Goal: Task Accomplishment & Management: Complete application form

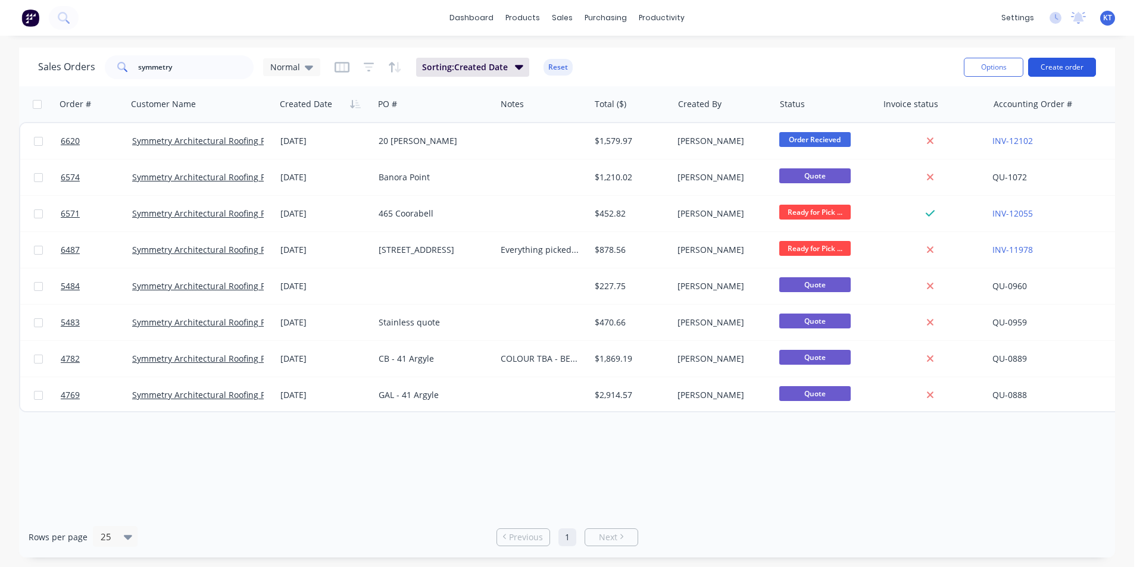
click at [1045, 64] on button "Create order" at bounding box center [1062, 67] width 68 height 19
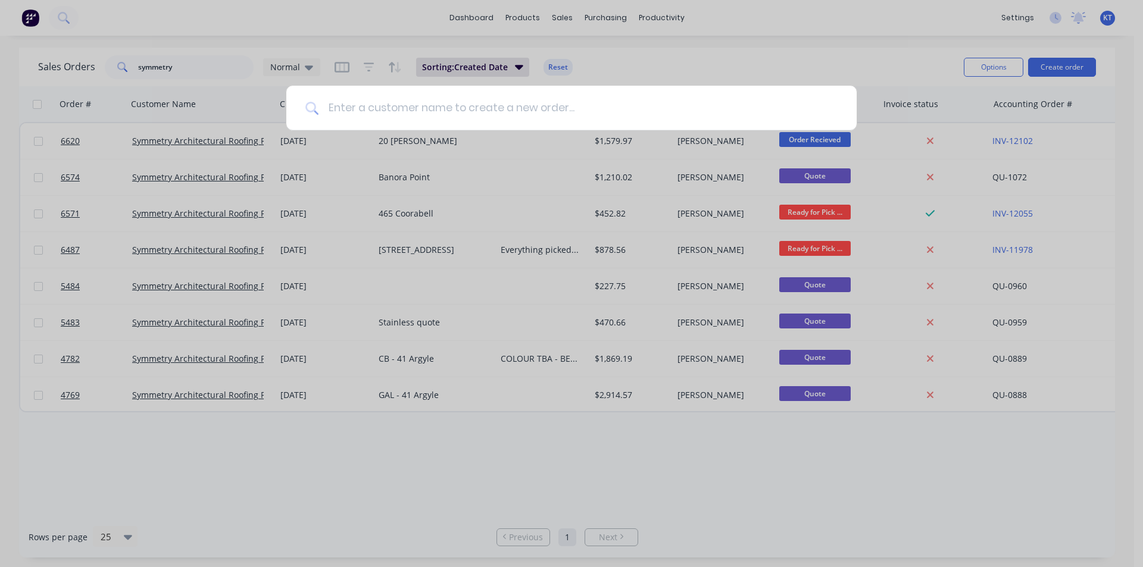
click at [467, 123] on input at bounding box center [577, 108] width 519 height 45
type input "Reflex"
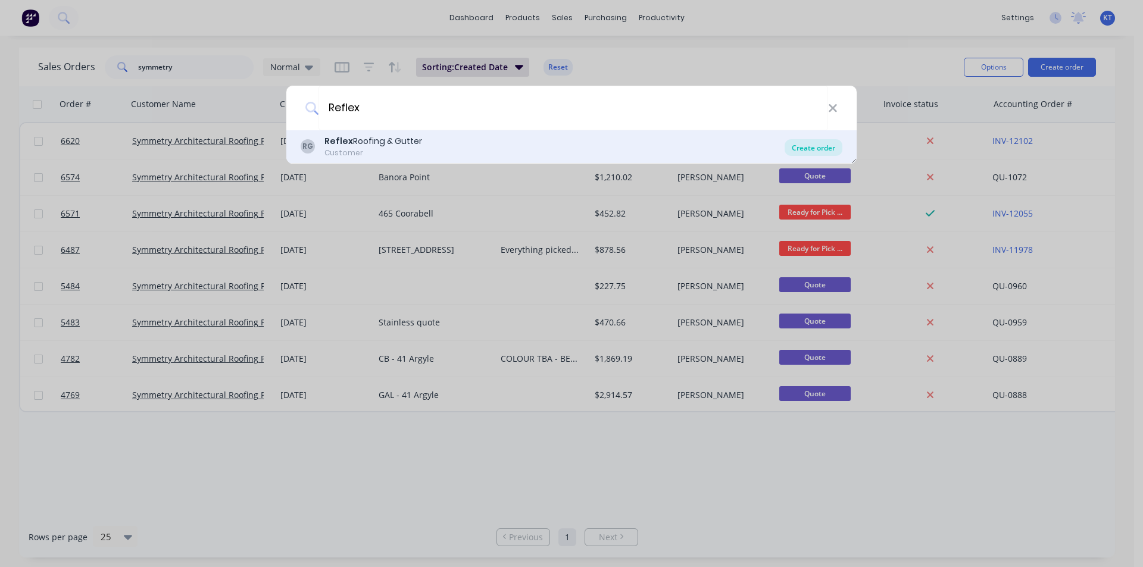
click at [824, 143] on div "Create order" at bounding box center [813, 147] width 58 height 17
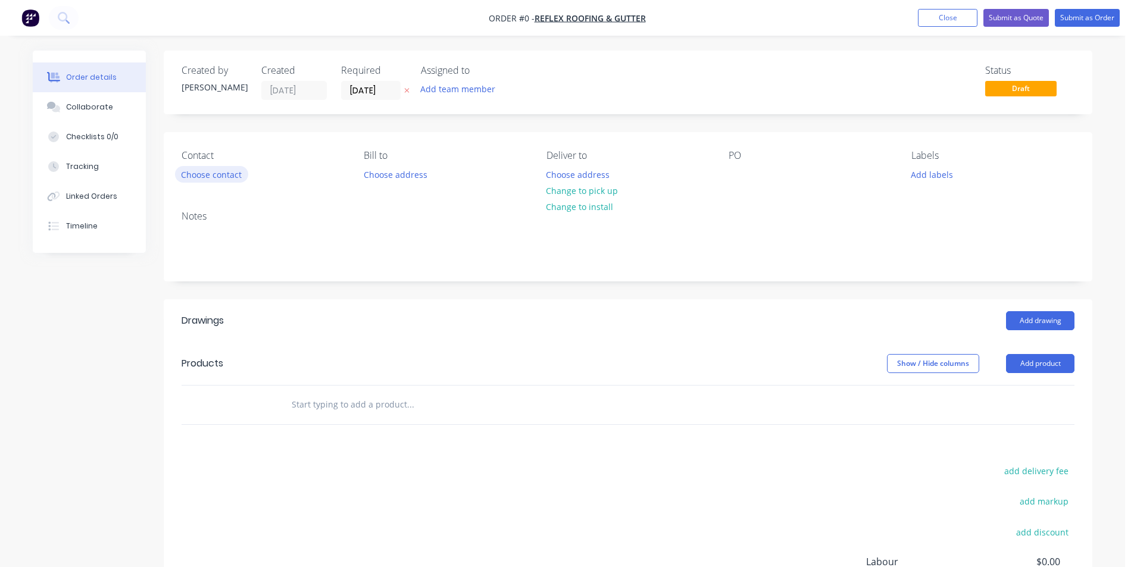
click at [212, 179] on button "Choose contact" at bounding box center [211, 174] width 73 height 16
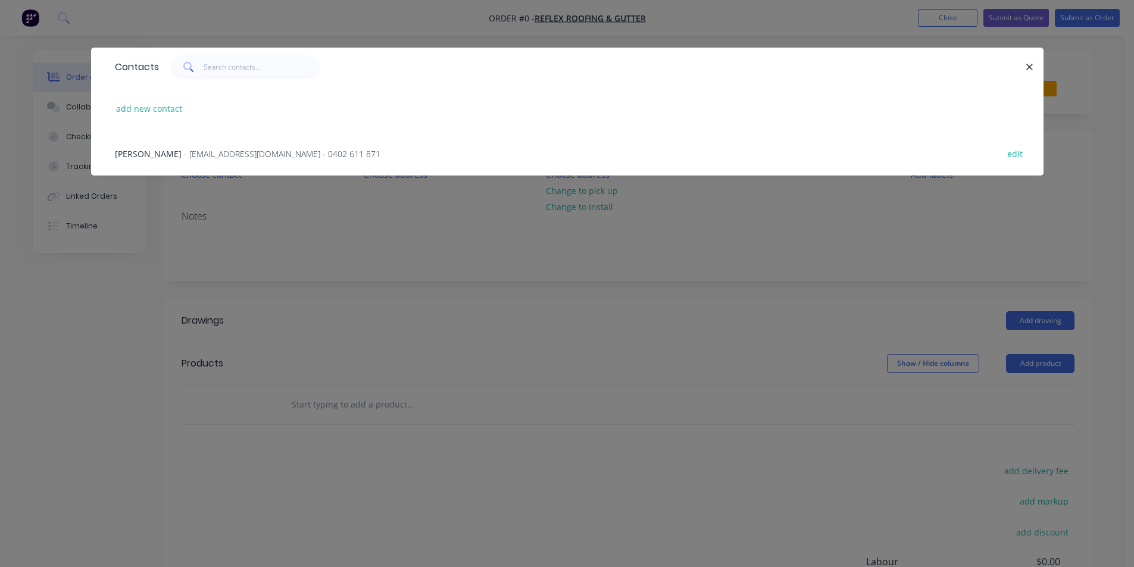
click at [210, 157] on span "- reflexroofing2@gmail.com - 0402 611 871" at bounding box center [282, 153] width 196 height 11
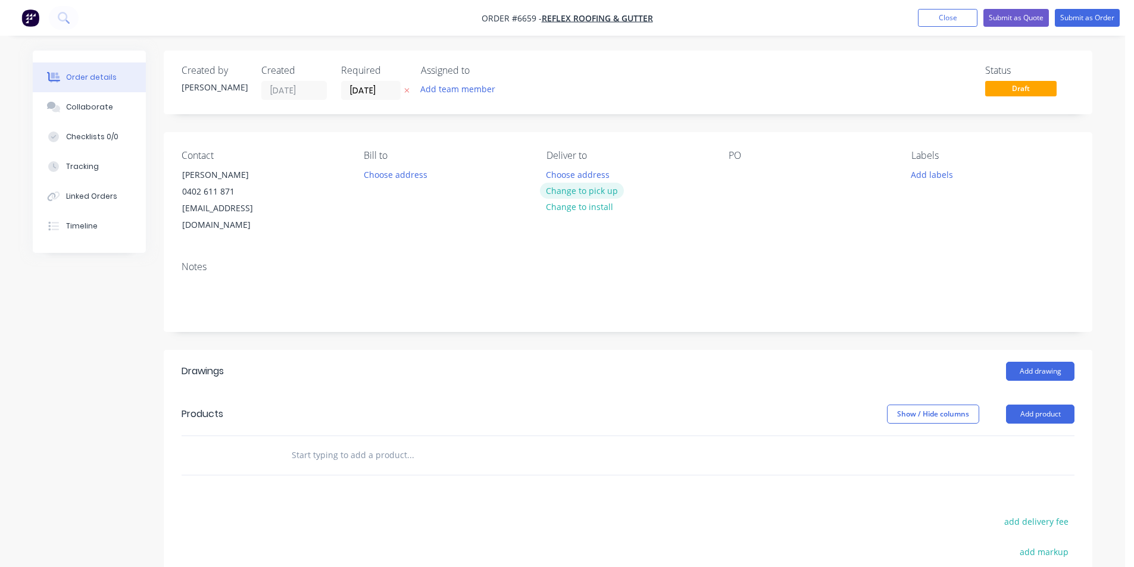
click at [579, 187] on button "Change to pick up" at bounding box center [582, 191] width 85 height 16
click at [733, 180] on div at bounding box center [737, 174] width 19 height 17
click at [1030, 350] on header "Drawings Add drawing" at bounding box center [628, 371] width 928 height 43
click at [1030, 362] on button "Add drawing" at bounding box center [1040, 371] width 68 height 19
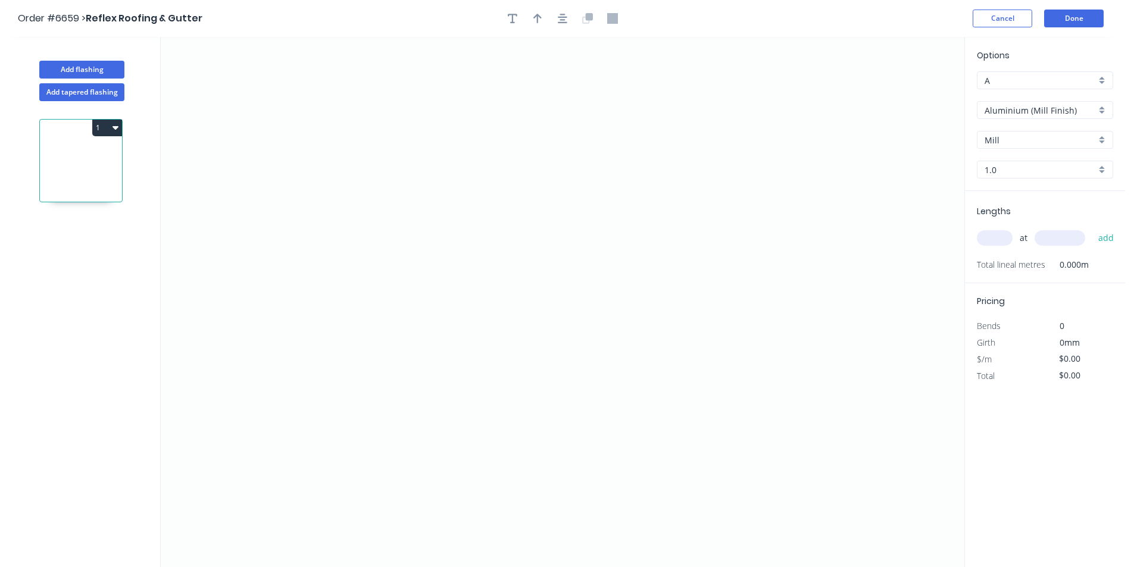
click at [1094, 112] on input "Aluminium (Mill Finish)" at bounding box center [1039, 110] width 111 height 12
drag, startPoint x: 1049, startPoint y: 179, endPoint x: 1048, endPoint y: 169, distance: 10.1
click at [1048, 179] on div "Colorbond" at bounding box center [1044, 174] width 135 height 21
type input "Colorbond"
type input "Basalt"
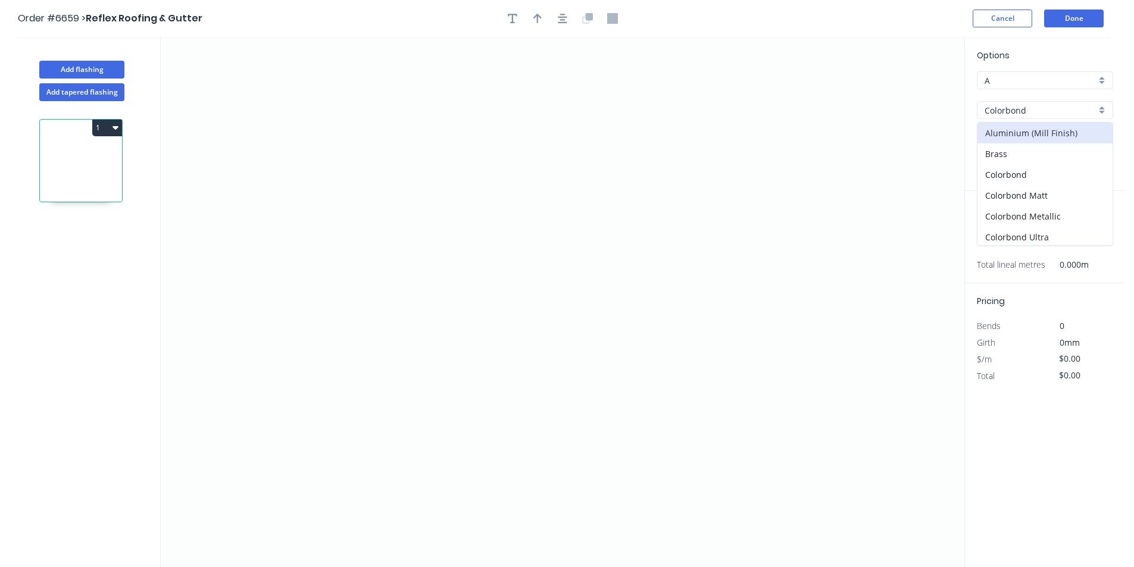
type input "0.55"
click at [1052, 142] on input "Basalt" at bounding box center [1039, 140] width 111 height 12
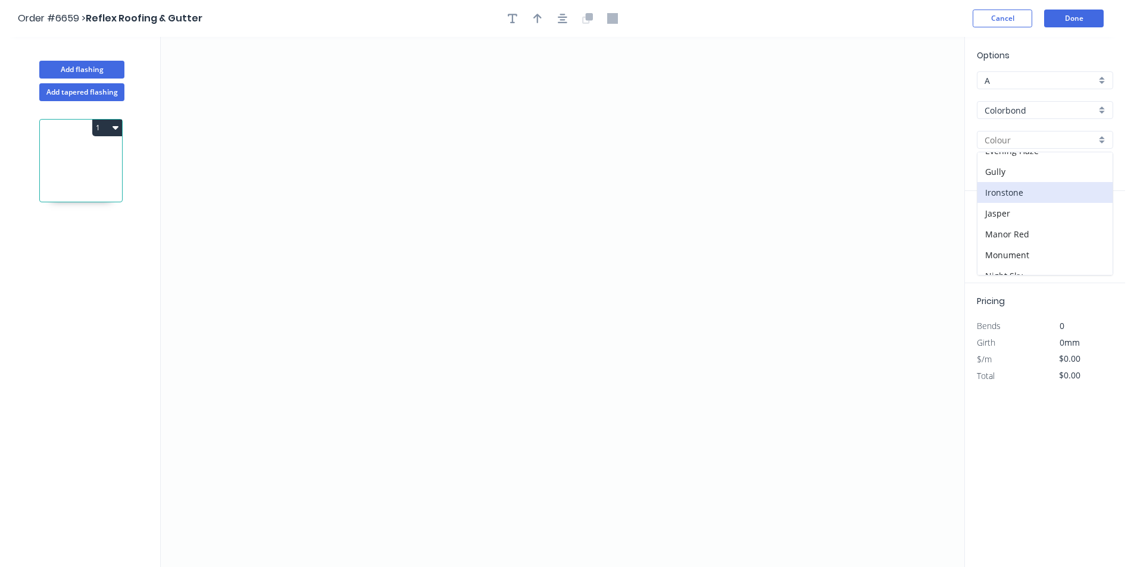
scroll to position [298, 0]
click at [1012, 201] on div "Shale Grey" at bounding box center [1044, 198] width 135 height 21
type input "Shale Grey"
click at [420, 186] on icon "0" at bounding box center [562, 302] width 803 height 530
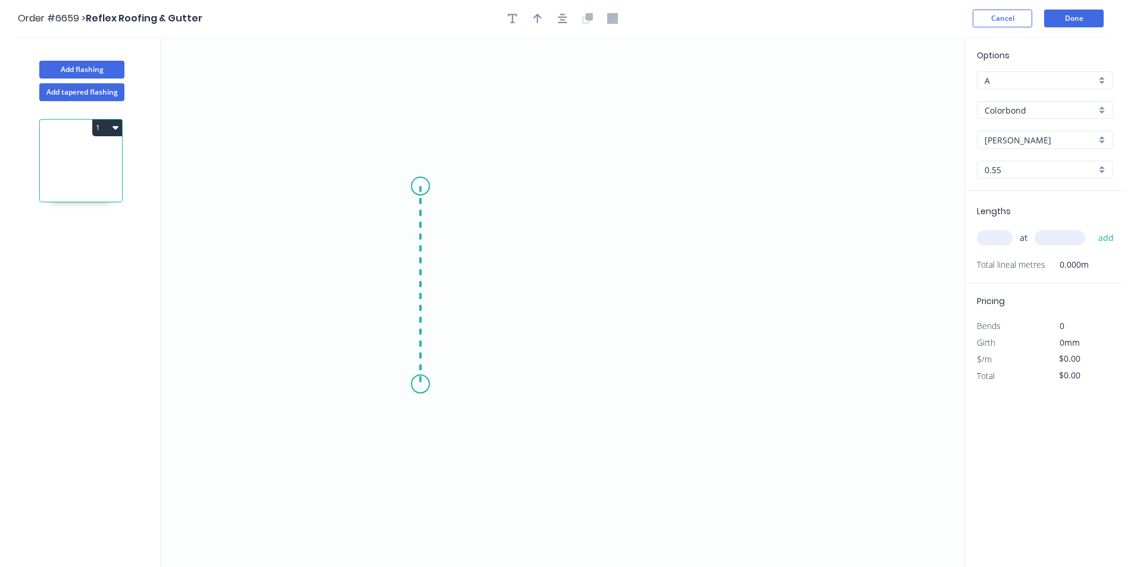
click at [425, 384] on icon "0" at bounding box center [562, 302] width 803 height 530
click at [689, 378] on icon "0 ?" at bounding box center [562, 302] width 803 height 530
click at [716, 442] on icon "0 ? ?" at bounding box center [562, 302] width 803 height 530
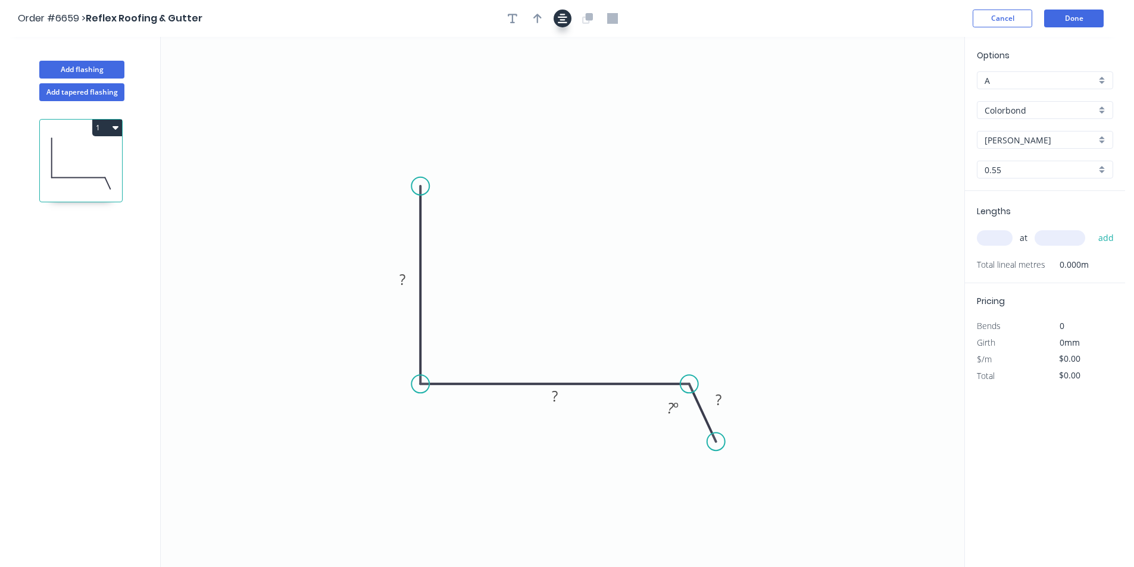
click at [556, 26] on button "button" at bounding box center [562, 19] width 18 height 18
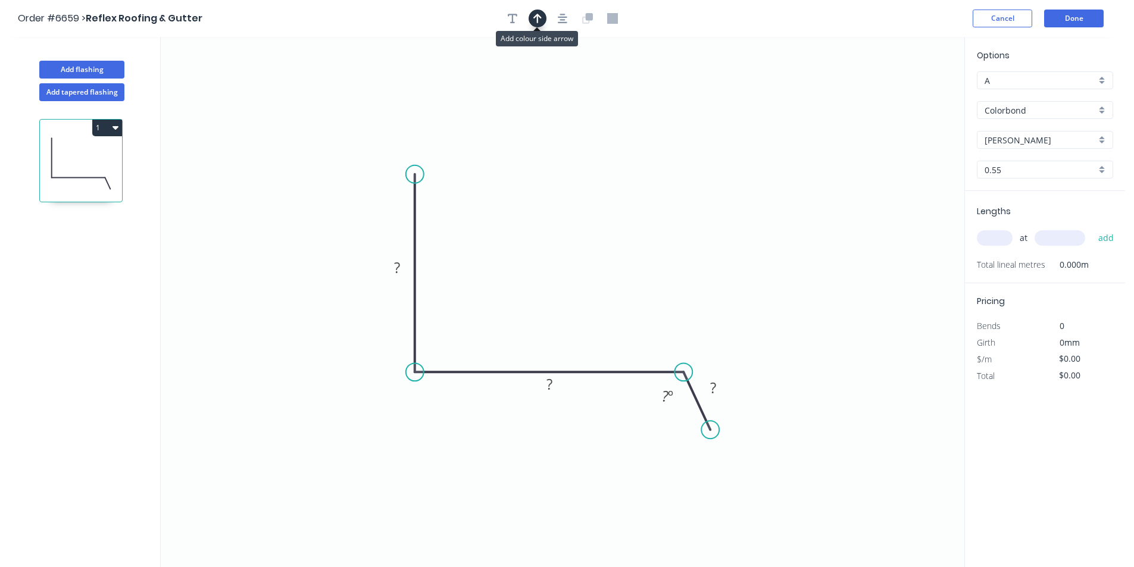
click at [537, 20] on icon "button" at bounding box center [537, 19] width 8 height 10
drag, startPoint x: 903, startPoint y: 92, endPoint x: 472, endPoint y: 308, distance: 482.2
click at [473, 308] on icon at bounding box center [476, 292] width 11 height 38
click at [409, 262] on rect at bounding box center [396, 267] width 39 height 24
click at [406, 263] on rect at bounding box center [397, 268] width 24 height 17
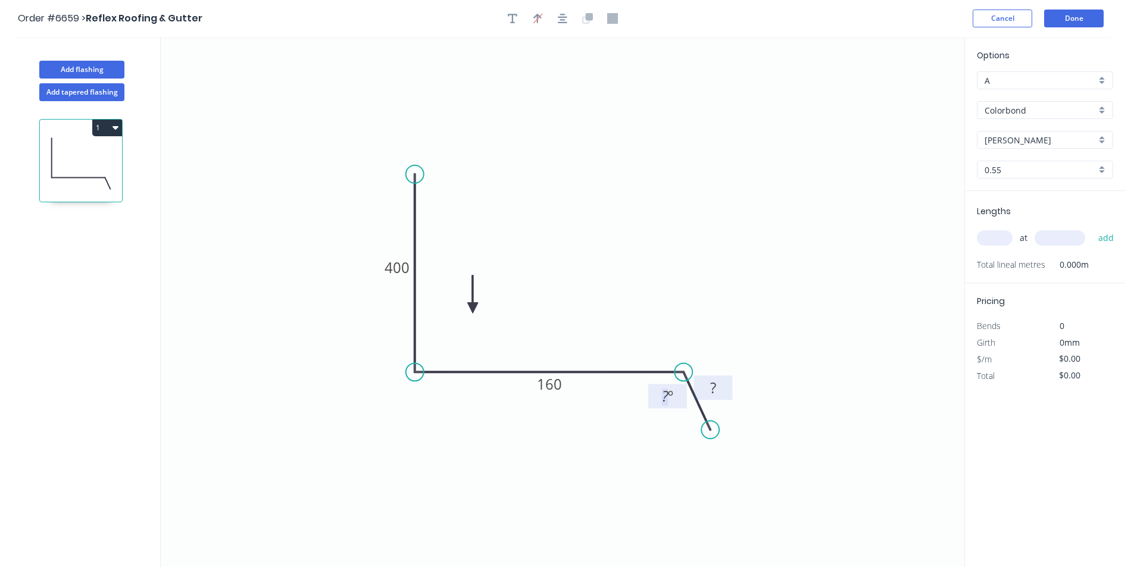
click at [726, 390] on rect at bounding box center [712, 388] width 39 height 24
click at [725, 384] on rect at bounding box center [714, 388] width 24 height 17
type input "$25.08"
click at [673, 393] on tspan "º" at bounding box center [670, 396] width 5 height 20
click at [1007, 240] on input "text" at bounding box center [995, 237] width 36 height 15
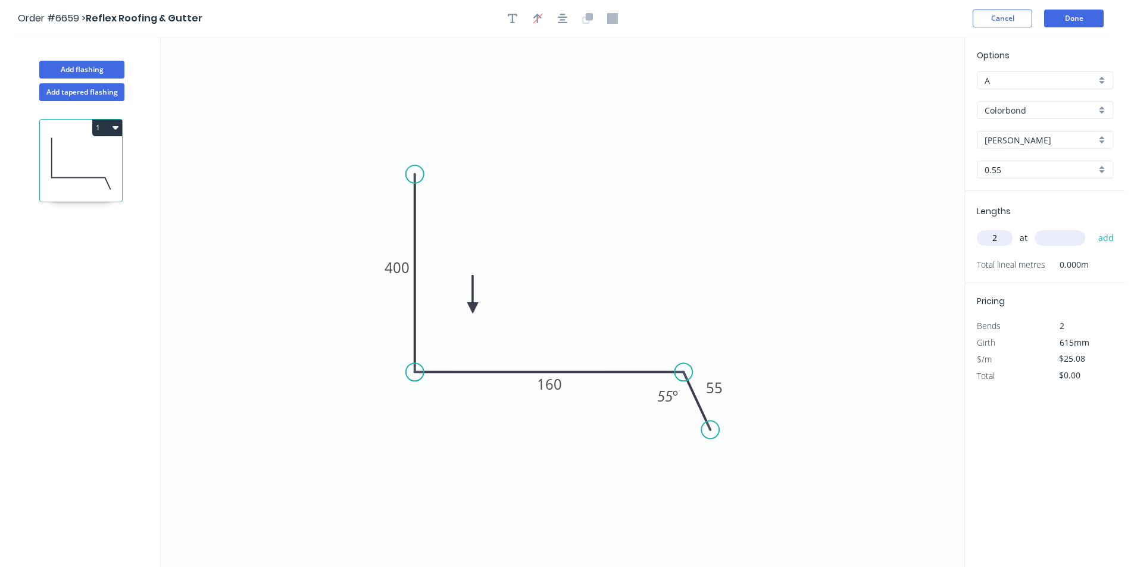
type input "2"
type input "4200"
click at [1092, 228] on button "add" at bounding box center [1106, 238] width 28 height 20
click at [103, 130] on button "1" at bounding box center [107, 128] width 30 height 17
click at [109, 163] on div "Duplicate" at bounding box center [66, 157] width 92 height 17
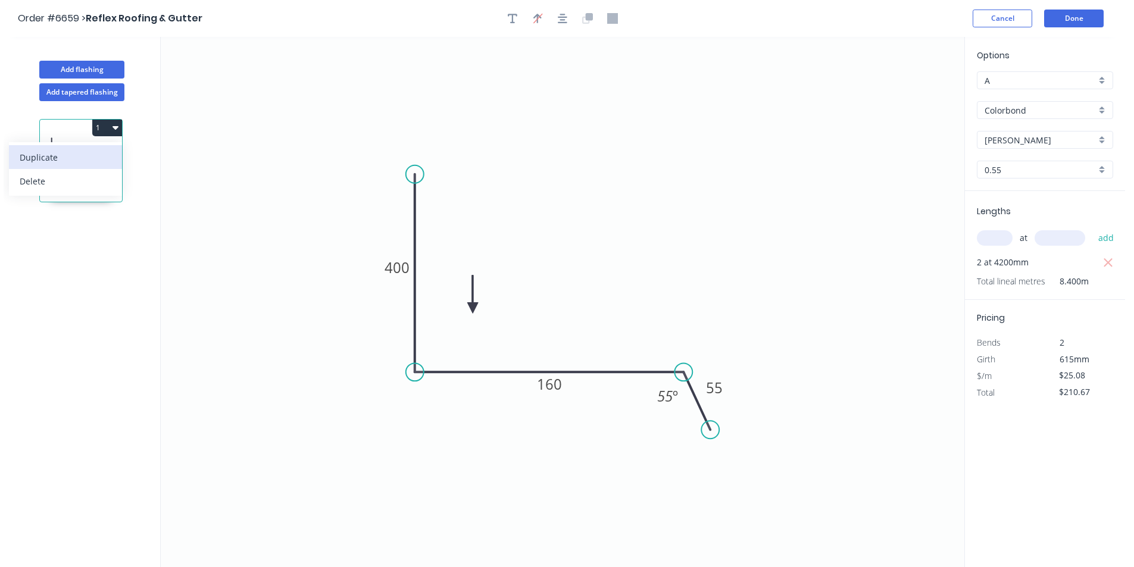
type input "$0.00"
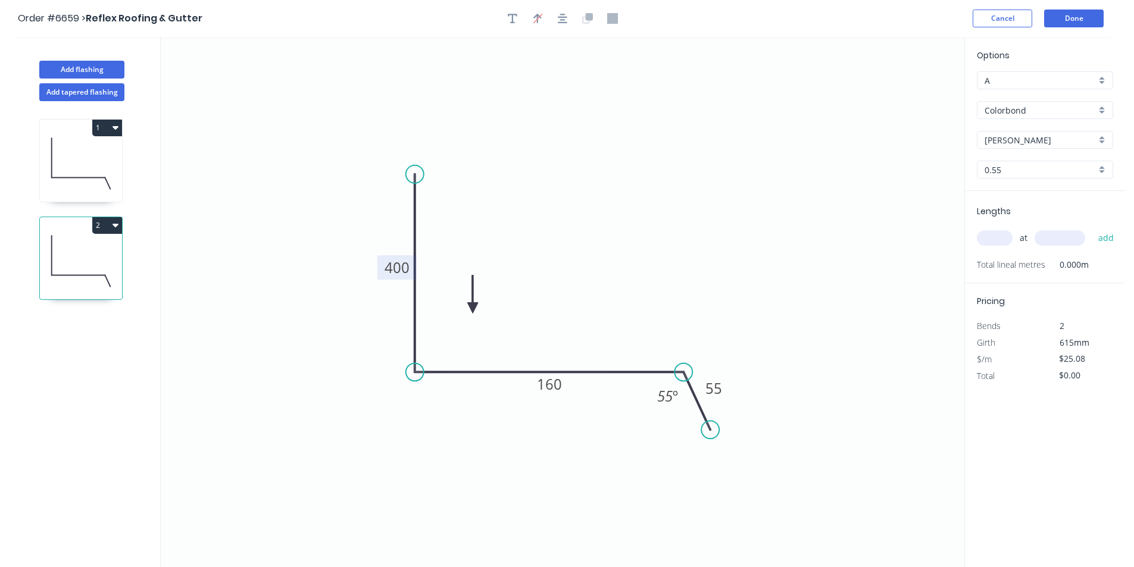
click at [393, 270] on tspan "400" at bounding box center [396, 268] width 25 height 20
click at [402, 268] on tspan "25500" at bounding box center [397, 268] width 42 height 20
type input "$16.88"
click at [980, 236] on input "text" at bounding box center [995, 237] width 36 height 15
type input "2"
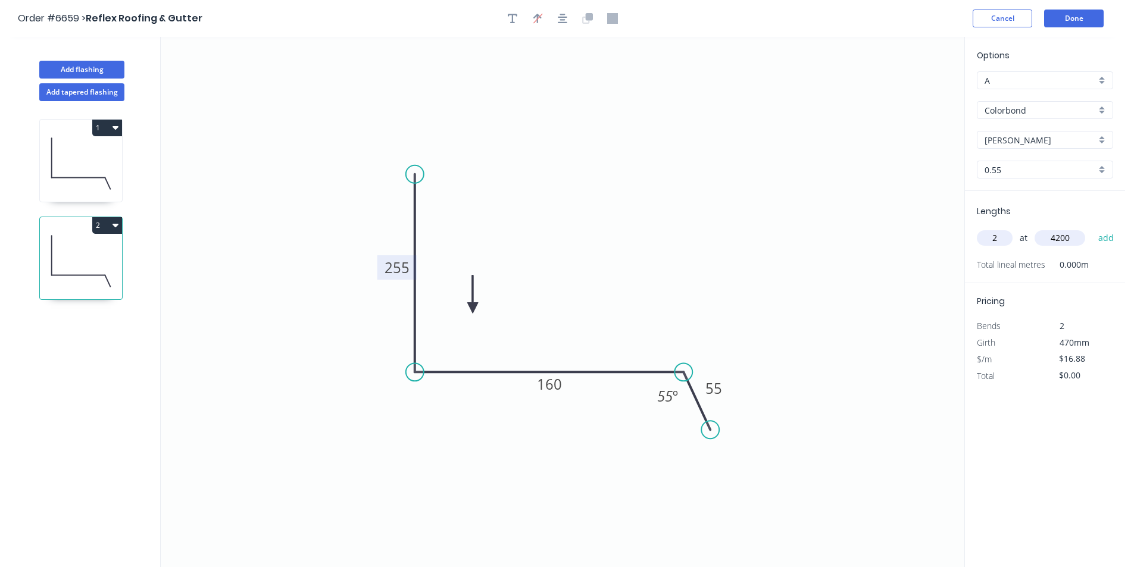
type input "4200"
click at [1092, 228] on button "add" at bounding box center [1106, 238] width 28 height 20
click at [102, 229] on button "2" at bounding box center [107, 225] width 30 height 17
click at [105, 262] on div "Duplicate" at bounding box center [66, 254] width 92 height 17
type input "$0.00"
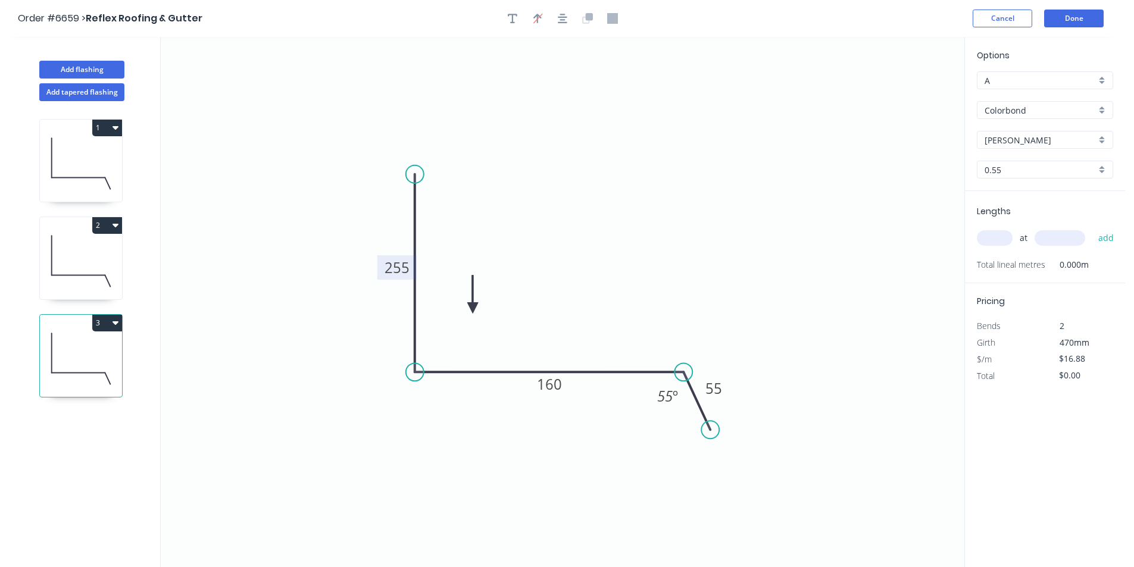
click at [380, 260] on rect at bounding box center [396, 267] width 39 height 24
click at [401, 269] on tspan "255" at bounding box center [396, 268] width 25 height 20
type input "$14.19"
click at [1010, 241] on input "text" at bounding box center [995, 237] width 36 height 15
type input "1"
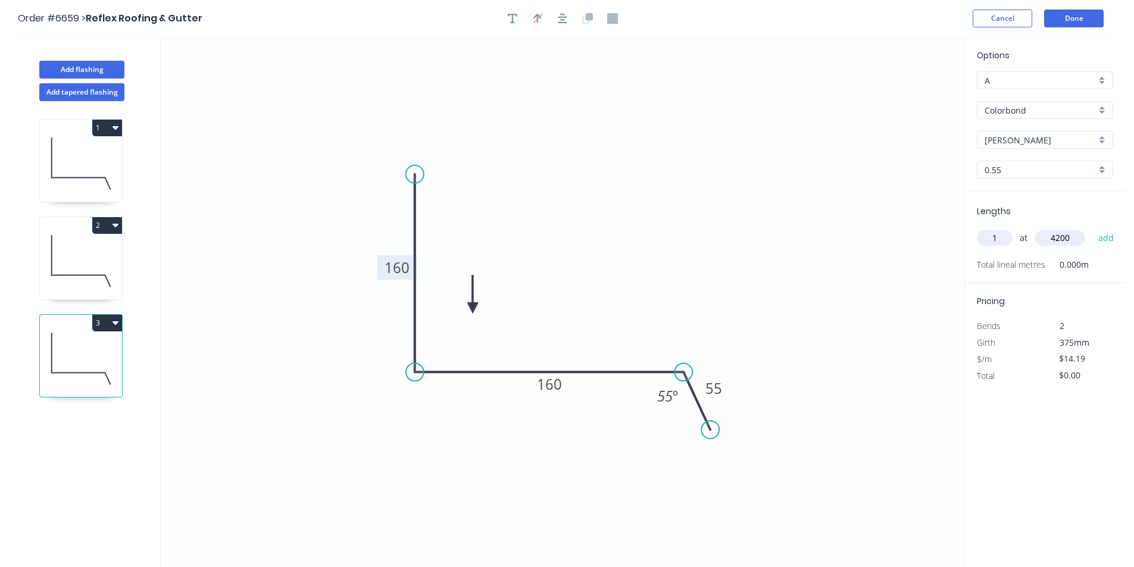
type input "4200"
click at [1092, 228] on button "add" at bounding box center [1106, 238] width 28 height 20
click at [104, 321] on button "3" at bounding box center [107, 323] width 30 height 17
click at [106, 345] on div "Duplicate" at bounding box center [66, 352] width 92 height 17
type input "$0.00"
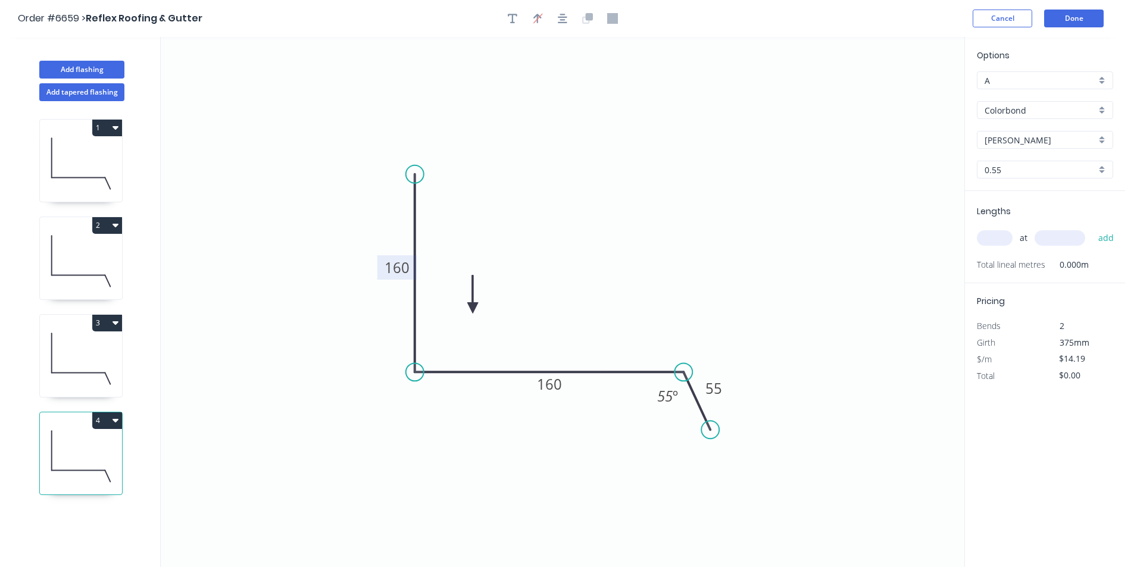
click at [400, 270] on tspan "160" at bounding box center [396, 268] width 25 height 20
type input "$25.08"
click at [998, 248] on div "at add" at bounding box center [1046, 238] width 139 height 20
click at [997, 237] on input "text" at bounding box center [995, 237] width 36 height 15
type input "2"
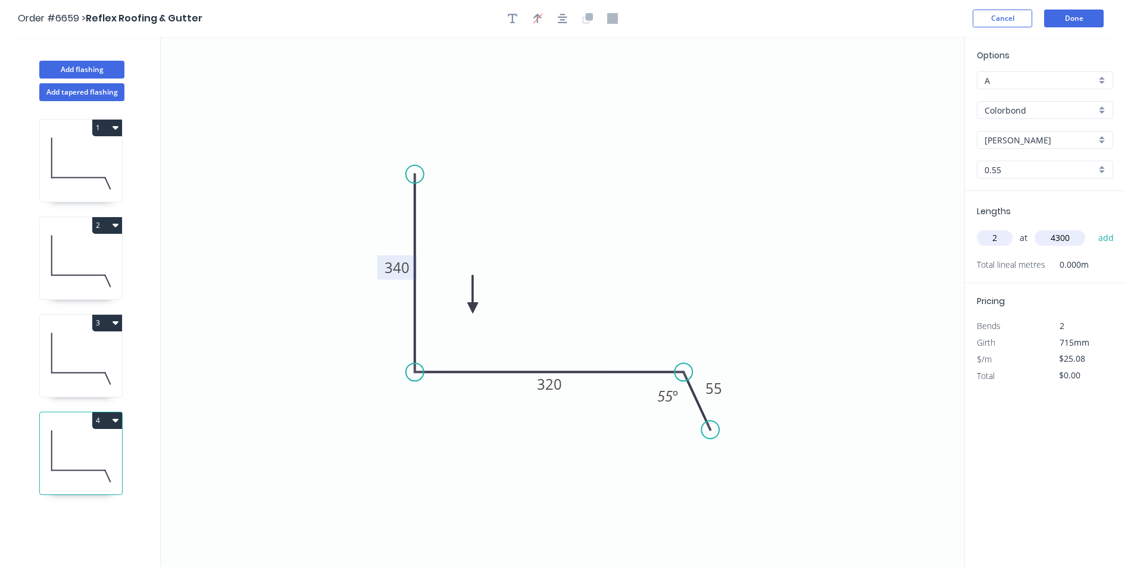
type input "4300"
click at [1092, 228] on button "add" at bounding box center [1106, 238] width 28 height 20
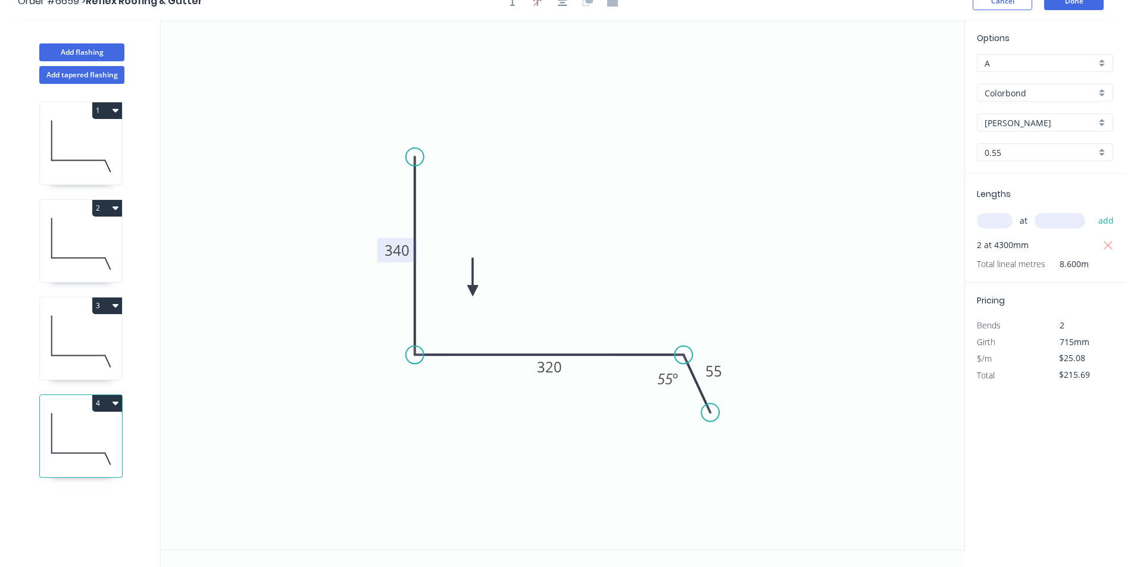
scroll to position [22, 0]
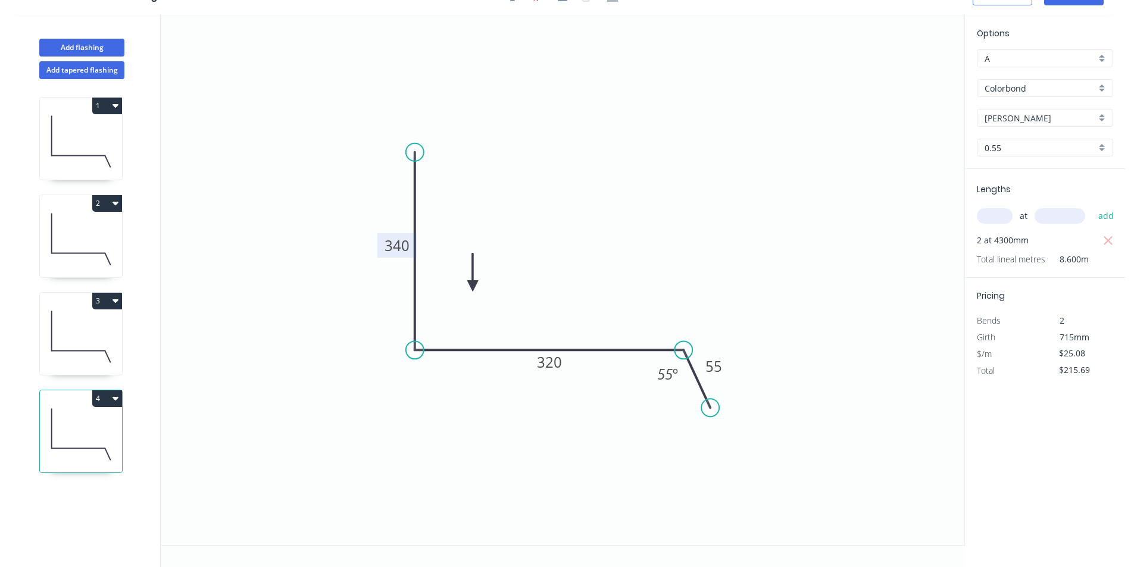
click at [79, 393] on div "4" at bounding box center [81, 398] width 82 height 17
click at [93, 396] on button "4" at bounding box center [107, 398] width 30 height 17
click at [93, 423] on div "Duplicate" at bounding box center [66, 428] width 92 height 17
type input "$0.00"
click at [373, 240] on icon "0 340 320 55 55 º" at bounding box center [562, 280] width 803 height 530
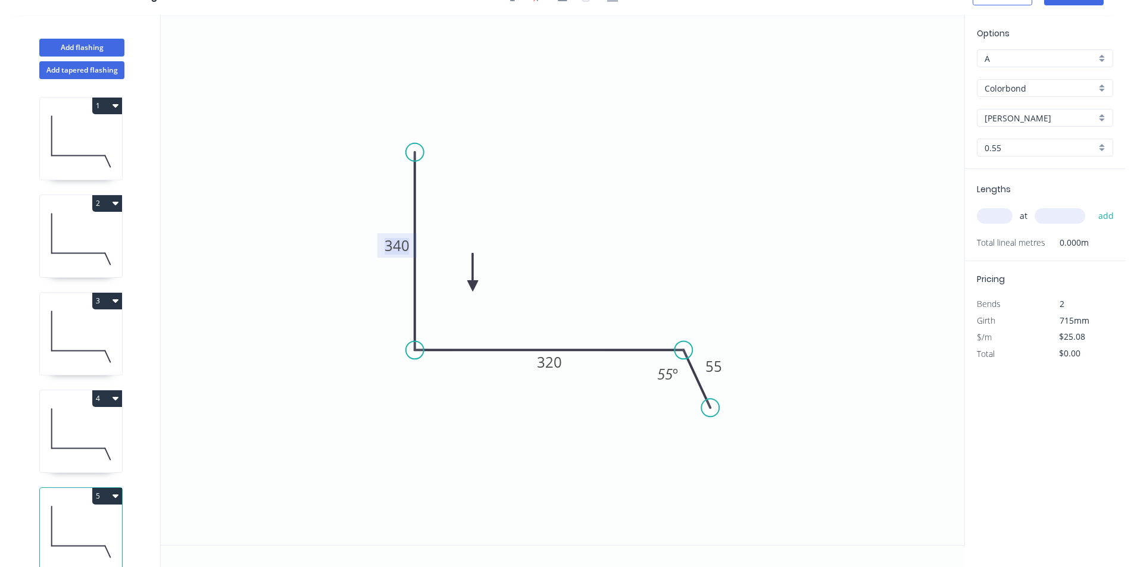
click at [392, 244] on tspan "340" at bounding box center [396, 246] width 25 height 20
type input "$19.58"
click at [1007, 219] on input "text" at bounding box center [995, 215] width 36 height 15
type input "2"
type input "4300"
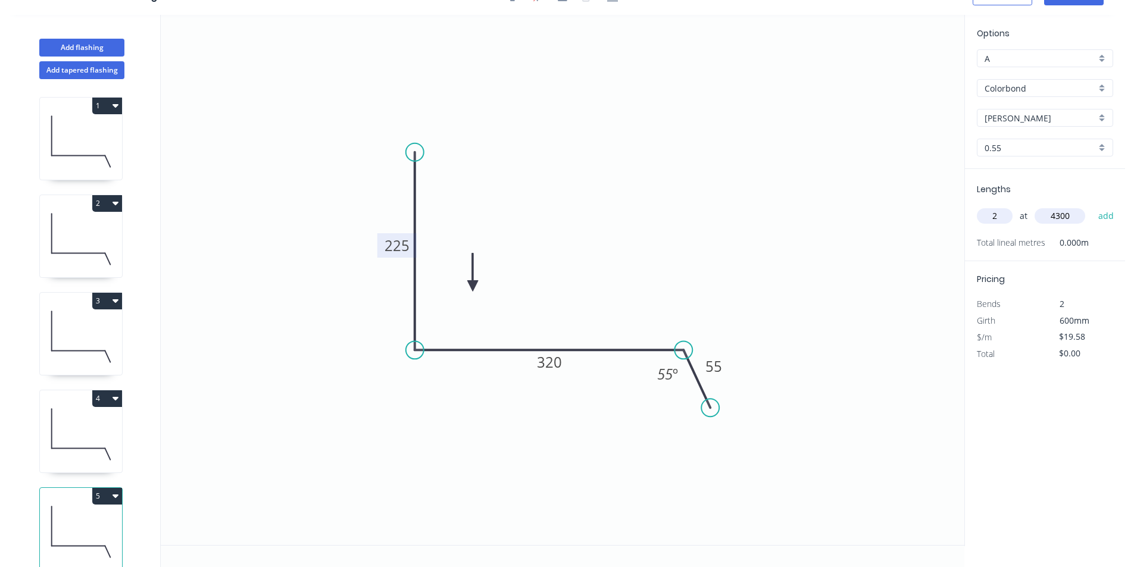
click at [1092, 206] on button "add" at bounding box center [1106, 216] width 28 height 20
type input "$168.39"
click at [105, 45] on button "Add flashing" at bounding box center [81, 48] width 85 height 18
type input "$0.00"
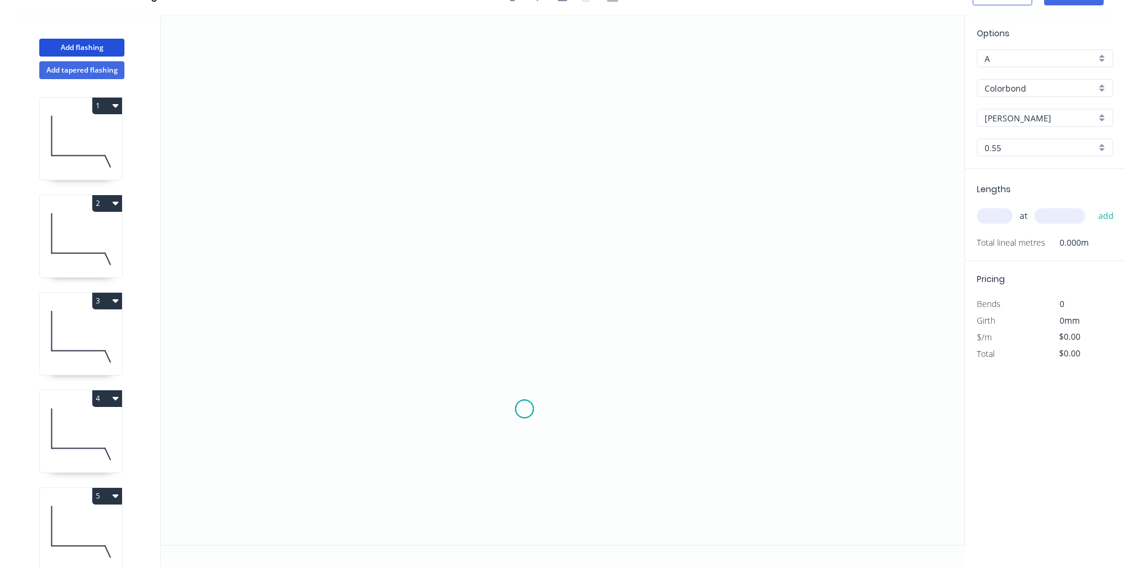
click at [524, 409] on icon "0" at bounding box center [562, 280] width 803 height 530
click at [521, 291] on icon "0" at bounding box center [562, 280] width 803 height 530
click at [643, 305] on icon "0 ?" at bounding box center [562, 280] width 803 height 530
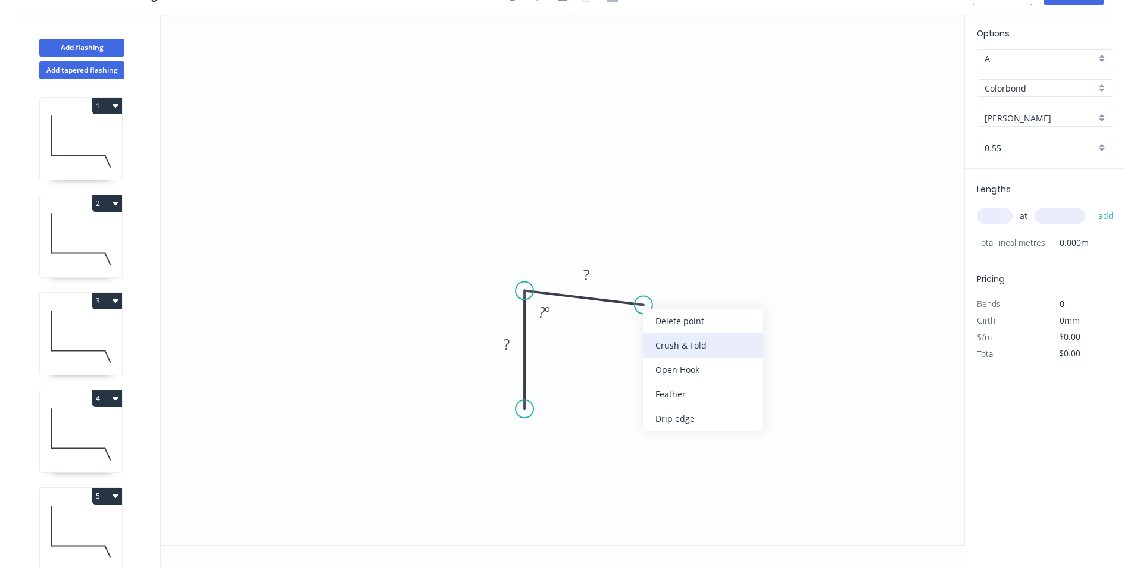
click at [653, 348] on div "Crush & Fold" at bounding box center [703, 345] width 120 height 24
click at [656, 353] on div "Flip bend" at bounding box center [699, 346] width 120 height 24
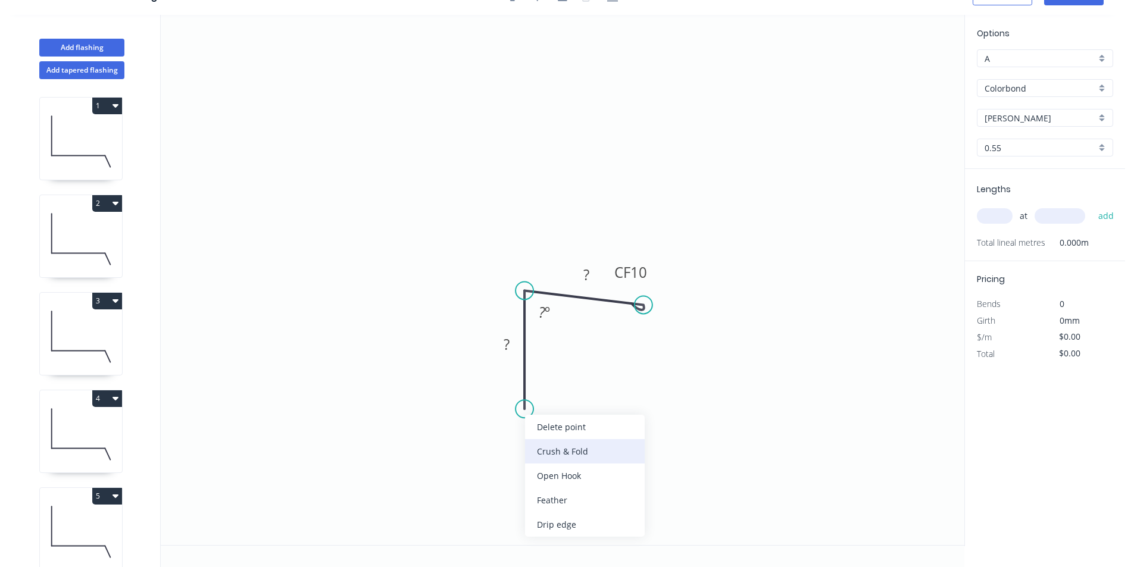
click at [605, 452] on div "Crush & Fold" at bounding box center [585, 451] width 120 height 24
click at [503, 349] on tspan "?" at bounding box center [506, 344] width 6 height 20
type input "$13.45"
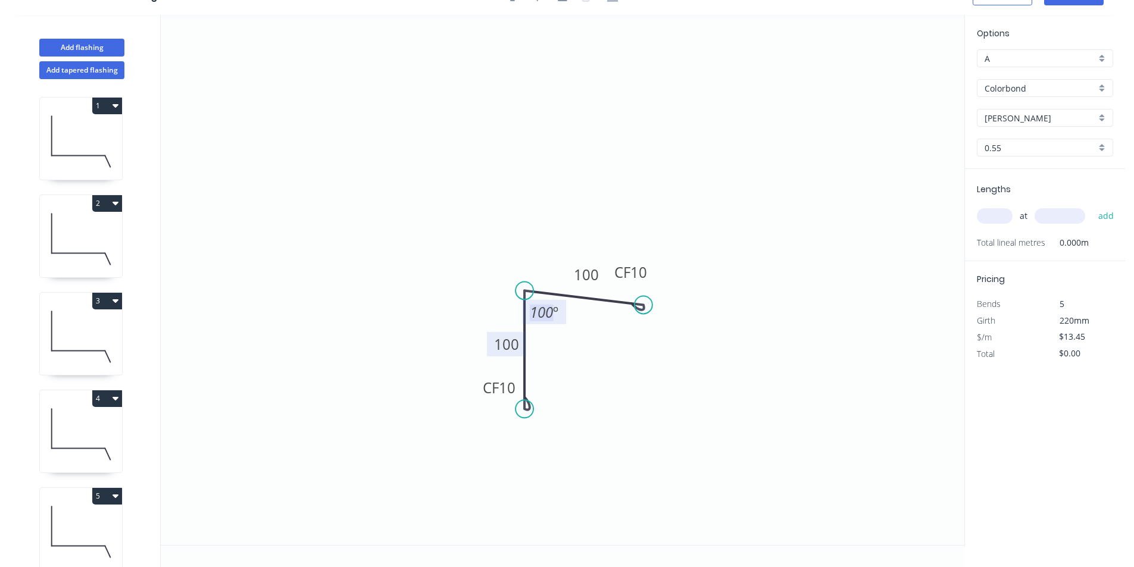
click at [546, 309] on tspan "100" at bounding box center [541, 312] width 23 height 20
click at [994, 204] on div "at add" at bounding box center [1046, 216] width 139 height 32
click at [995, 208] on div "at add" at bounding box center [1046, 216] width 139 height 20
click at [1002, 216] on input "text" at bounding box center [995, 215] width 36 height 15
type input "2"
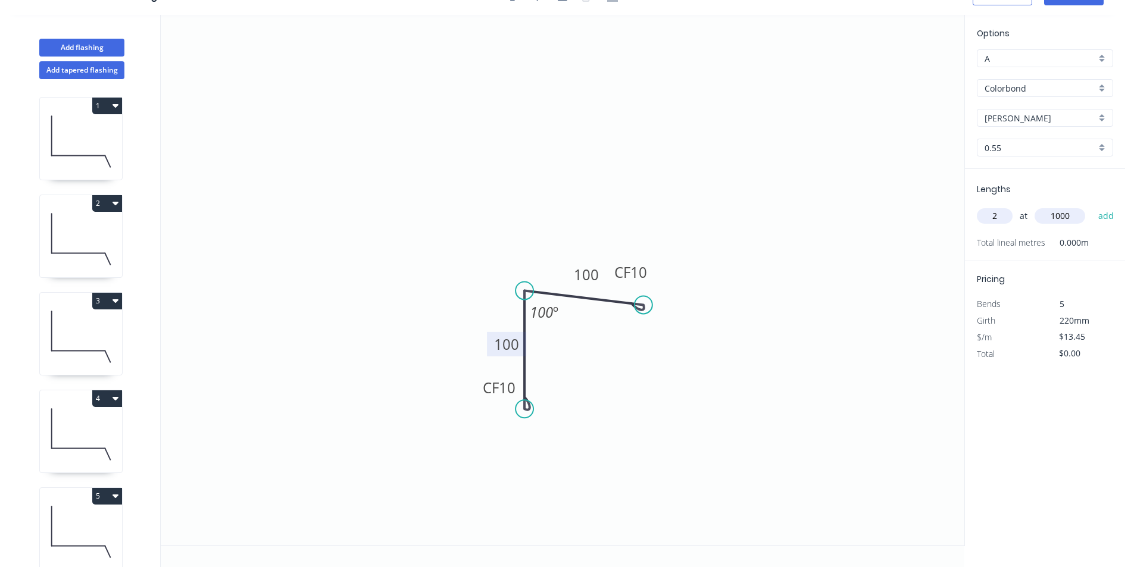
type input "1000"
click at [1092, 206] on button "add" at bounding box center [1106, 216] width 28 height 20
type input "$26.90"
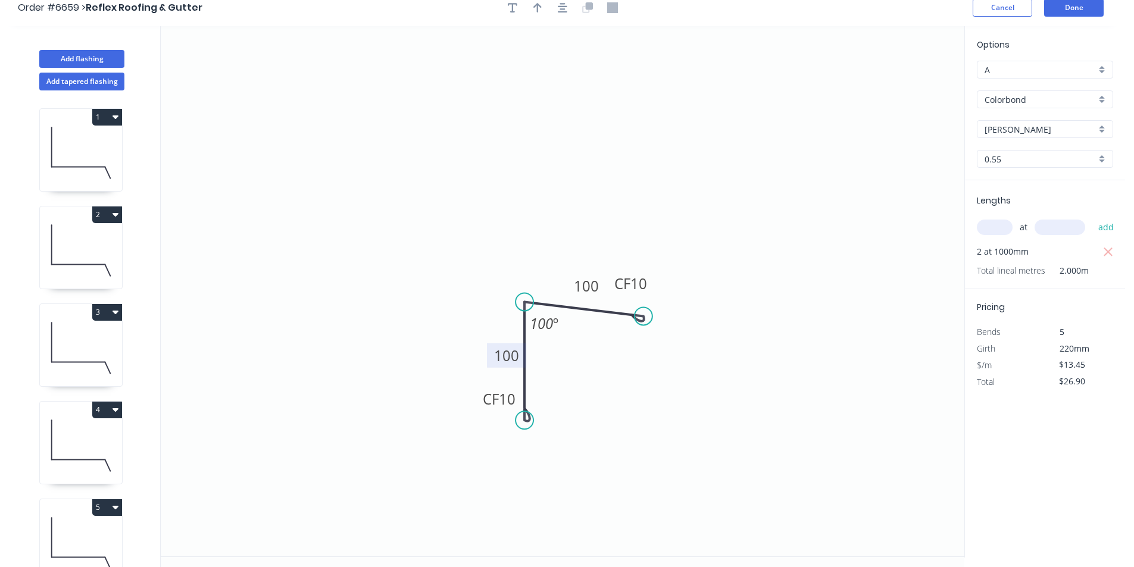
scroll to position [0, 0]
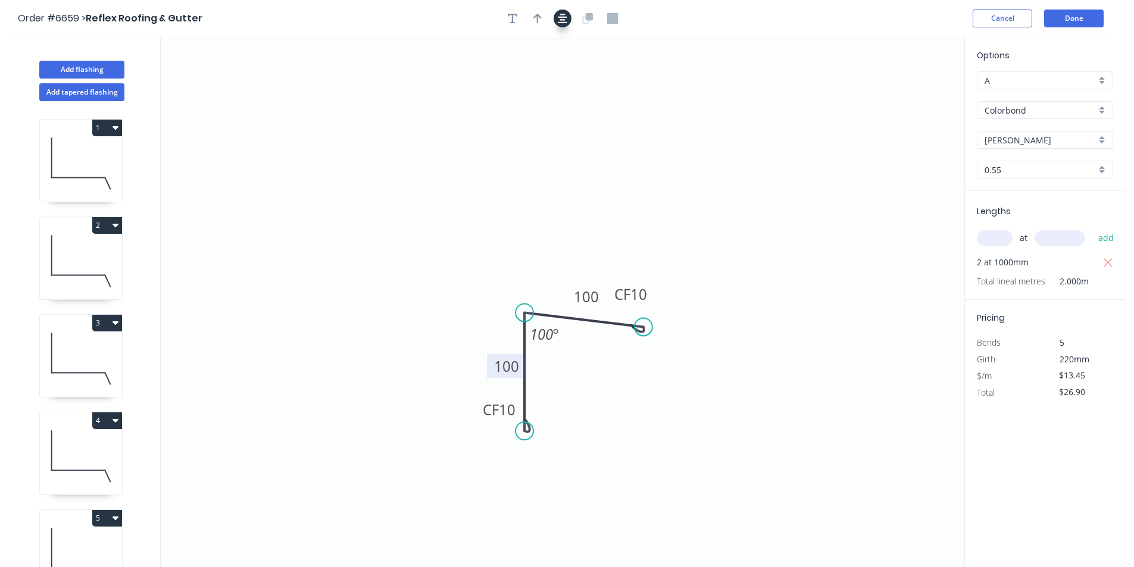
click at [555, 17] on button "button" at bounding box center [562, 19] width 18 height 18
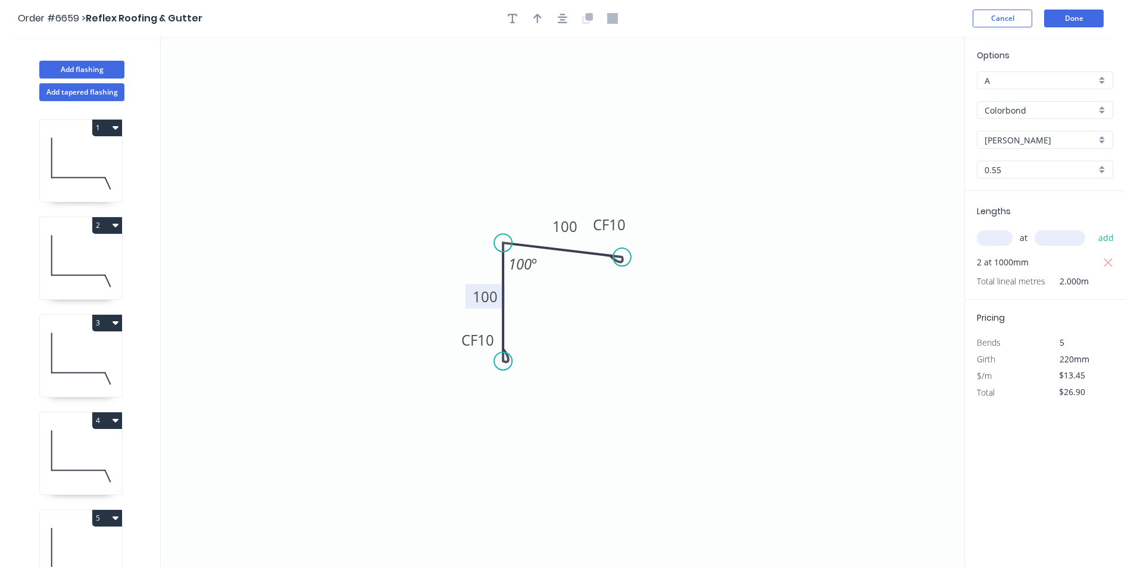
click at [528, 5] on header "Order #6659 > Reflex Roofing & Gutter Cancel Done" at bounding box center [562, 18] width 1125 height 37
click at [539, 16] on icon "button" at bounding box center [537, 19] width 8 height 10
drag, startPoint x: 905, startPoint y: 92, endPoint x: 533, endPoint y: 192, distance: 385.6
click at [533, 192] on icon at bounding box center [532, 178] width 11 height 38
click at [74, 92] on button "Add tapered flashing" at bounding box center [81, 92] width 85 height 18
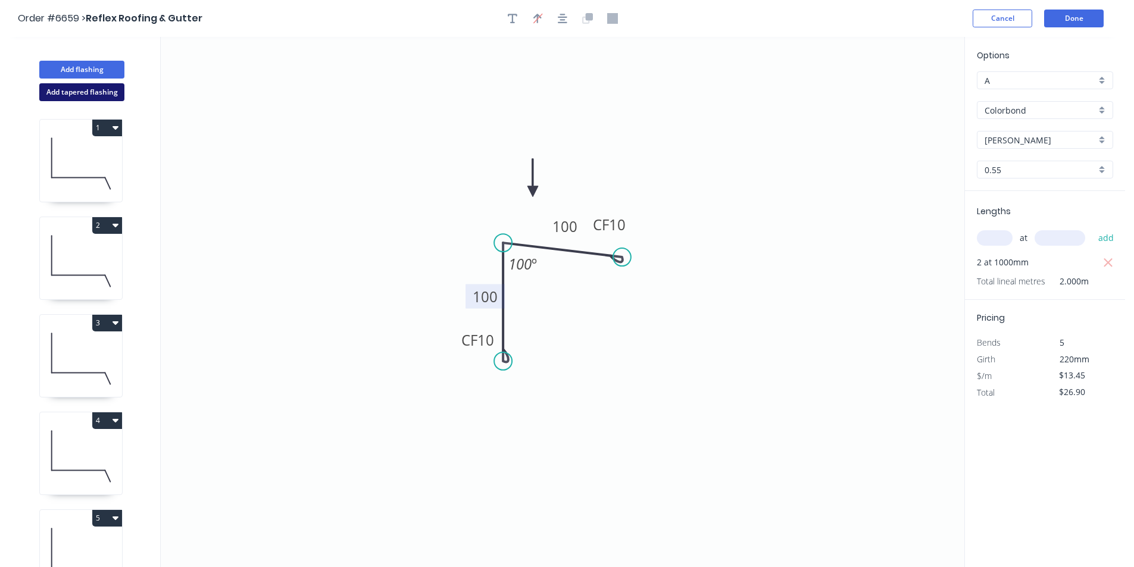
type input "$0.00"
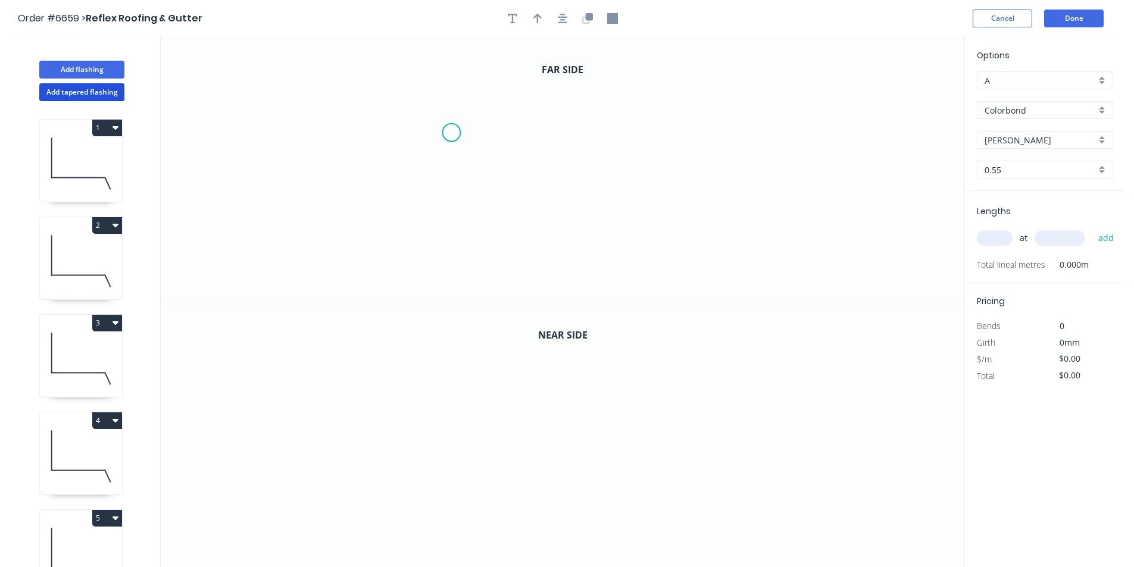
click at [451, 133] on icon "0" at bounding box center [562, 169] width 803 height 265
click at [440, 198] on icon "0" at bounding box center [562, 169] width 803 height 265
click at [564, 211] on icon "0 ?" at bounding box center [562, 169] width 803 height 265
click at [582, 132] on icon "0 ? ? ? º" at bounding box center [562, 169] width 803 height 265
click at [565, 117] on icon "0 ? ? ? ? º ? º" at bounding box center [562, 169] width 803 height 265
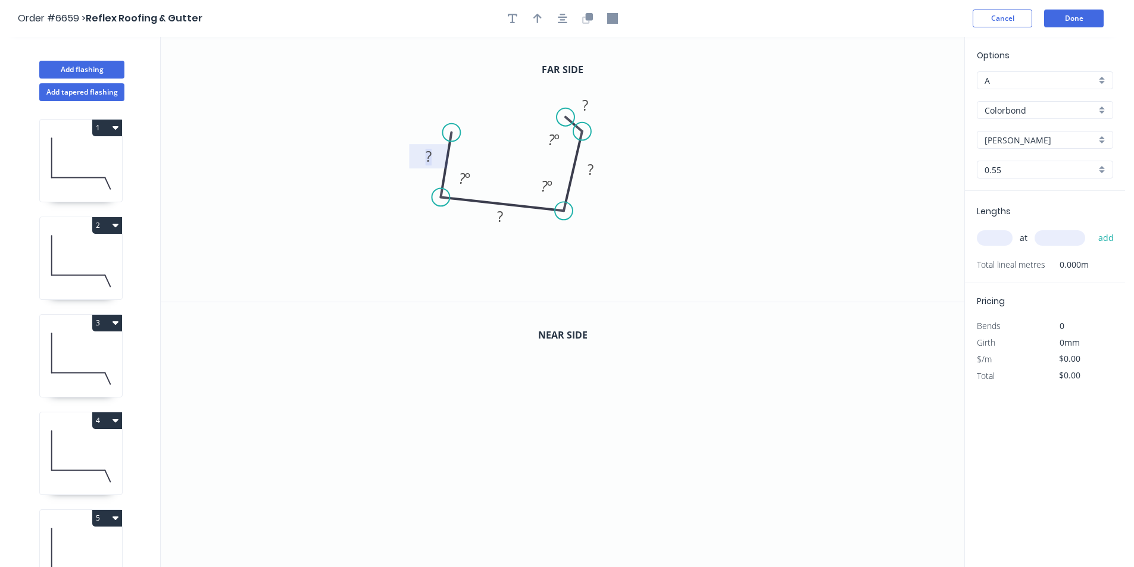
click at [429, 158] on tspan "?" at bounding box center [428, 156] width 6 height 20
click at [583, 15] on icon "button" at bounding box center [587, 18] width 11 height 11
click at [428, 149] on tspan "?" at bounding box center [428, 156] width 6 height 20
click at [462, 186] on tspan "90" at bounding box center [461, 178] width 15 height 20
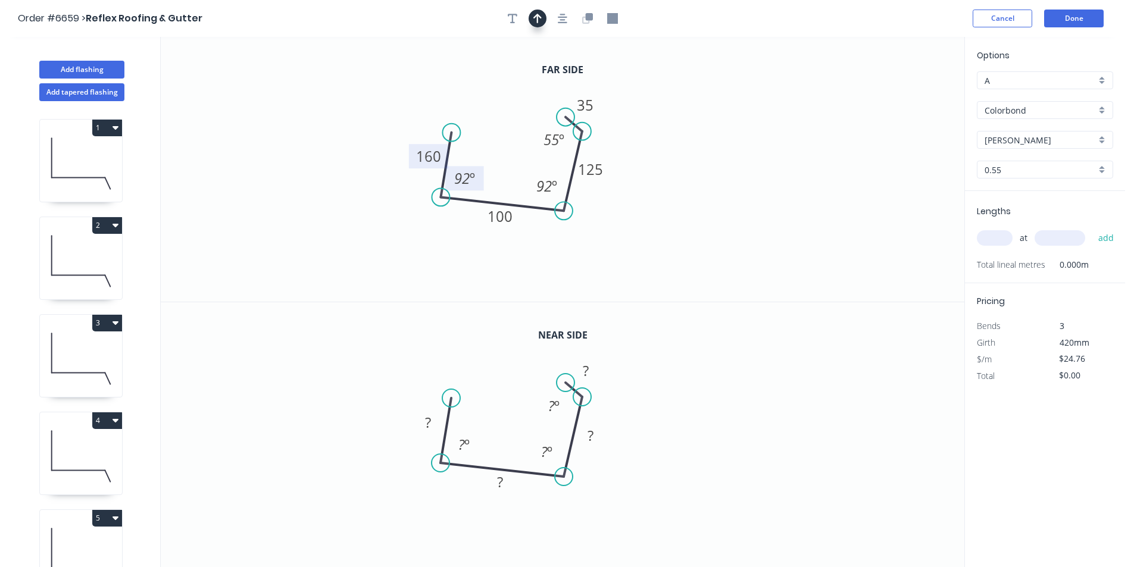
click at [540, 20] on icon "button" at bounding box center [537, 18] width 8 height 11
click at [905, 98] on icon at bounding box center [904, 83] width 11 height 38
click at [903, 92] on icon at bounding box center [913, 87] width 35 height 35
drag, startPoint x: 906, startPoint y: 96, endPoint x: 690, endPoint y: 193, distance: 236.8
click at [690, 193] on icon at bounding box center [704, 192] width 38 height 11
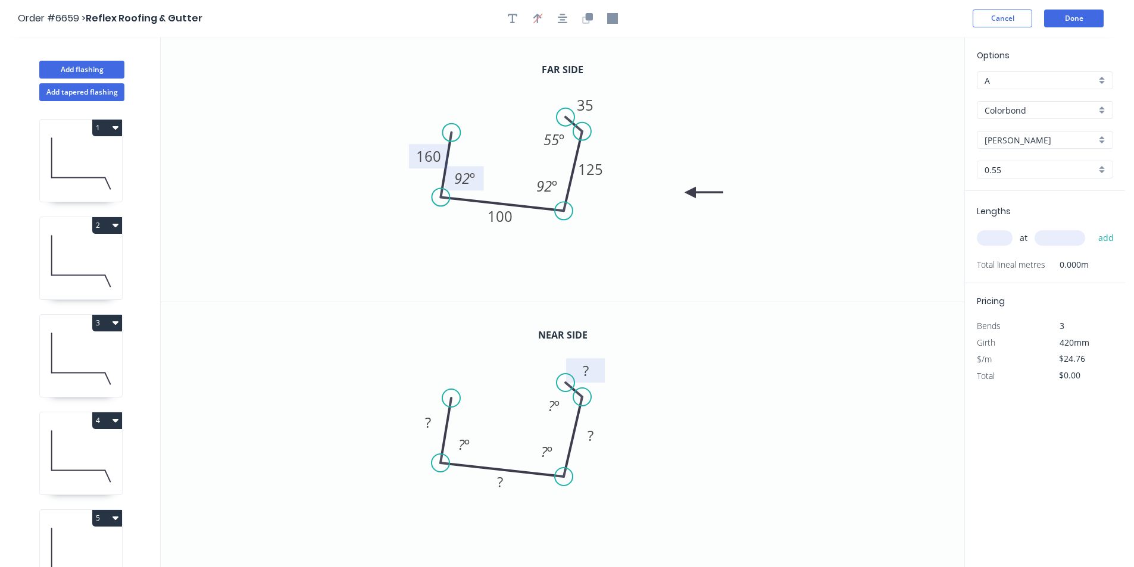
click at [593, 370] on rect at bounding box center [586, 371] width 24 height 17
click at [480, 441] on rect at bounding box center [464, 444] width 44 height 24
click at [471, 440] on tspan "380" at bounding box center [461, 444] width 23 height 20
type input "$27.55"
click at [997, 237] on input "text" at bounding box center [995, 237] width 36 height 15
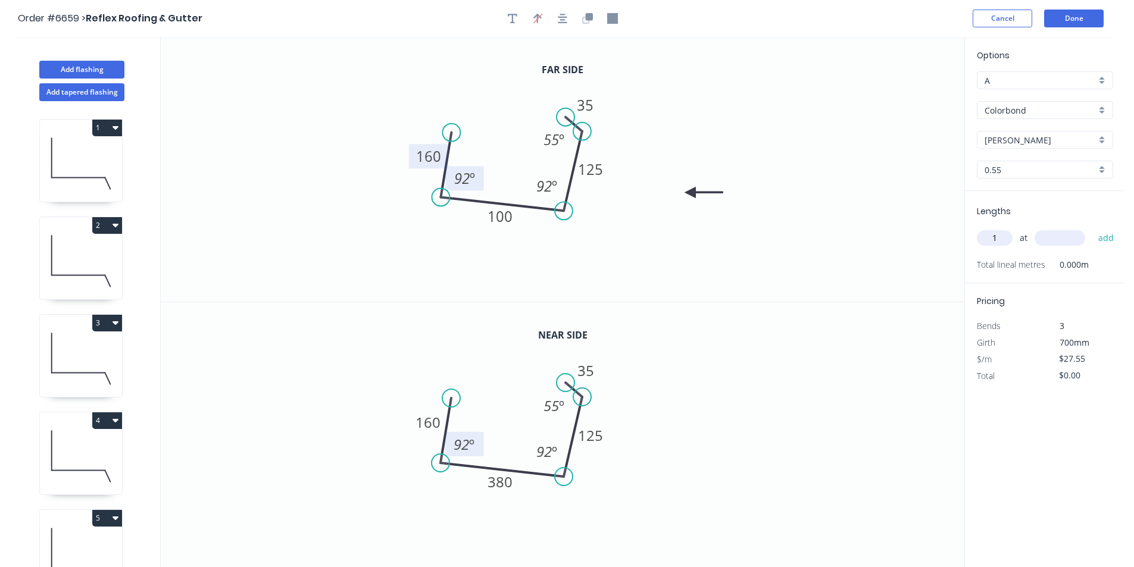
type input "1"
type input "1050"
click at [1092, 228] on button "add" at bounding box center [1106, 238] width 28 height 20
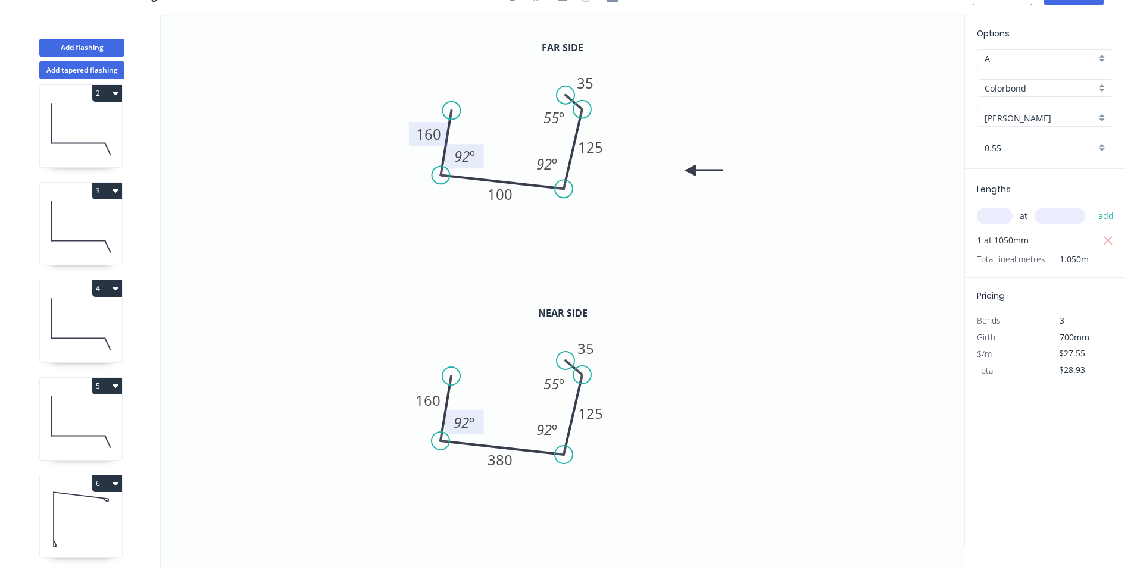
scroll to position [222, 0]
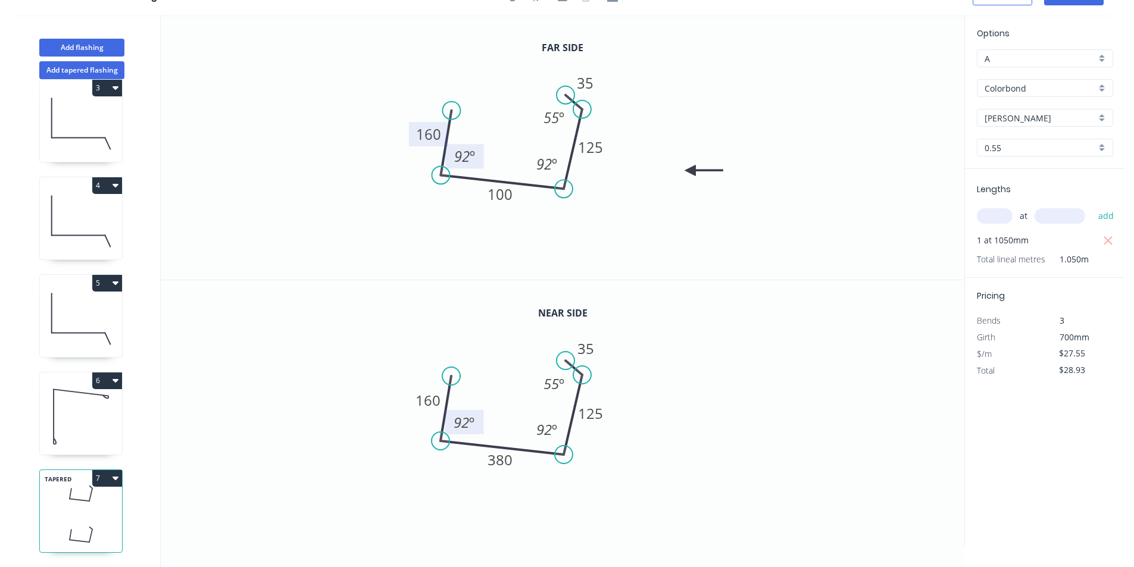
click at [117, 473] on icon "button" at bounding box center [115, 478] width 6 height 10
click at [104, 496] on icon at bounding box center [81, 493] width 82 height 35
click at [111, 470] on button "7" at bounding box center [107, 478] width 30 height 17
click at [93, 503] on div "Duplicate" at bounding box center [66, 507] width 92 height 17
type input "$0.00"
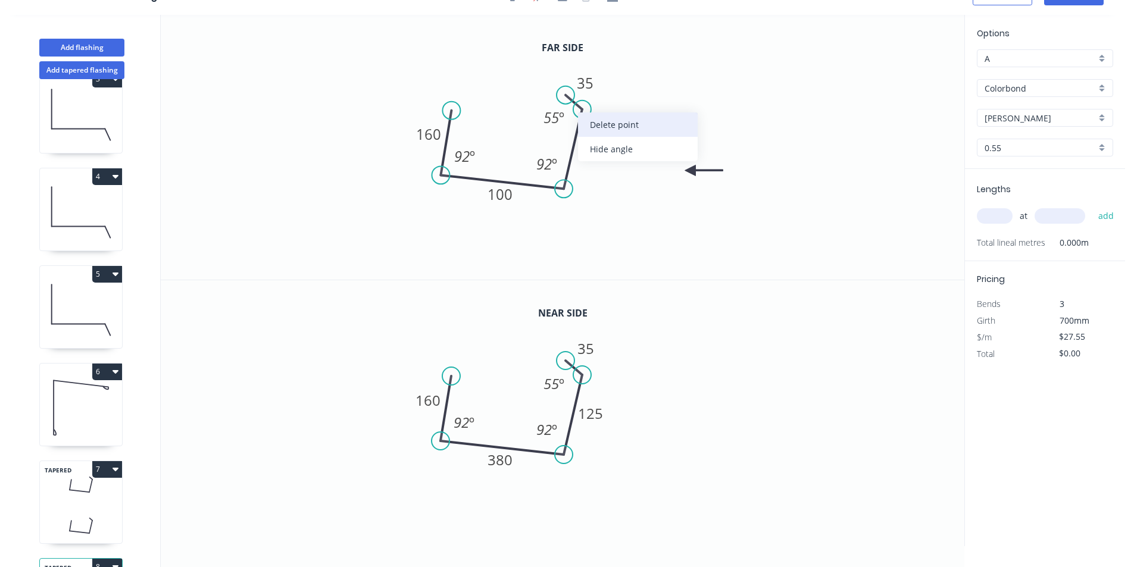
click at [611, 124] on div "Delete point" at bounding box center [638, 124] width 120 height 24
drag, startPoint x: 565, startPoint y: 192, endPoint x: 575, endPoint y: 145, distance: 47.4
click at [565, 190] on circle at bounding box center [564, 189] width 18 height 18
click at [565, 186] on circle at bounding box center [564, 189] width 18 height 18
click at [584, 97] on icon "0 160 100 92 º" at bounding box center [562, 147] width 803 height 265
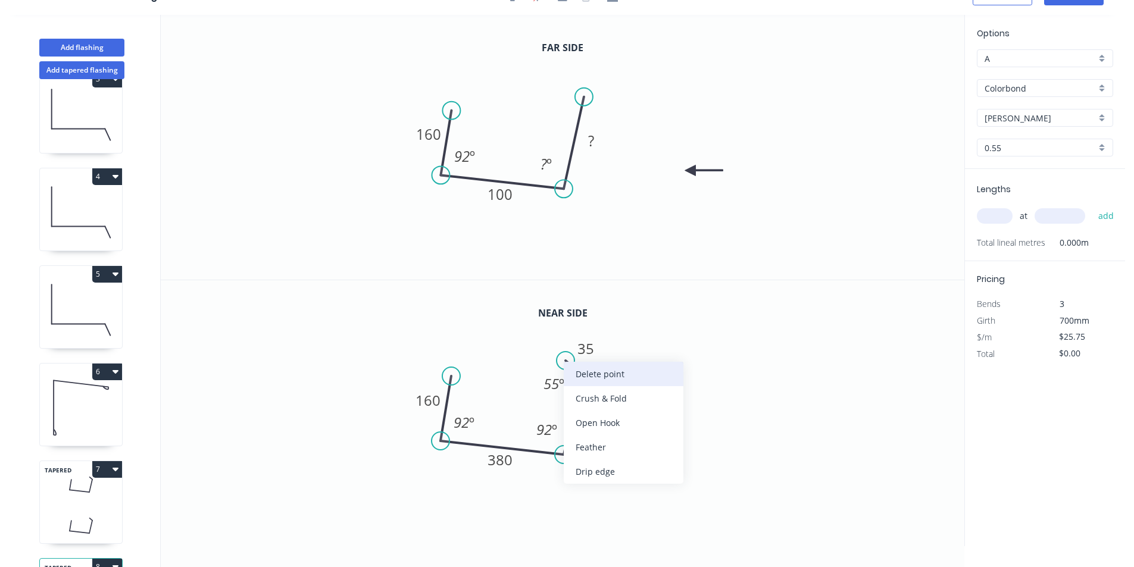
click at [601, 380] on div "Delete point" at bounding box center [624, 374] width 120 height 24
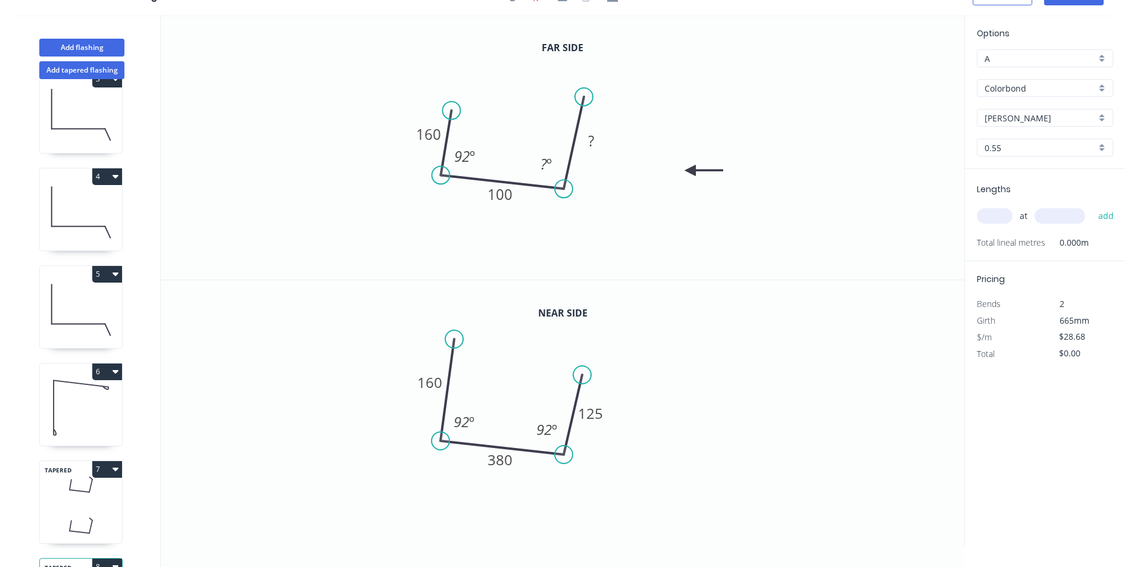
drag, startPoint x: 449, startPoint y: 375, endPoint x: 454, endPoint y: 339, distance: 36.0
click at [454, 339] on circle at bounding box center [454, 339] width 18 height 18
click at [451, 339] on circle at bounding box center [454, 339] width 18 height 18
click at [486, 321] on icon at bounding box center [470, 330] width 32 height 18
drag, startPoint x: 464, startPoint y: 71, endPoint x: 461, endPoint y: 77, distance: 6.7
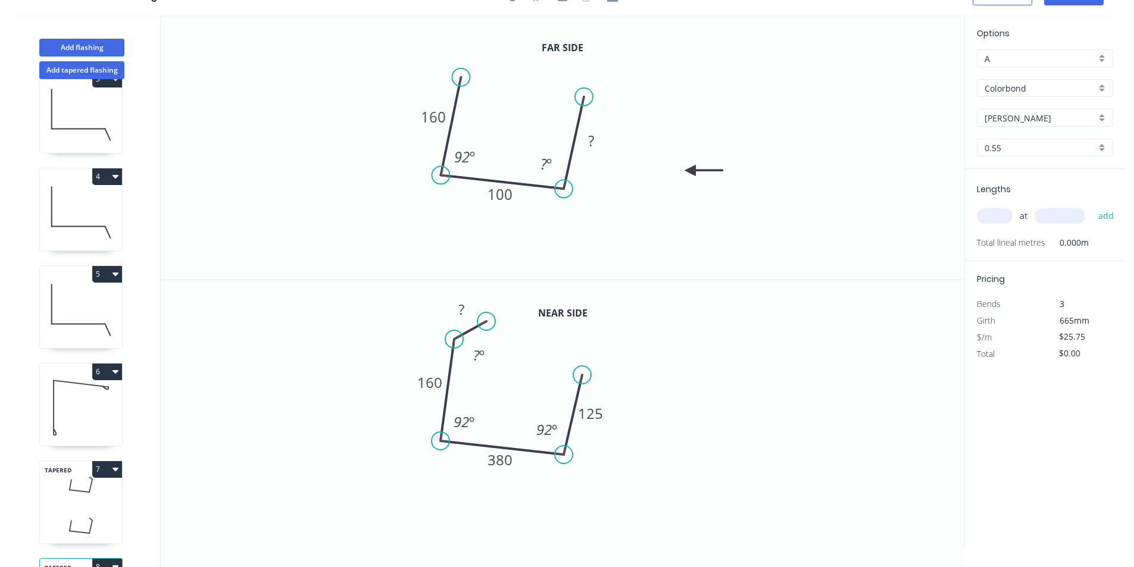
click at [461, 77] on circle at bounding box center [461, 77] width 18 height 18
click at [483, 68] on icon at bounding box center [472, 73] width 23 height 10
click at [467, 53] on tspan "?" at bounding box center [465, 50] width 6 height 20
click at [656, 469] on icon "0 ? 160 380 125 ? º 92 º 92 º" at bounding box center [562, 412] width 803 height 265
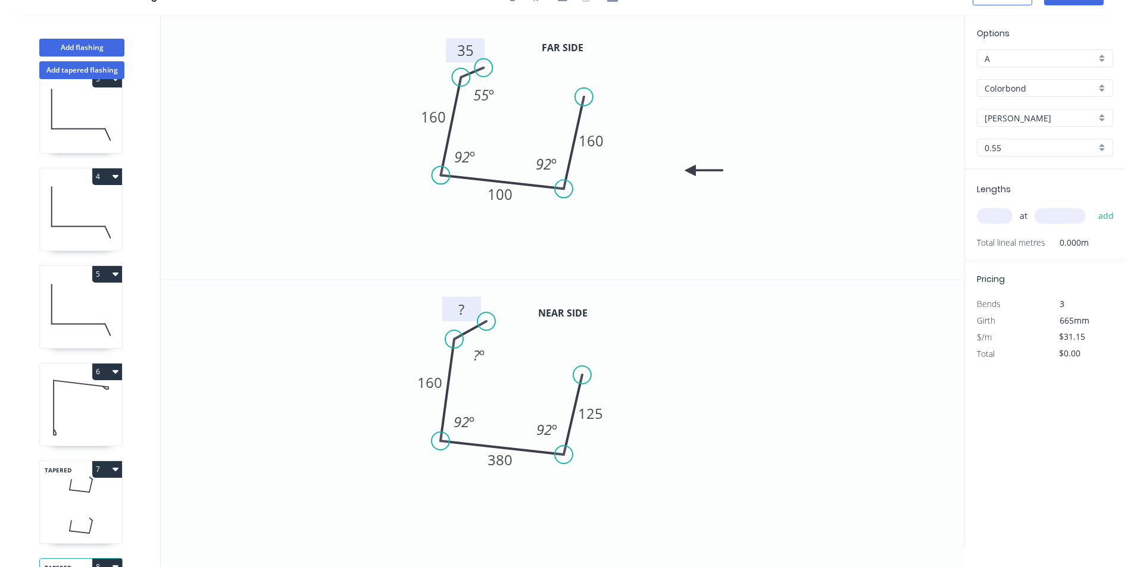
click at [458, 309] on g "?" at bounding box center [461, 309] width 24 height 20
click at [468, 315] on rect at bounding box center [461, 310] width 24 height 17
type input "$27.55"
click at [997, 216] on input "text" at bounding box center [995, 215] width 36 height 15
type input "1"
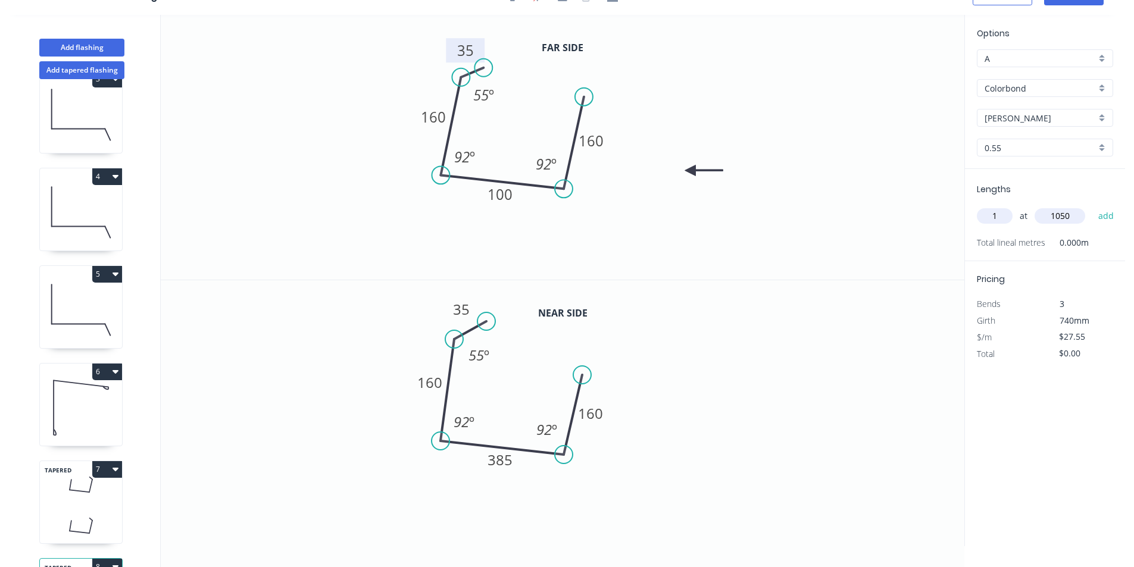
type input "1050"
click at [1092, 206] on button "add" at bounding box center [1106, 216] width 28 height 20
type input "$28.93"
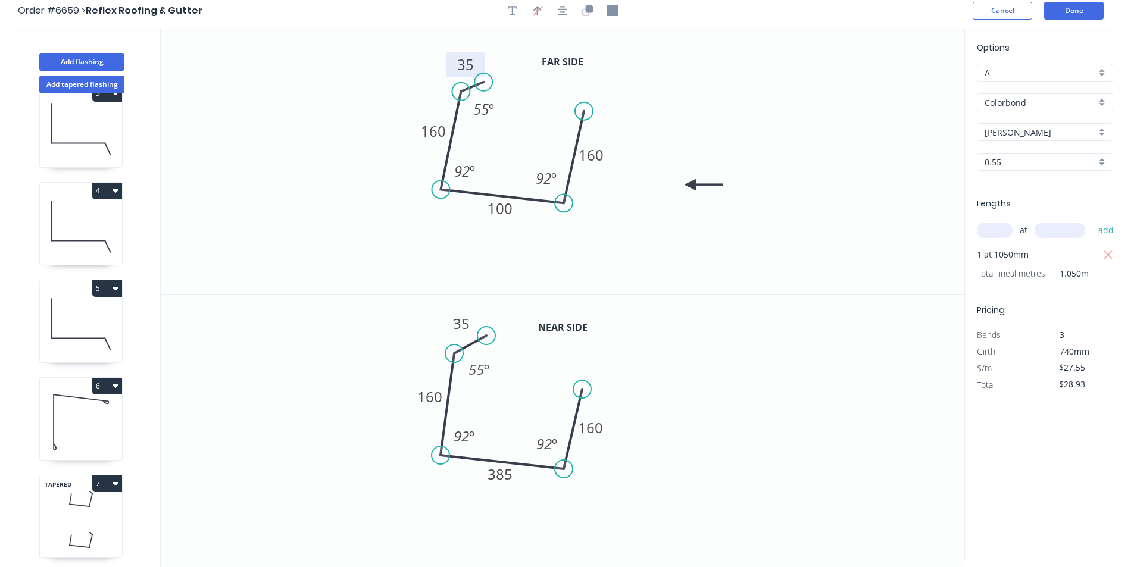
scroll to position [0, 0]
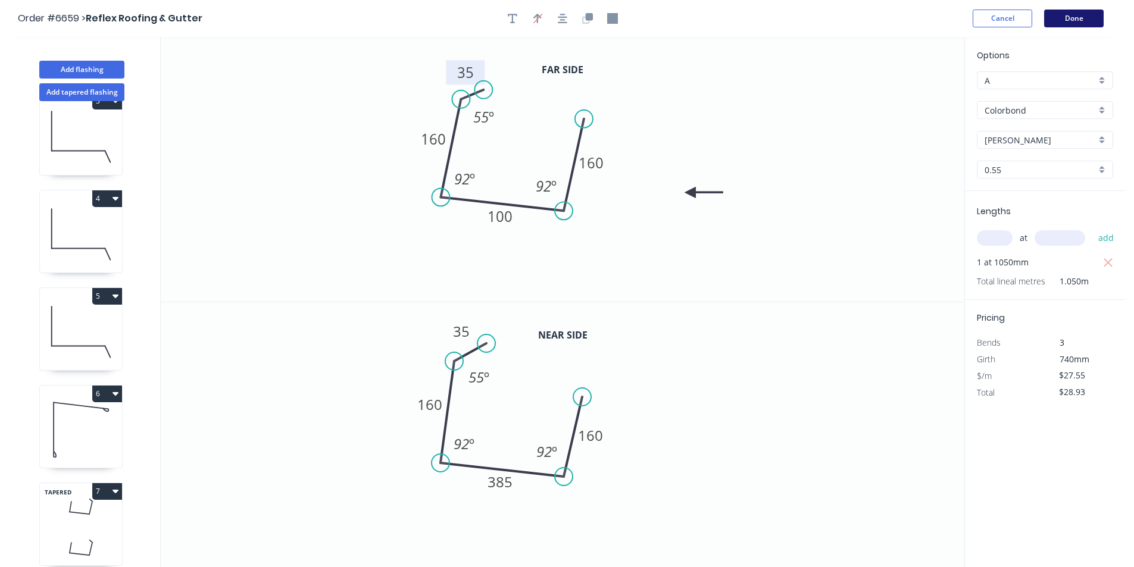
click at [1047, 15] on button "Done" at bounding box center [1074, 19] width 60 height 18
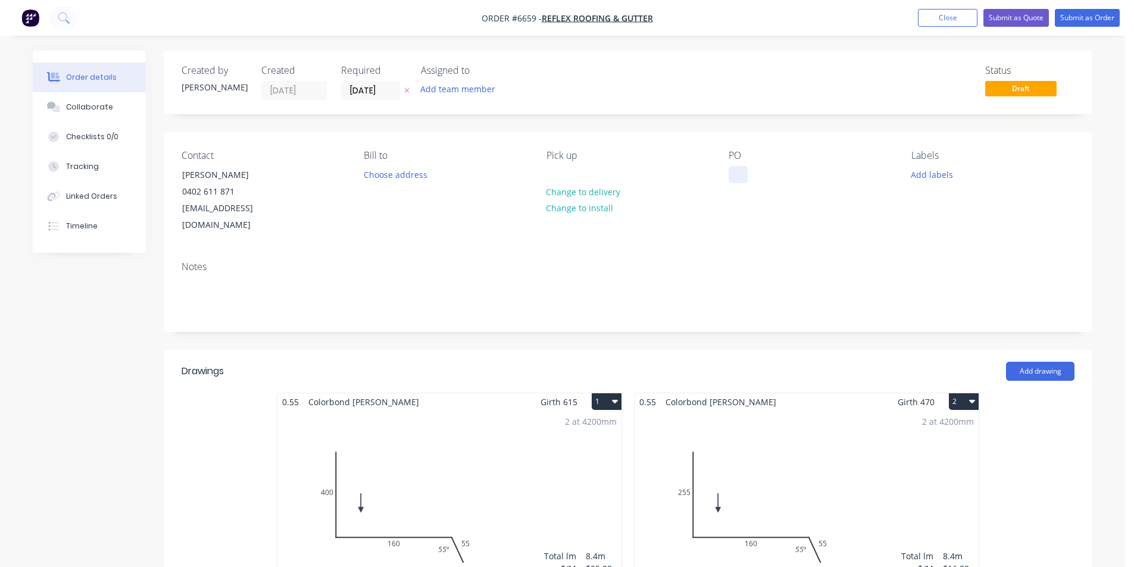
click at [737, 174] on div at bounding box center [737, 174] width 19 height 17
click at [737, 175] on div at bounding box center [737, 174] width 19 height 17
click at [69, 223] on div "Timeline" at bounding box center [82, 226] width 32 height 11
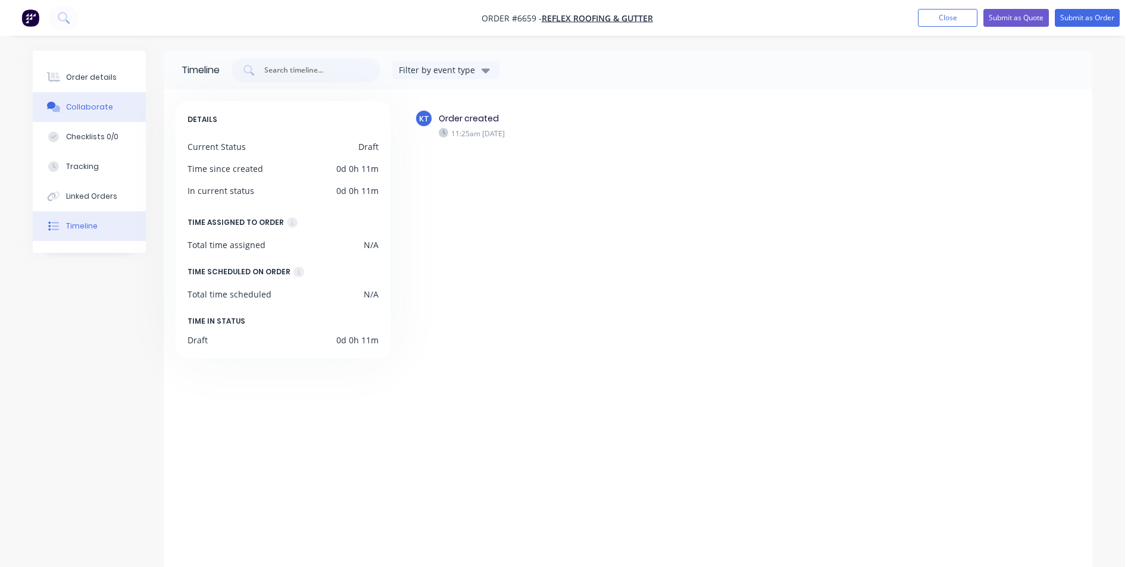
click at [109, 115] on button "Collaborate" at bounding box center [89, 107] width 113 height 30
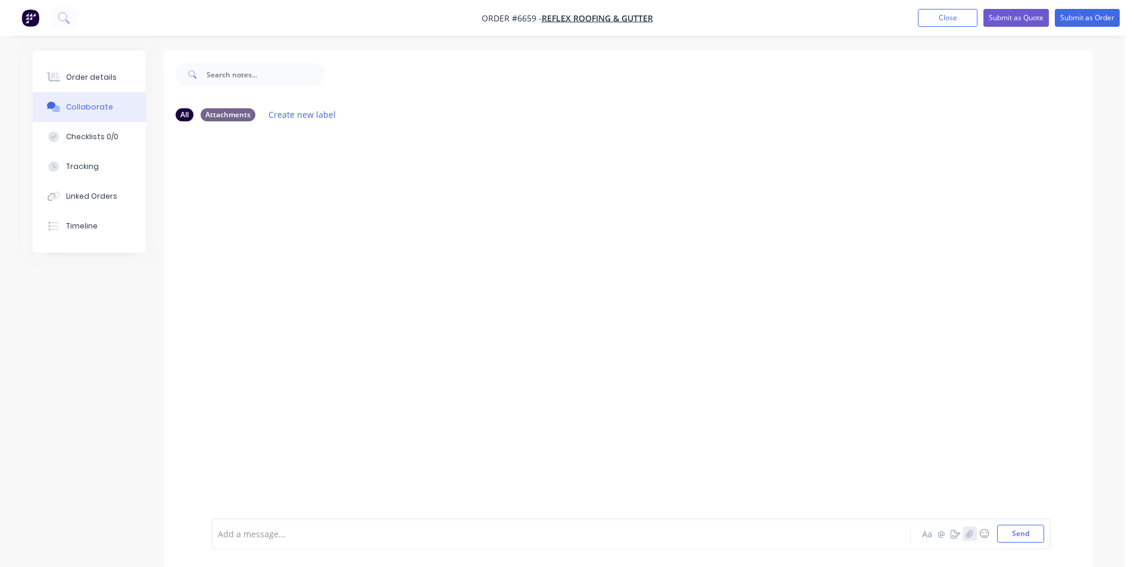
click at [971, 533] on icon "button" at bounding box center [969, 534] width 7 height 8
click at [1013, 534] on button "Send" at bounding box center [1020, 534] width 47 height 18
click at [93, 64] on button "Order details" at bounding box center [89, 77] width 113 height 30
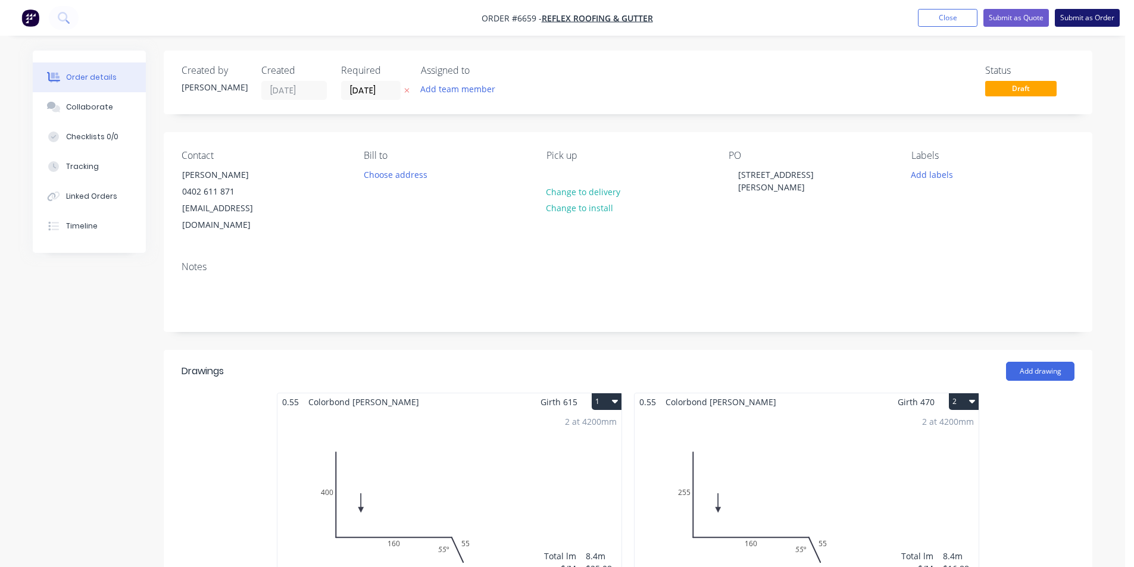
click at [1072, 23] on button "Submit as Order" at bounding box center [1086, 18] width 65 height 18
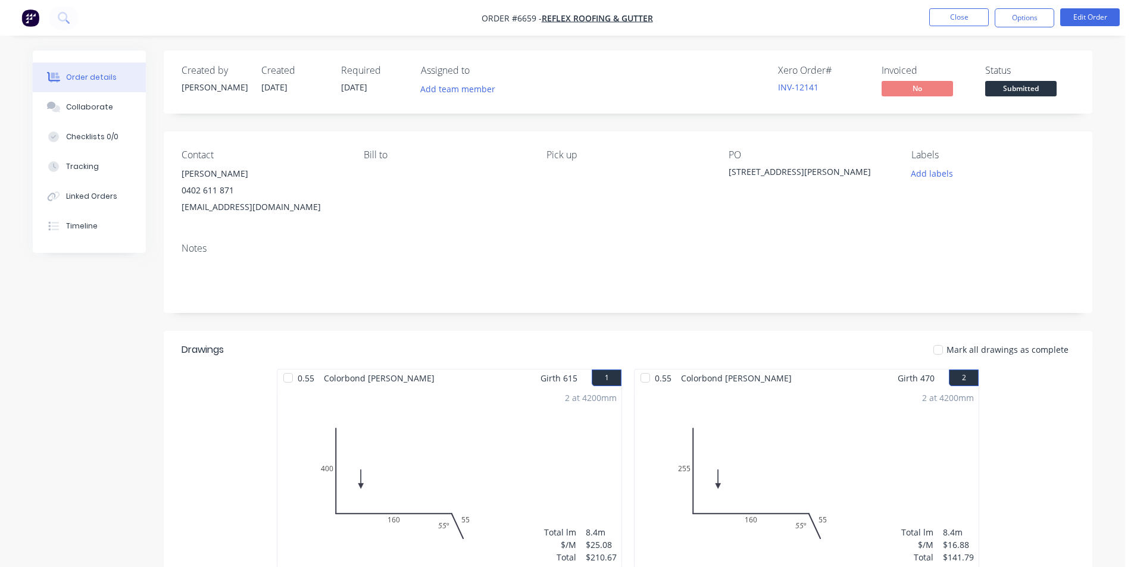
click at [1025, 90] on span "Submitted" at bounding box center [1020, 88] width 71 height 15
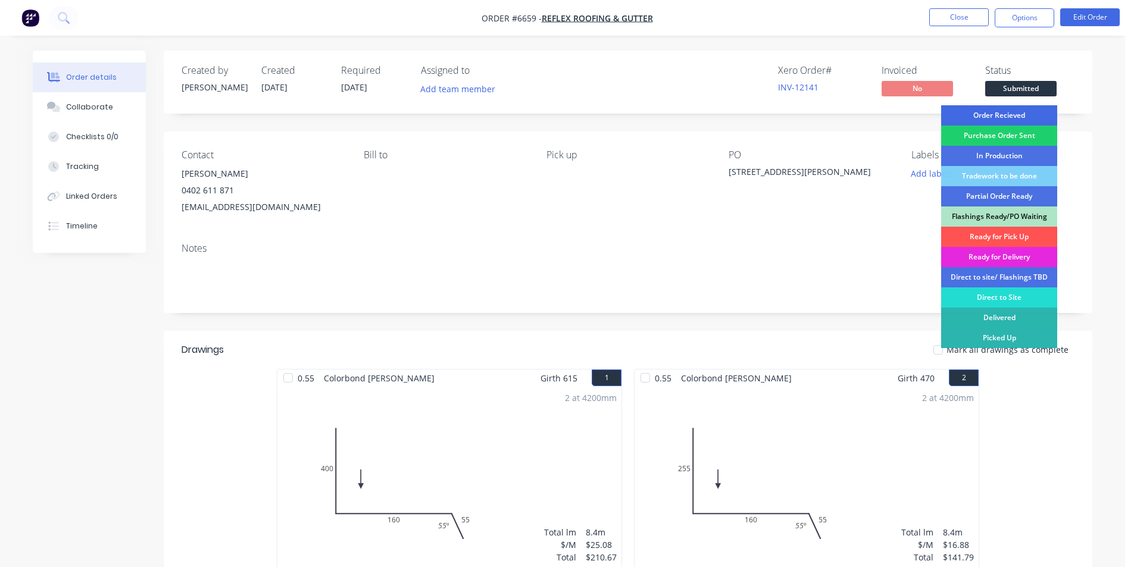
click at [1034, 114] on div "Order Recieved" at bounding box center [999, 115] width 116 height 20
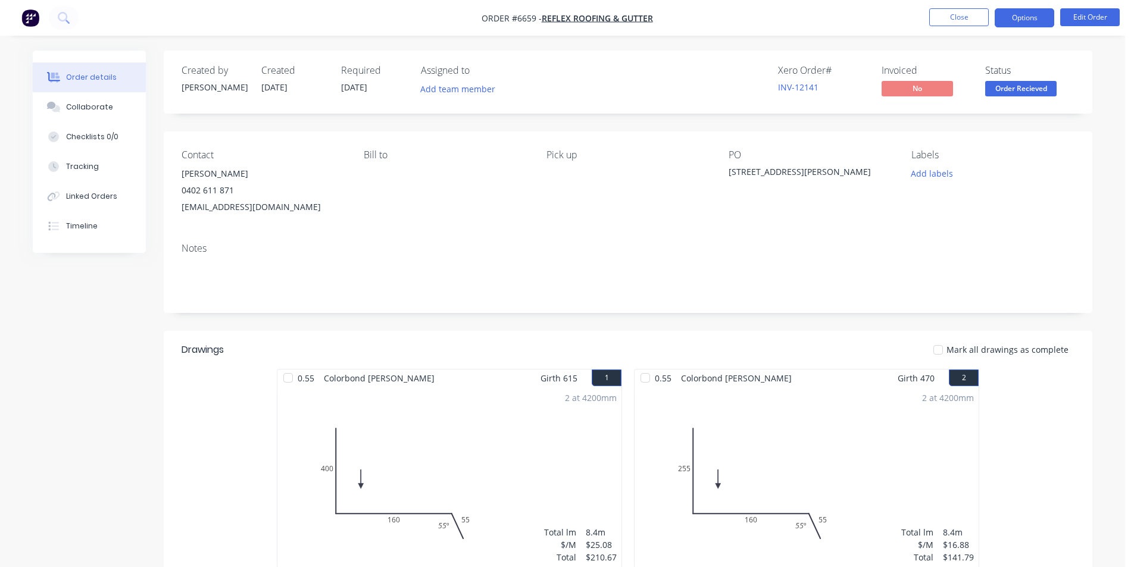
click at [1013, 15] on button "Options" at bounding box center [1024, 17] width 60 height 19
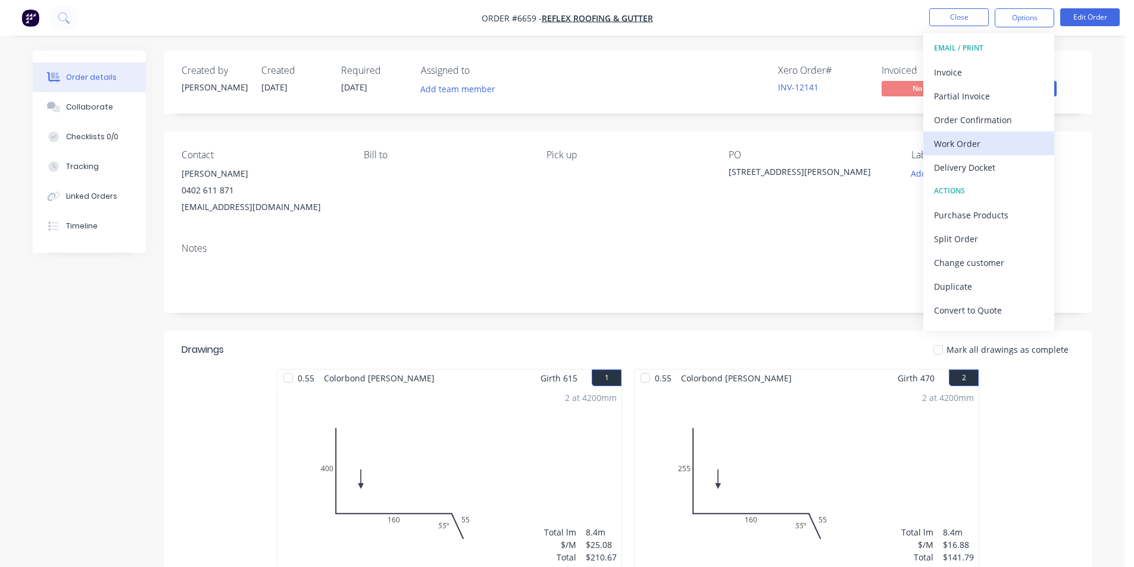
click at [1025, 145] on div "Work Order" at bounding box center [988, 143] width 109 height 17
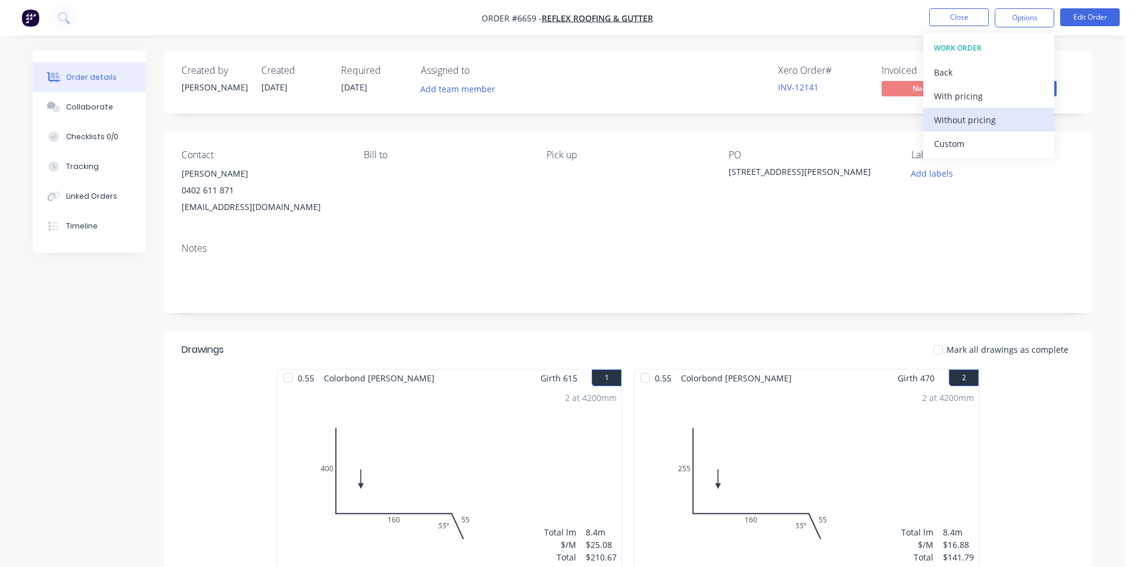
click at [1023, 121] on div "Without pricing" at bounding box center [988, 119] width 109 height 17
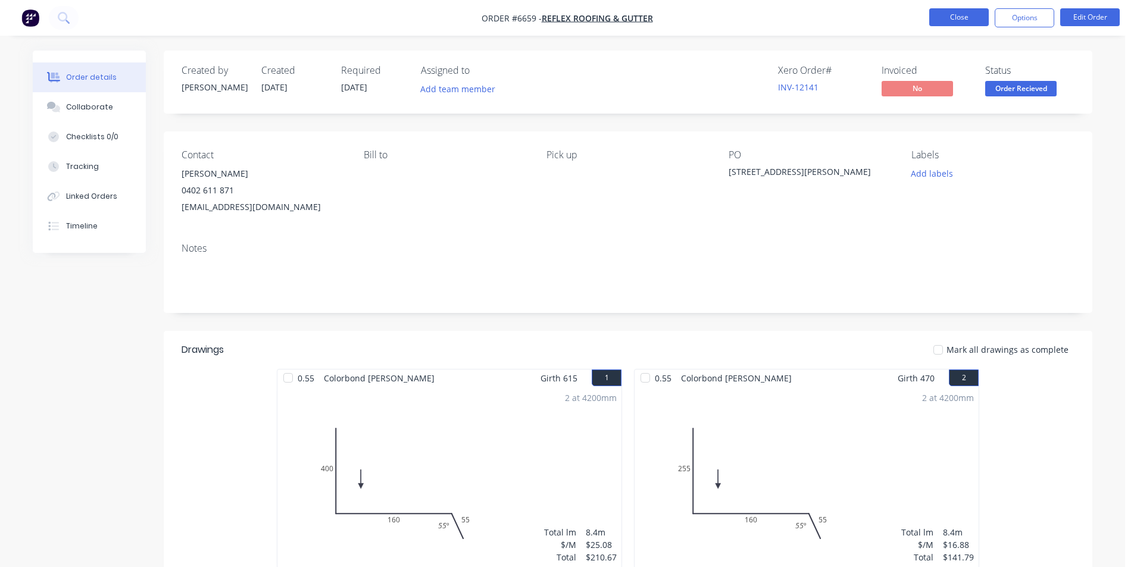
click at [946, 21] on button "Close" at bounding box center [959, 17] width 60 height 18
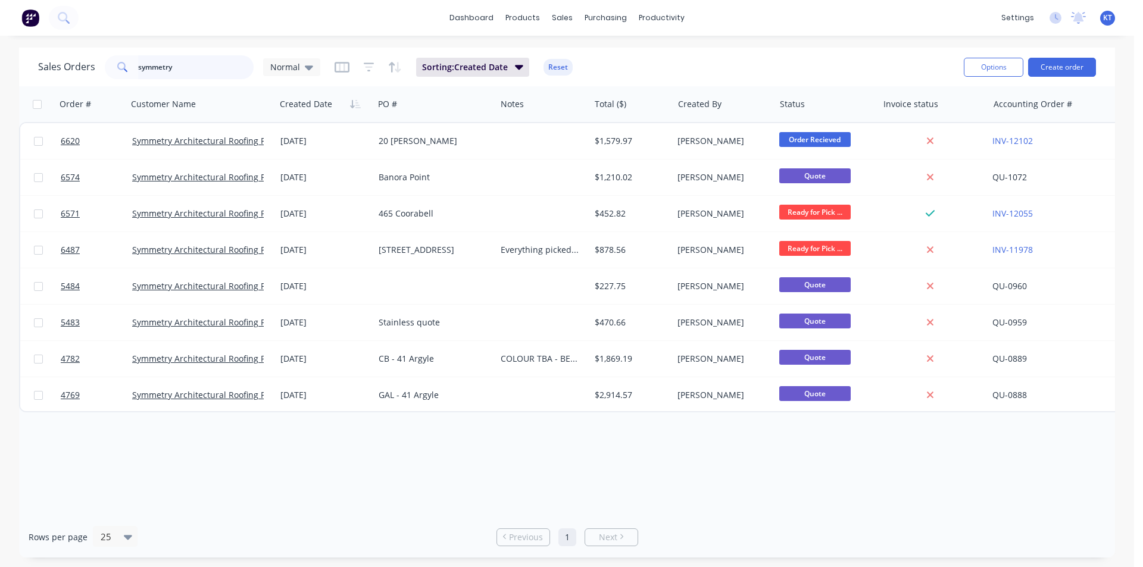
click at [216, 64] on input "symmetry" at bounding box center [196, 67] width 116 height 24
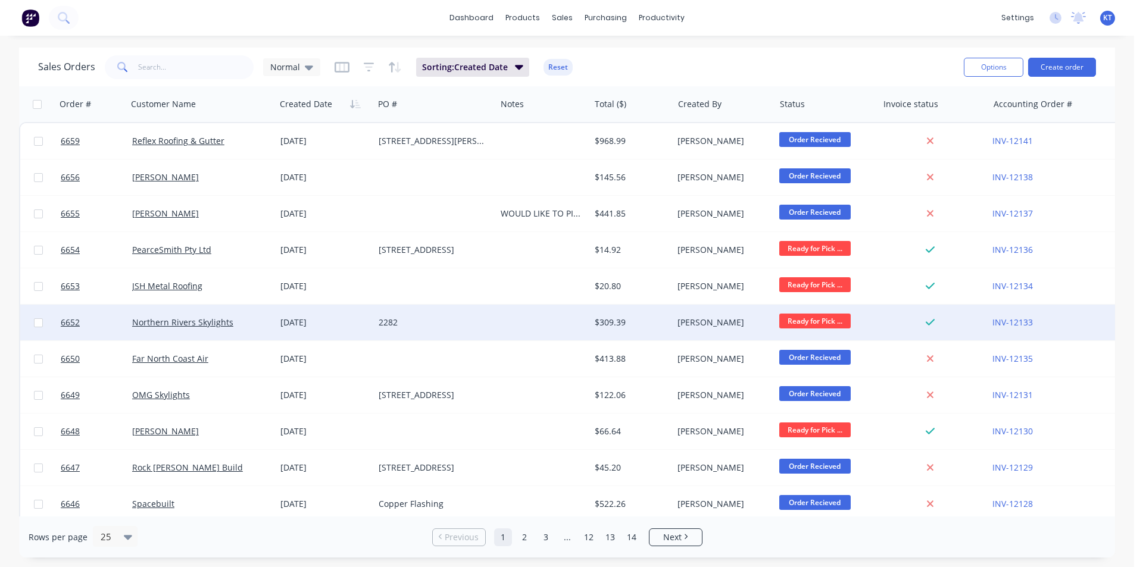
click at [173, 314] on div "Northern Rivers Skylights" at bounding box center [201, 323] width 148 height 36
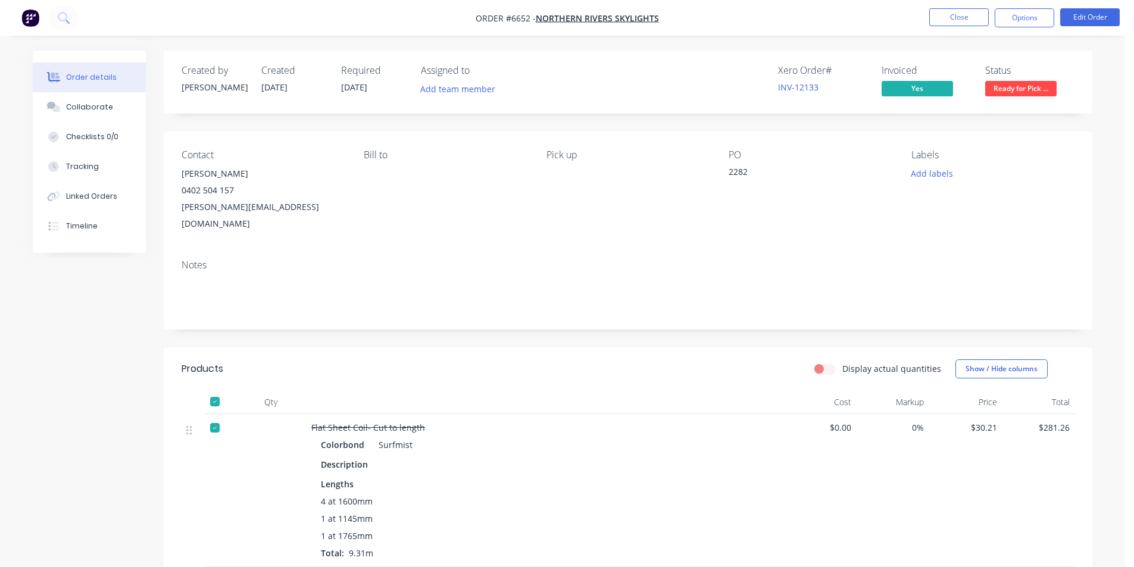
click at [1015, 85] on span "Ready for Pick ..." at bounding box center [1020, 88] width 71 height 15
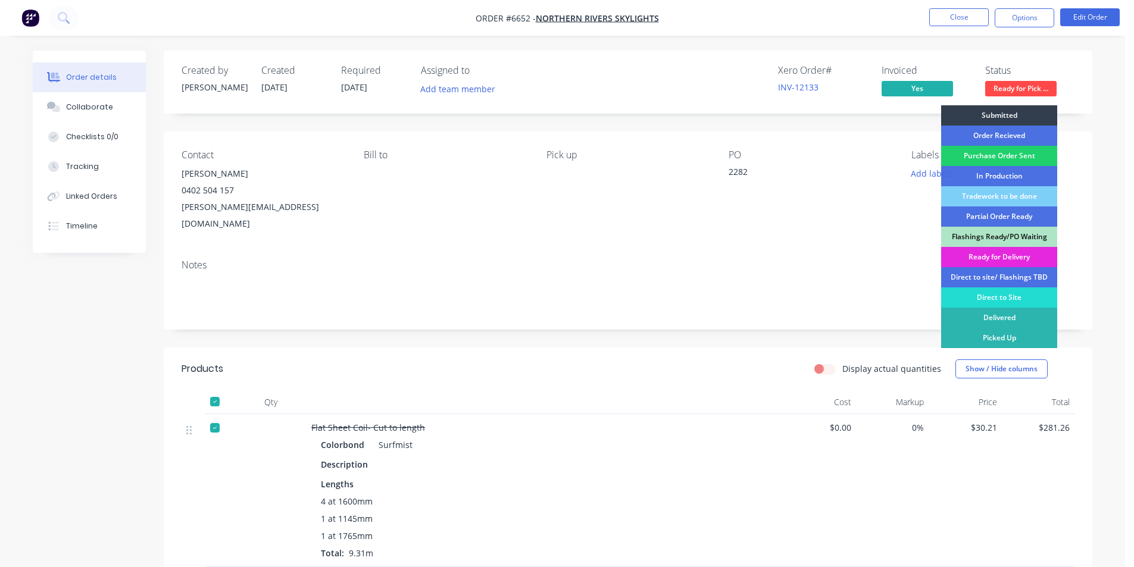
drag, startPoint x: 1021, startPoint y: 328, endPoint x: 1023, endPoint y: 339, distance: 11.6
click at [1021, 330] on div "Picked Up" at bounding box center [999, 338] width 116 height 20
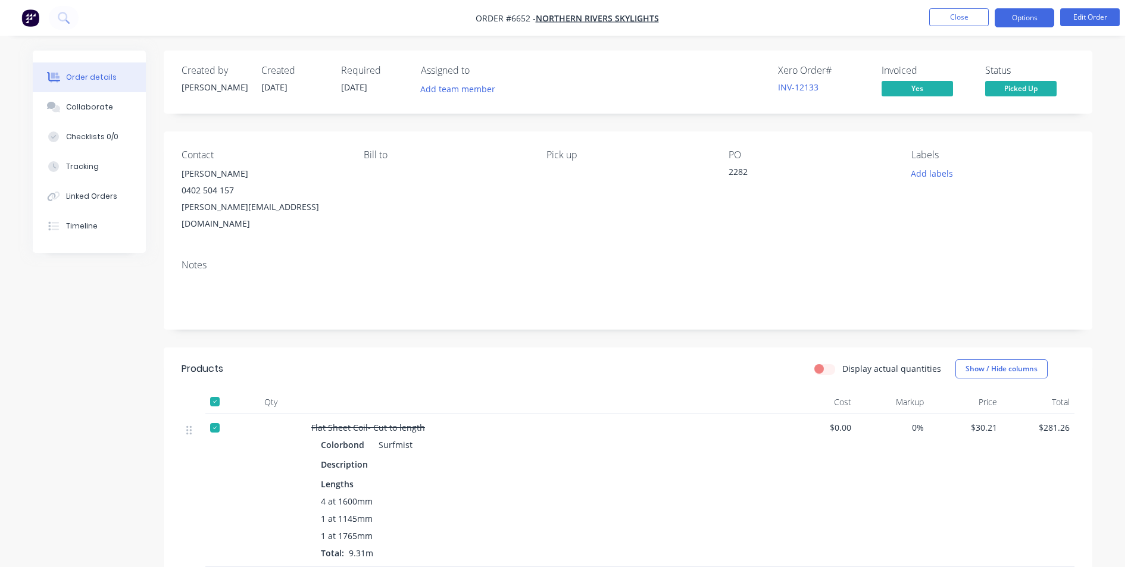
click at [1034, 15] on button "Options" at bounding box center [1024, 17] width 60 height 19
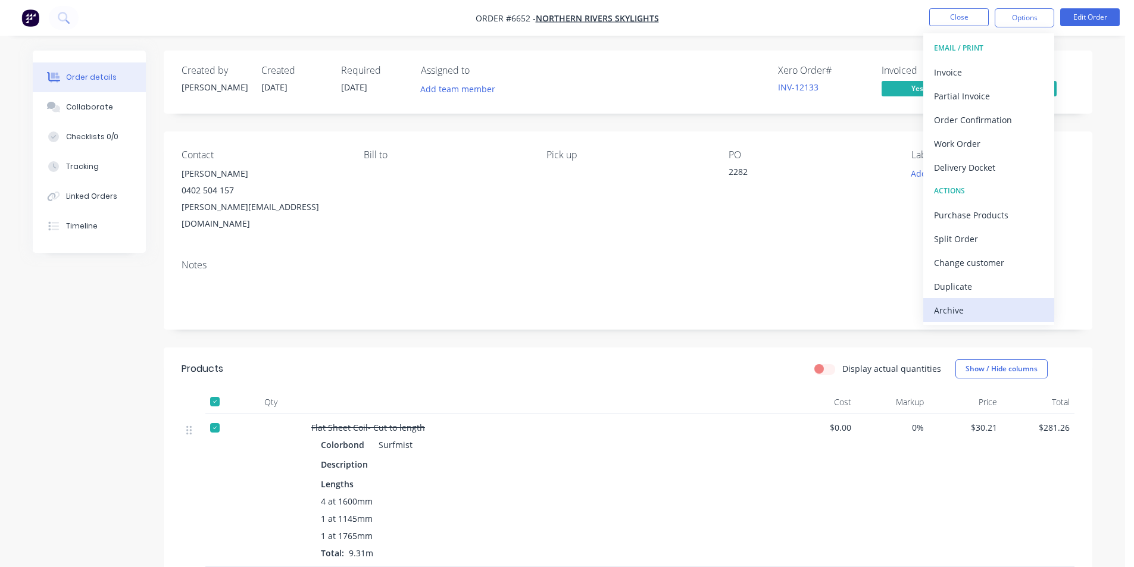
click at [976, 316] on div "Archive" at bounding box center [988, 310] width 109 height 17
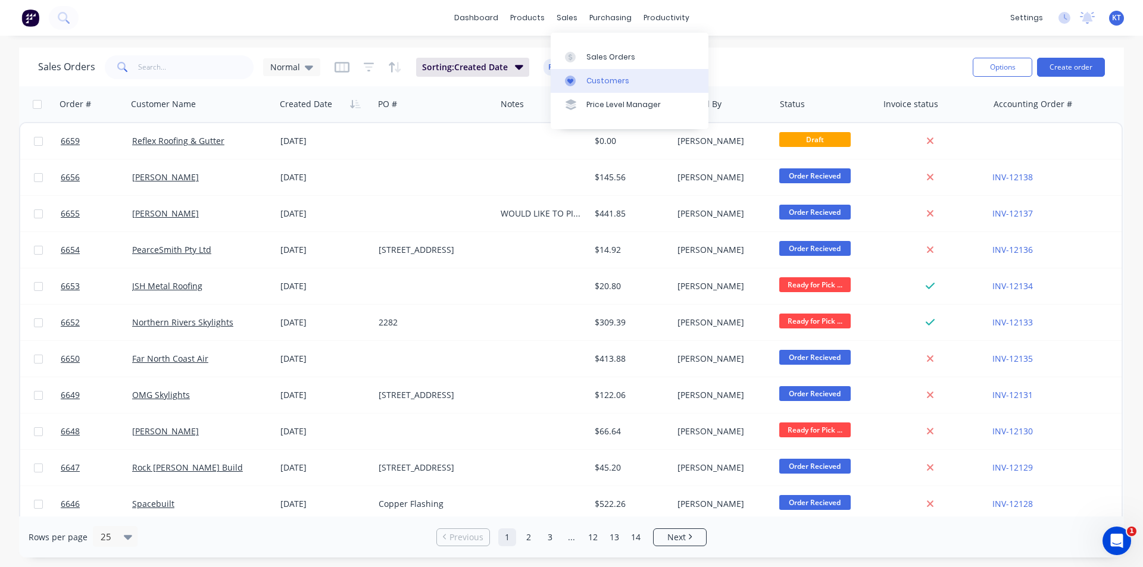
click at [593, 83] on div "Customers" at bounding box center [607, 81] width 43 height 11
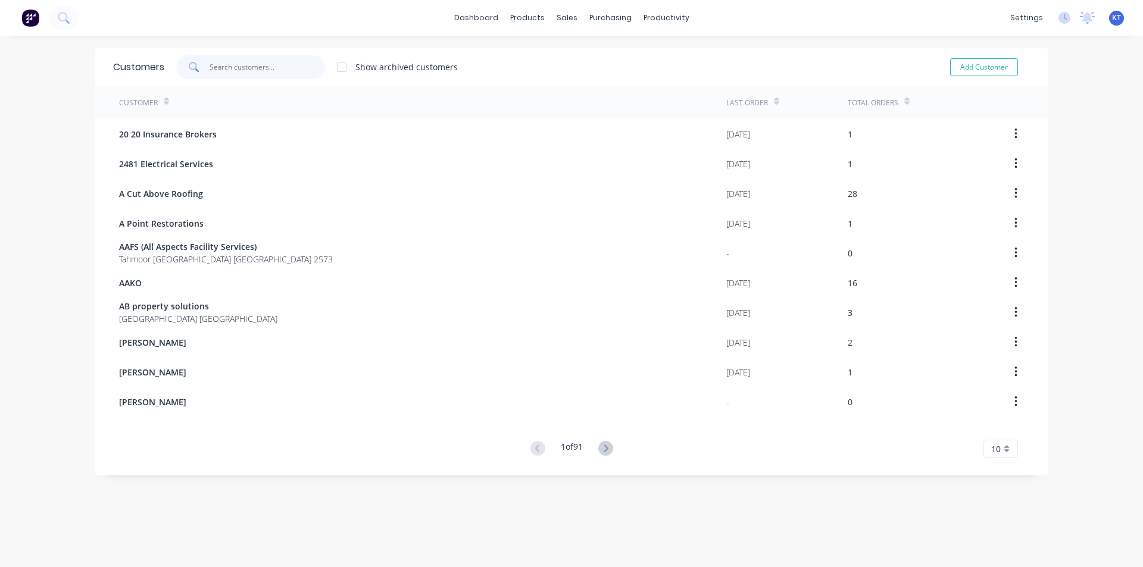
click at [234, 66] on input "text" at bounding box center [267, 67] width 116 height 24
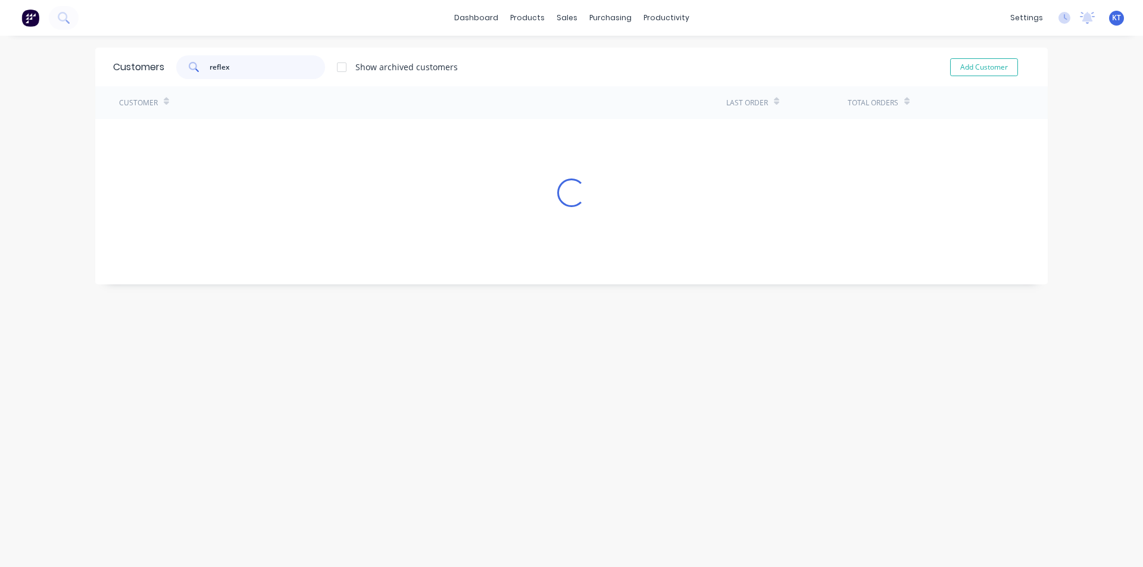
type input "reflex"
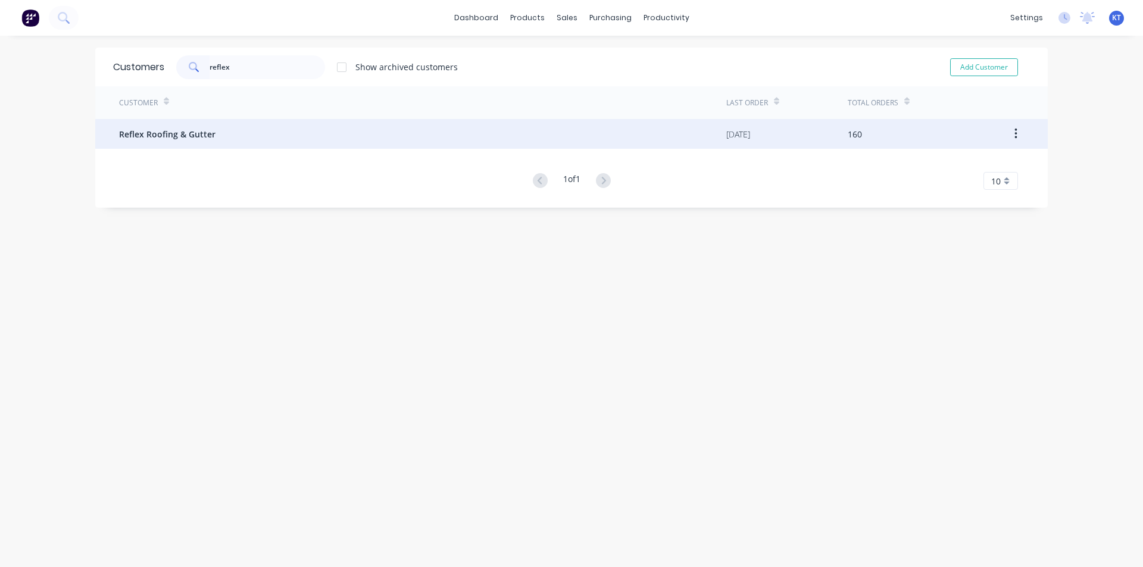
click at [211, 139] on div "Reflex Roofing & Gutter" at bounding box center [422, 134] width 607 height 30
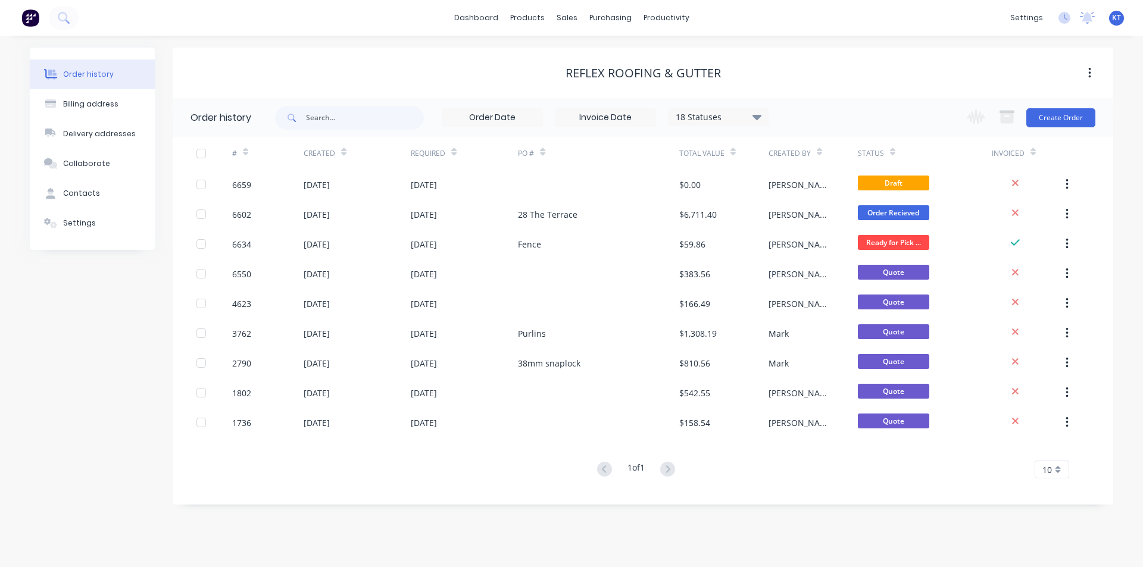
click at [759, 122] on icon at bounding box center [756, 116] width 9 height 14
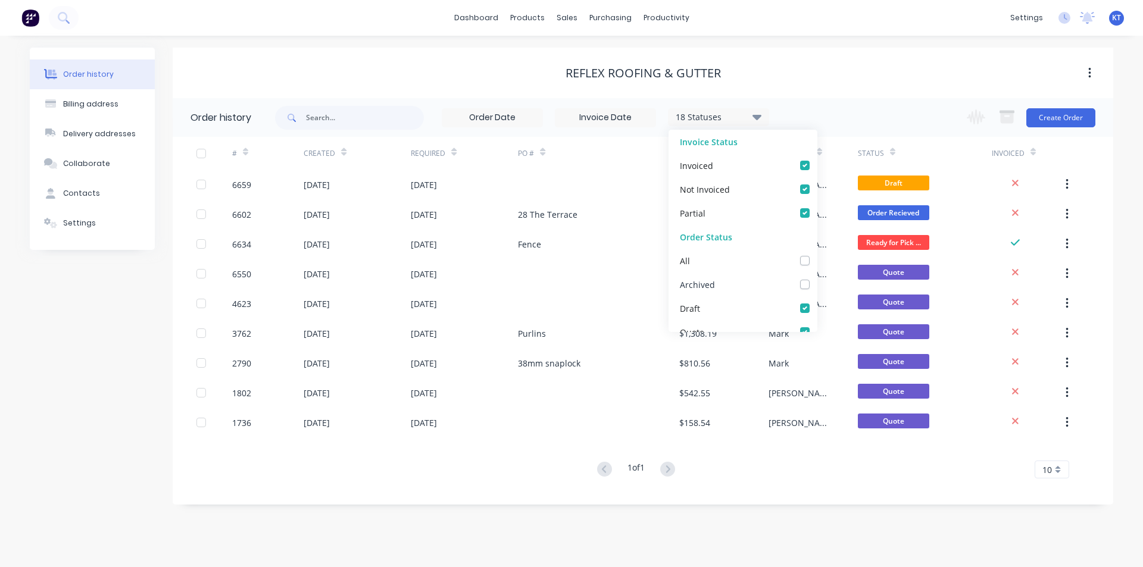
click at [799, 290] on div "Archived" at bounding box center [742, 285] width 149 height 24
click at [816, 278] on label at bounding box center [816, 278] width 0 height 0
click at [816, 283] on input "checkbox" at bounding box center [821, 283] width 10 height 11
checkbox input "true"
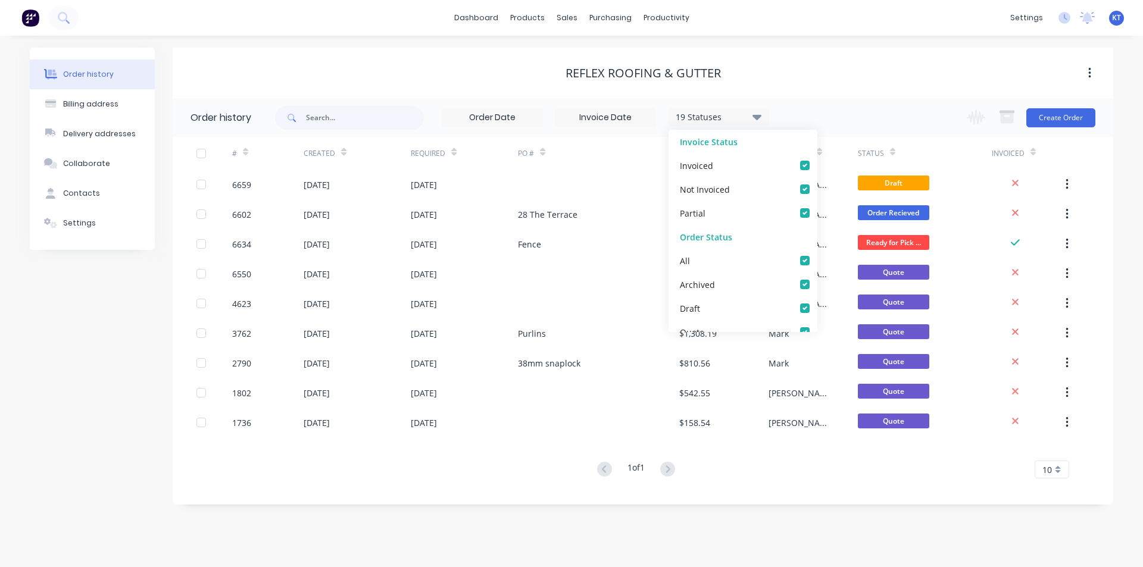
click at [834, 93] on div "Reflex Roofing & Gutter" at bounding box center [643, 73] width 940 height 51
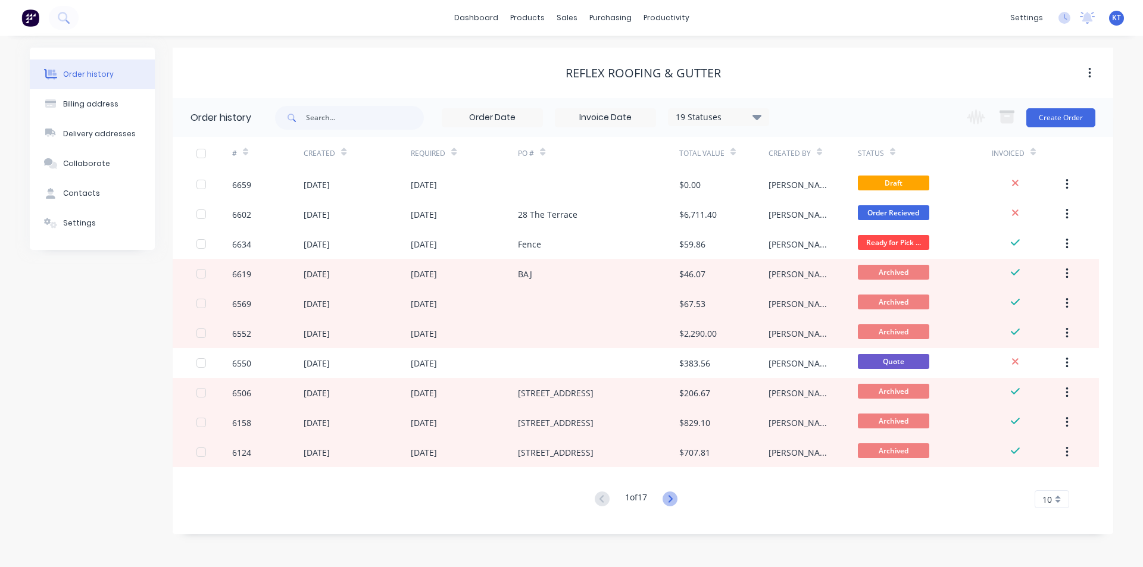
click at [674, 506] on icon at bounding box center [669, 499] width 15 height 15
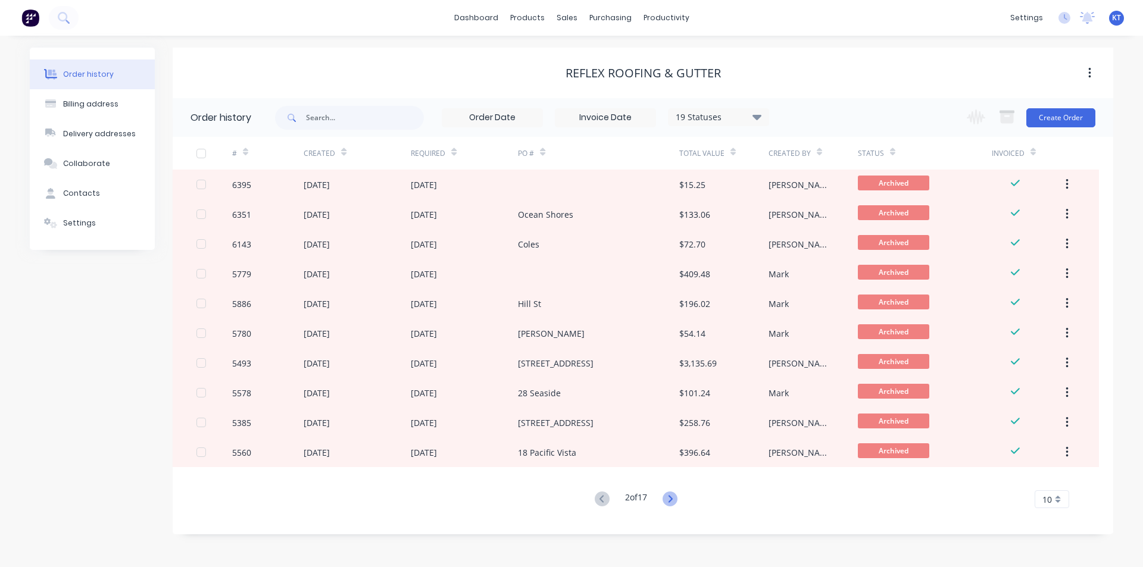
click at [677, 496] on icon at bounding box center [669, 499] width 15 height 15
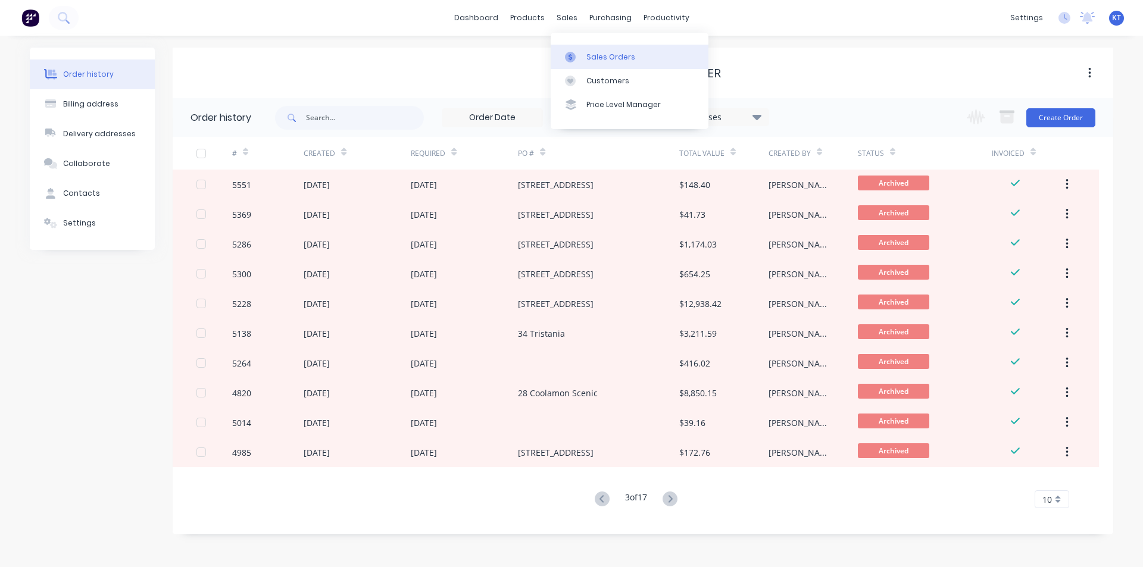
click at [643, 57] on link "Sales Orders" at bounding box center [629, 57] width 158 height 24
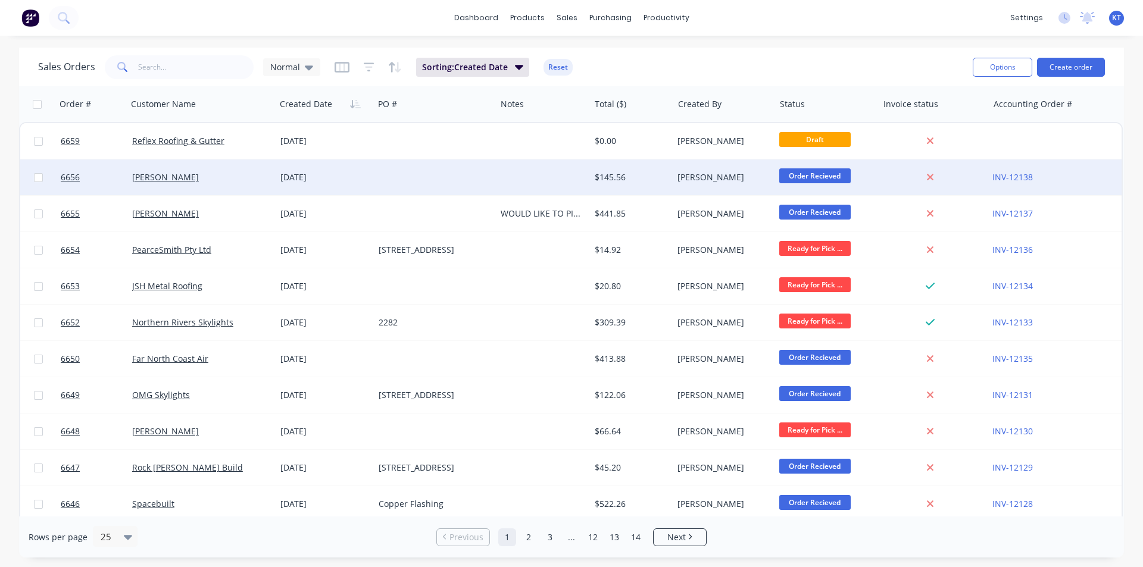
click at [450, 159] on div at bounding box center [435, 177] width 122 height 36
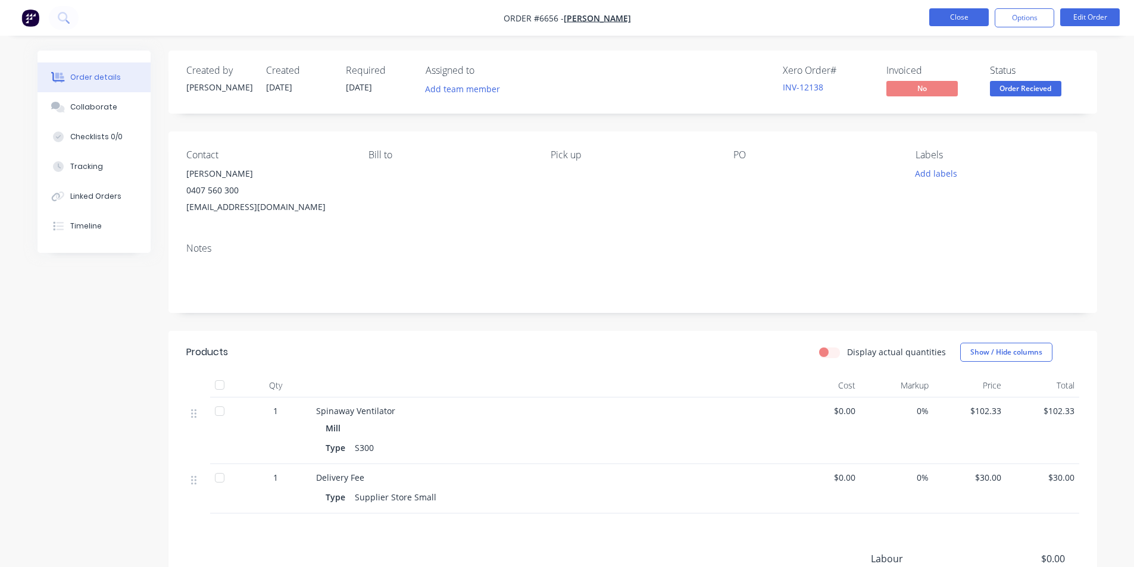
click at [967, 17] on button "Close" at bounding box center [959, 17] width 60 height 18
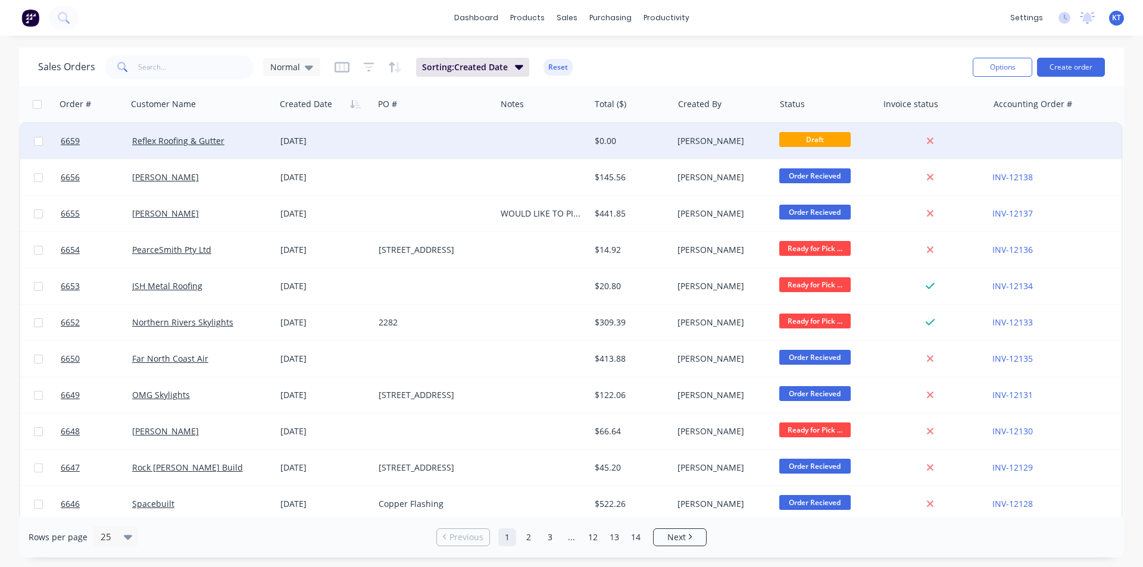
click at [370, 154] on div "[DATE]" at bounding box center [325, 141] width 98 height 36
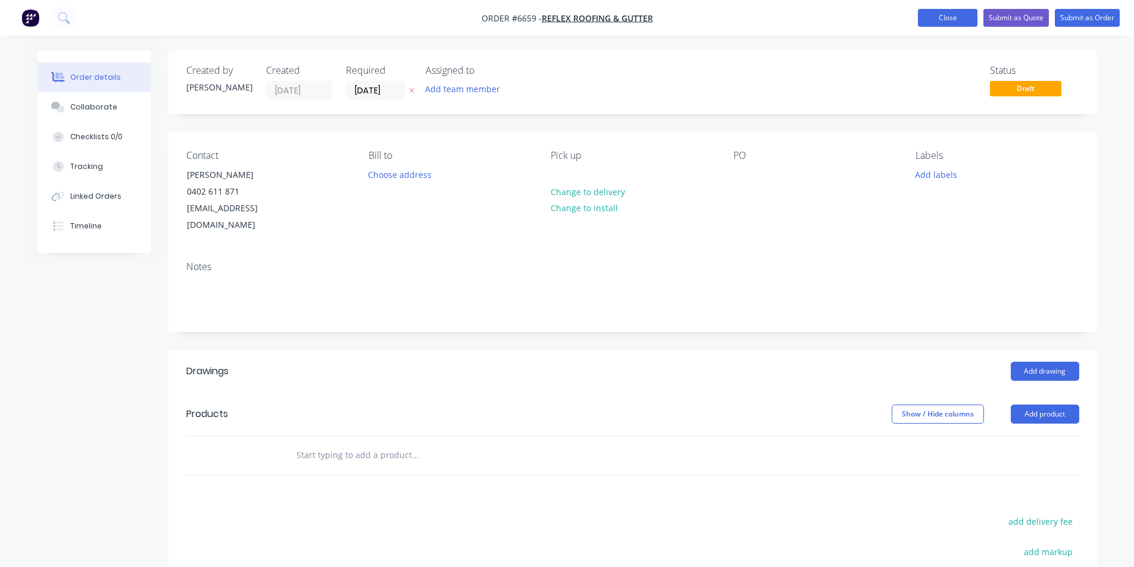
click at [966, 14] on button "Close" at bounding box center [948, 18] width 60 height 18
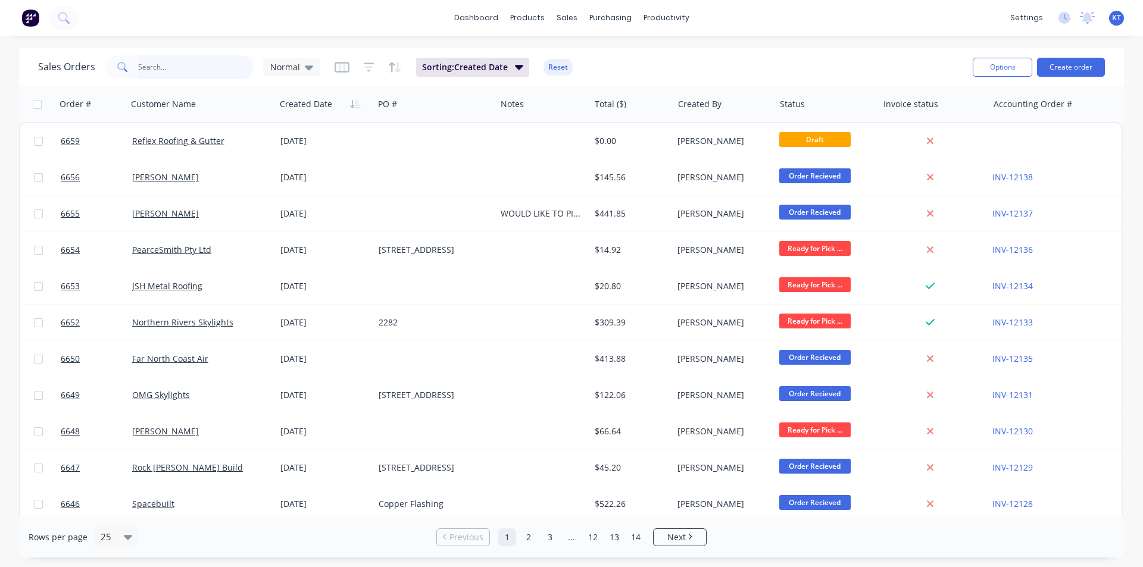
click at [193, 70] on input "text" at bounding box center [196, 67] width 116 height 24
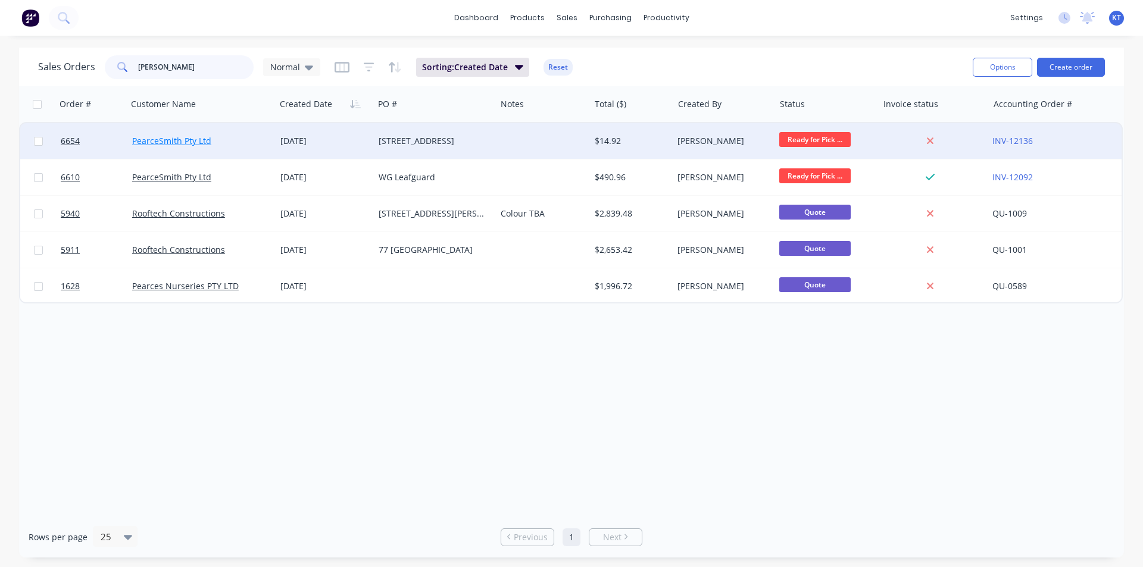
type input "[PERSON_NAME]"
click at [203, 136] on link "PearceSmith Pty Ltd" at bounding box center [171, 140] width 79 height 11
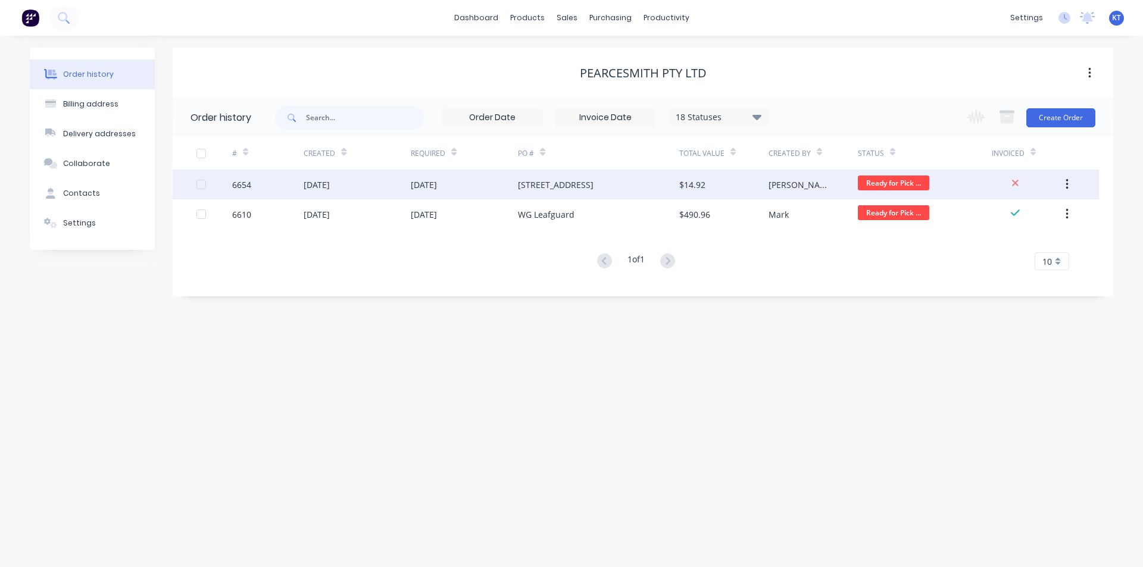
click at [749, 183] on div "$14.92" at bounding box center [723, 185] width 89 height 30
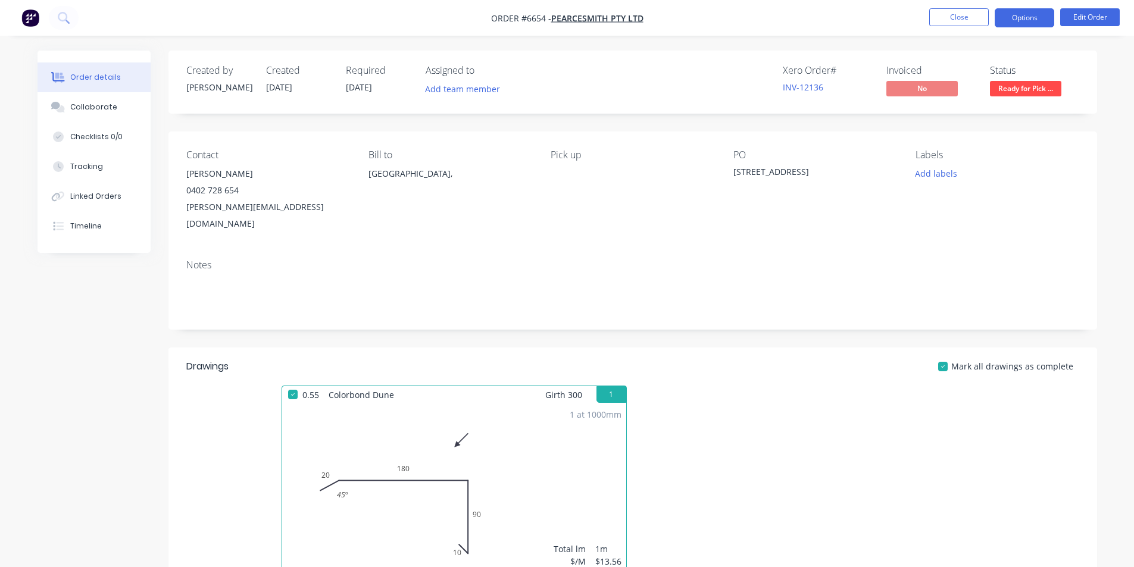
click at [1049, 21] on button "Options" at bounding box center [1024, 17] width 60 height 19
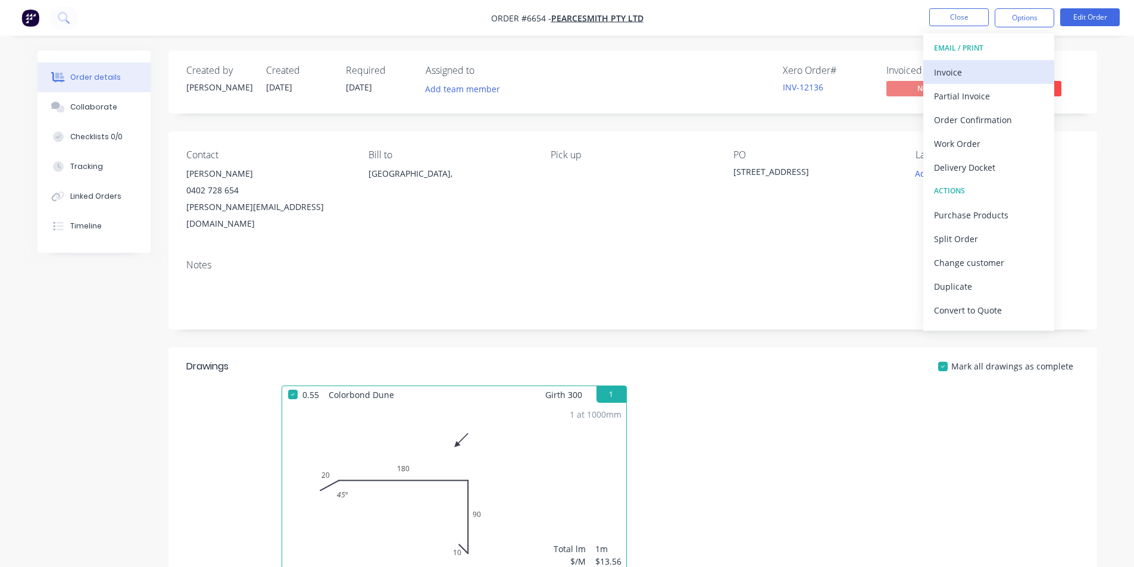
click at [1031, 77] on div "Invoice" at bounding box center [988, 72] width 109 height 17
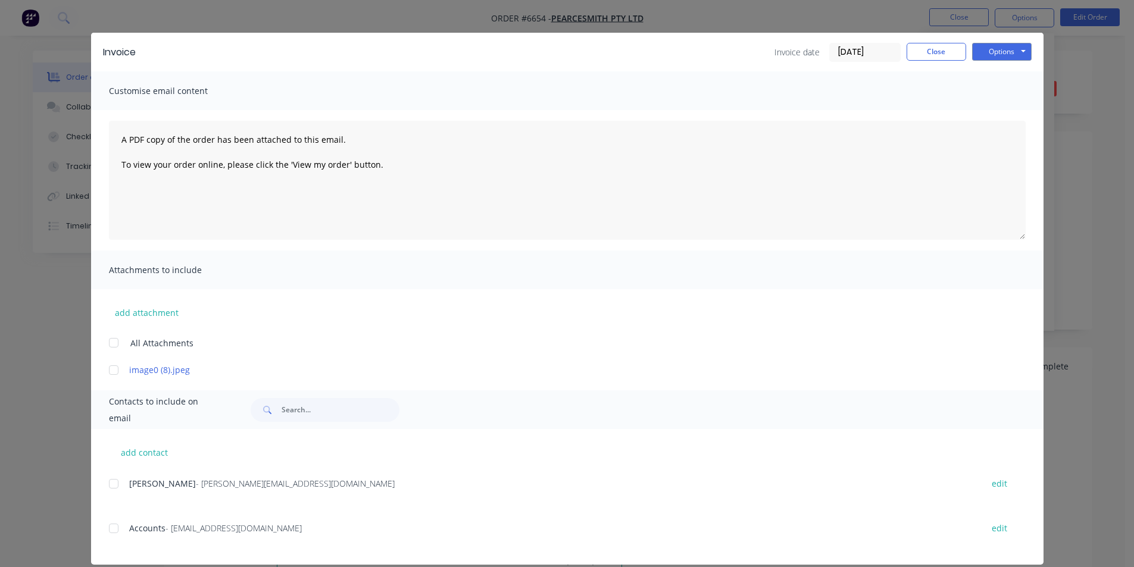
scroll to position [29, 0]
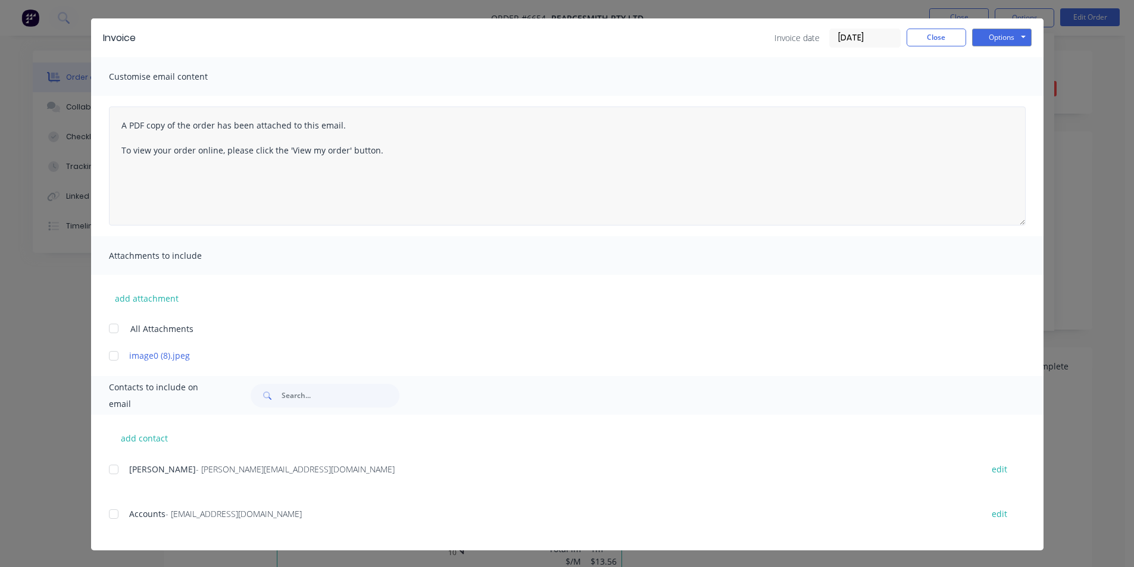
drag, startPoint x: 108, startPoint y: 515, endPoint x: 746, endPoint y: 194, distance: 714.0
click at [108, 514] on div at bounding box center [114, 514] width 24 height 24
click at [1011, 43] on button "Options" at bounding box center [1002, 38] width 60 height 18
click at [1003, 107] on button "Email" at bounding box center [1010, 98] width 76 height 20
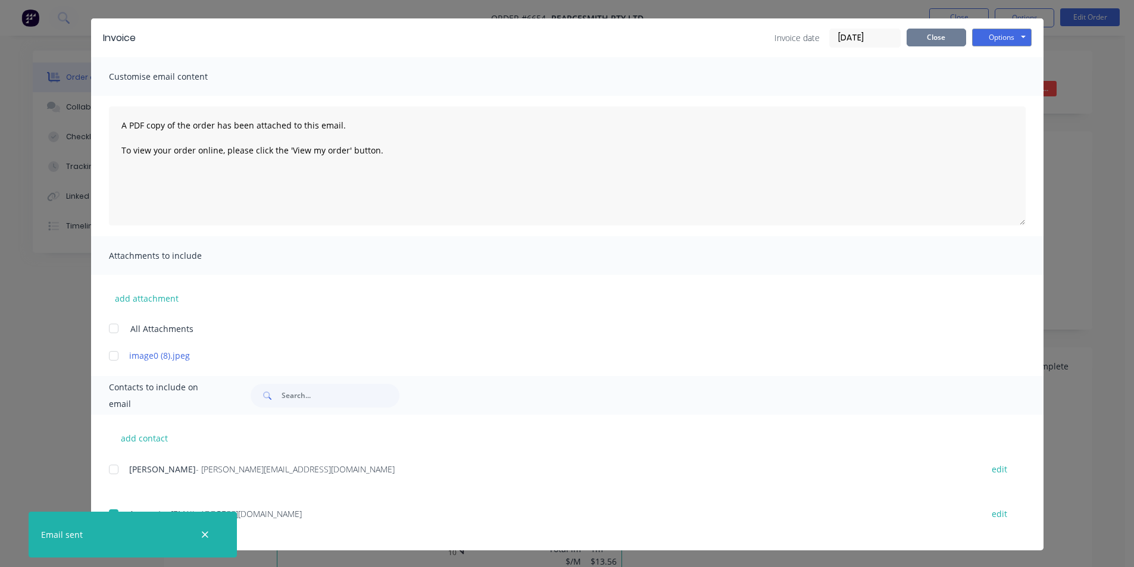
click at [912, 42] on button "Close" at bounding box center [936, 38] width 60 height 18
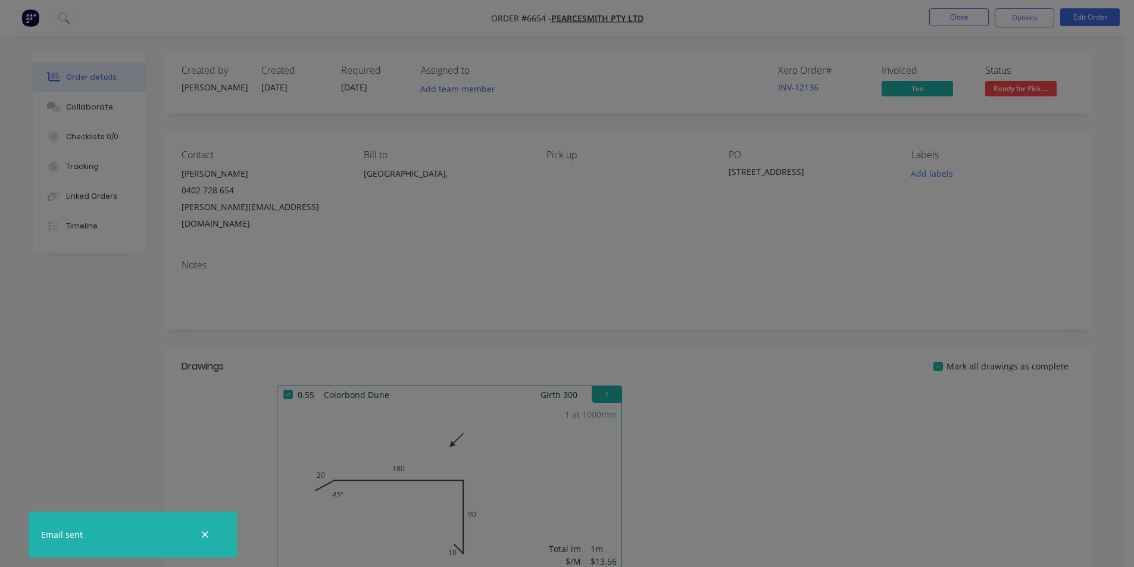
scroll to position [0, 0]
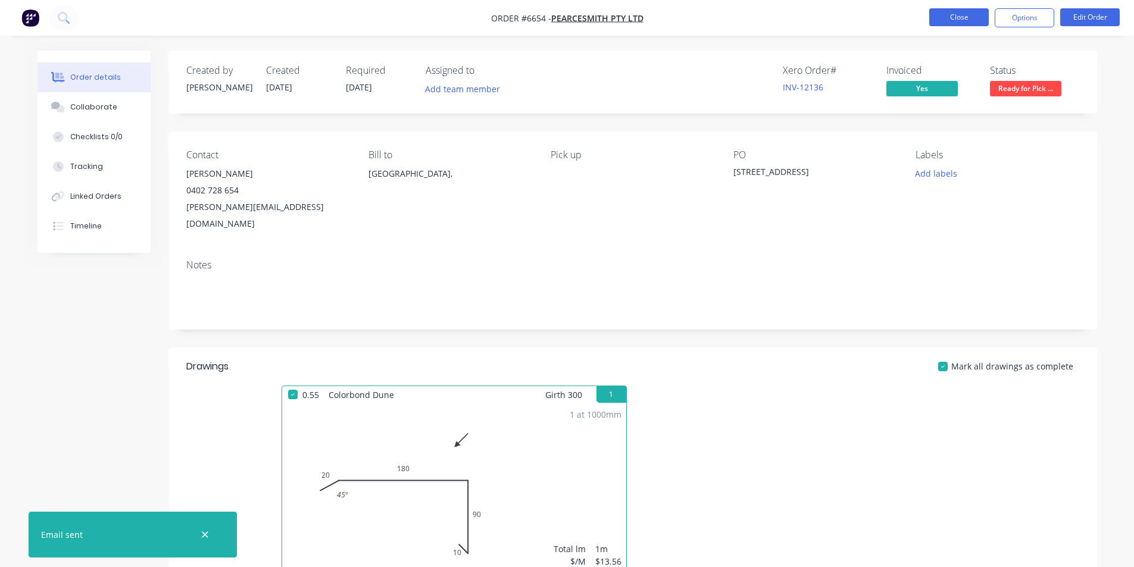
click at [972, 12] on button "Close" at bounding box center [959, 17] width 60 height 18
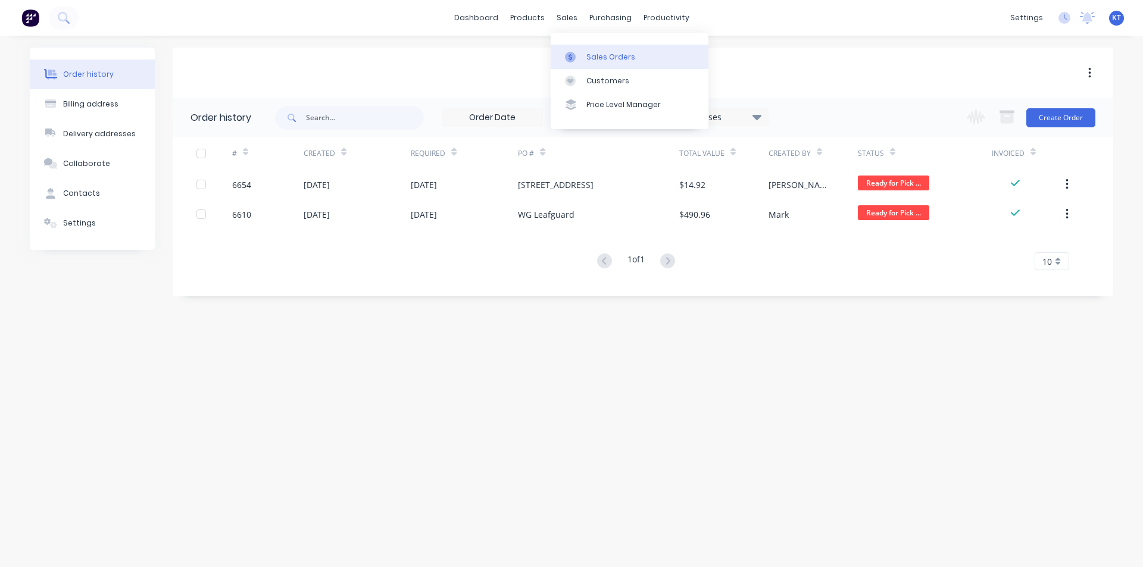
click at [589, 62] on div "Sales Orders" at bounding box center [610, 57] width 49 height 11
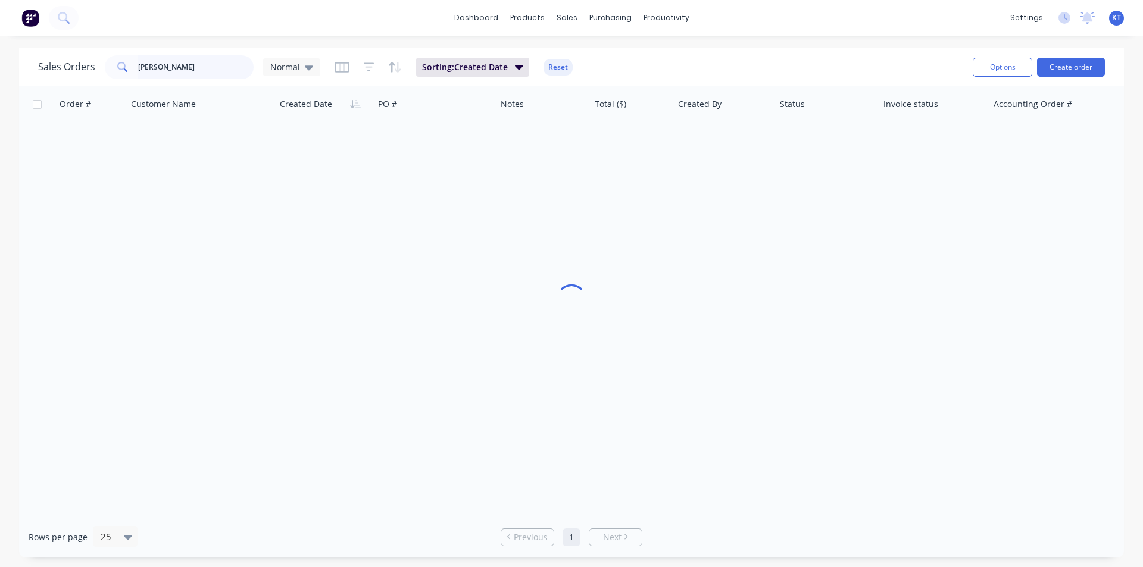
click at [212, 77] on input "[PERSON_NAME]" at bounding box center [196, 67] width 116 height 24
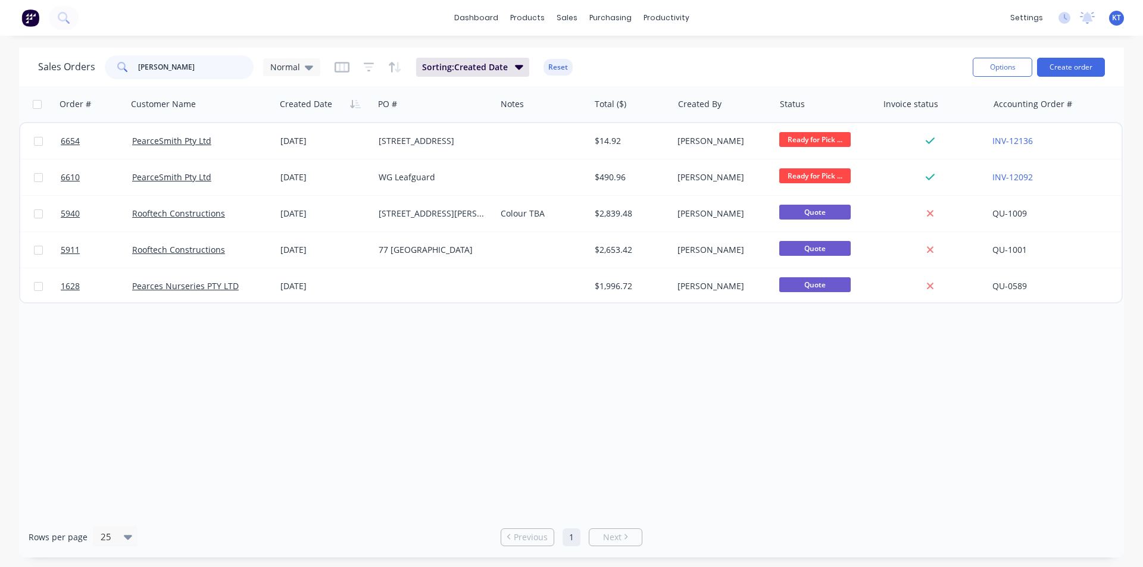
click at [212, 77] on input "[PERSON_NAME]" at bounding box center [196, 67] width 116 height 24
type input "s"
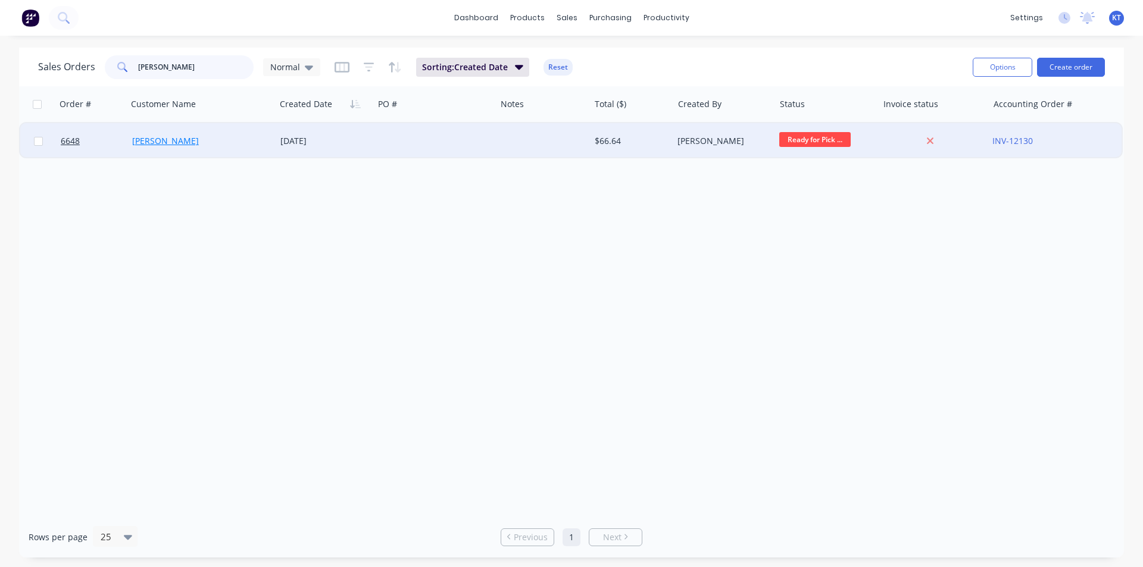
type input "[PERSON_NAME]"
click at [177, 137] on link "[PERSON_NAME]" at bounding box center [165, 140] width 67 height 11
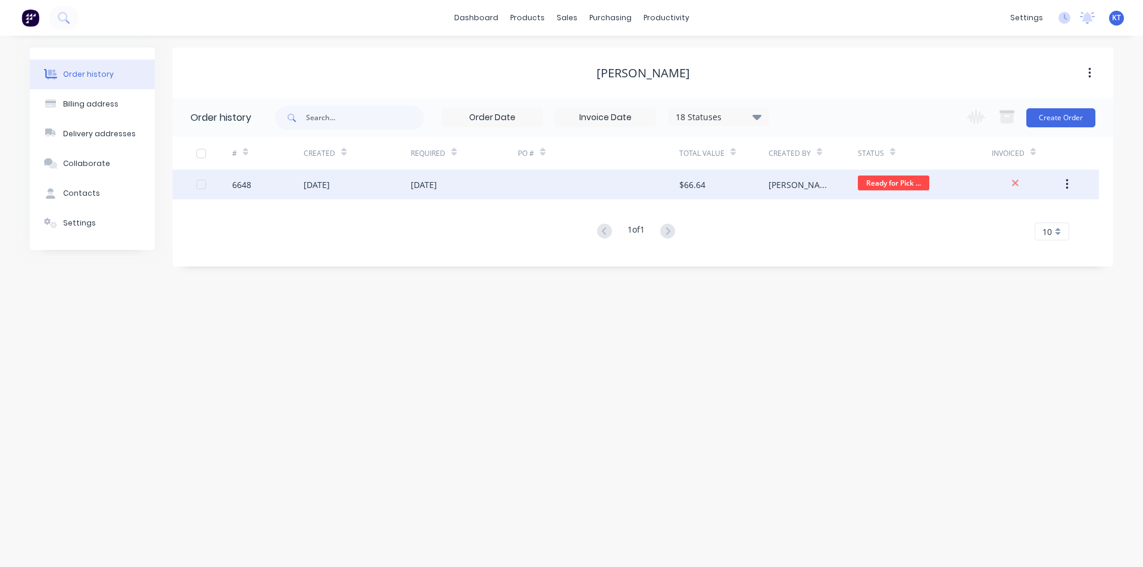
click at [534, 196] on div at bounding box center [598, 185] width 161 height 30
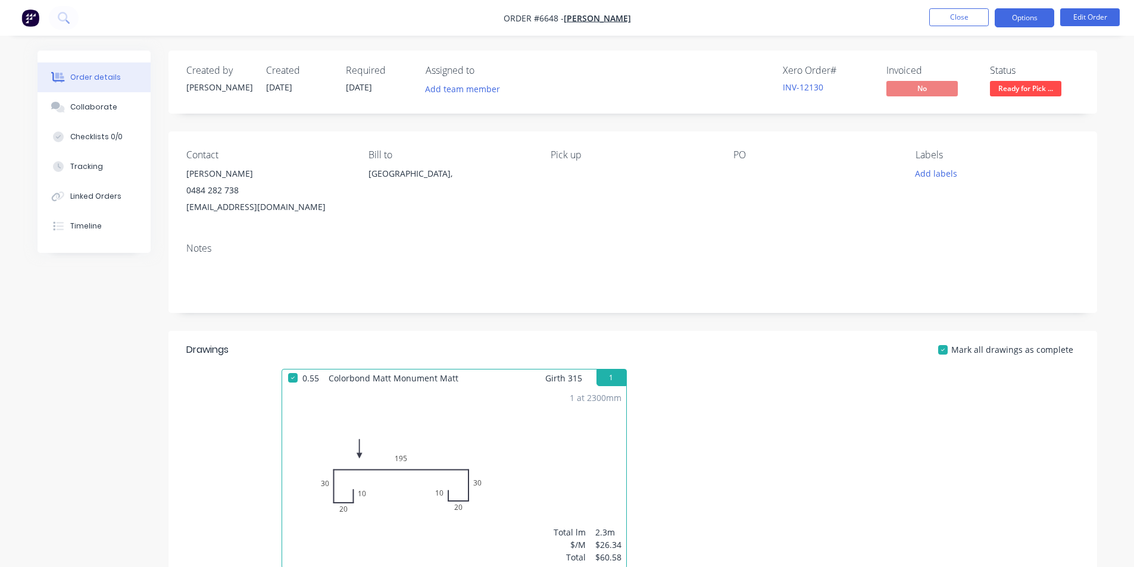
click at [1009, 21] on button "Options" at bounding box center [1024, 17] width 60 height 19
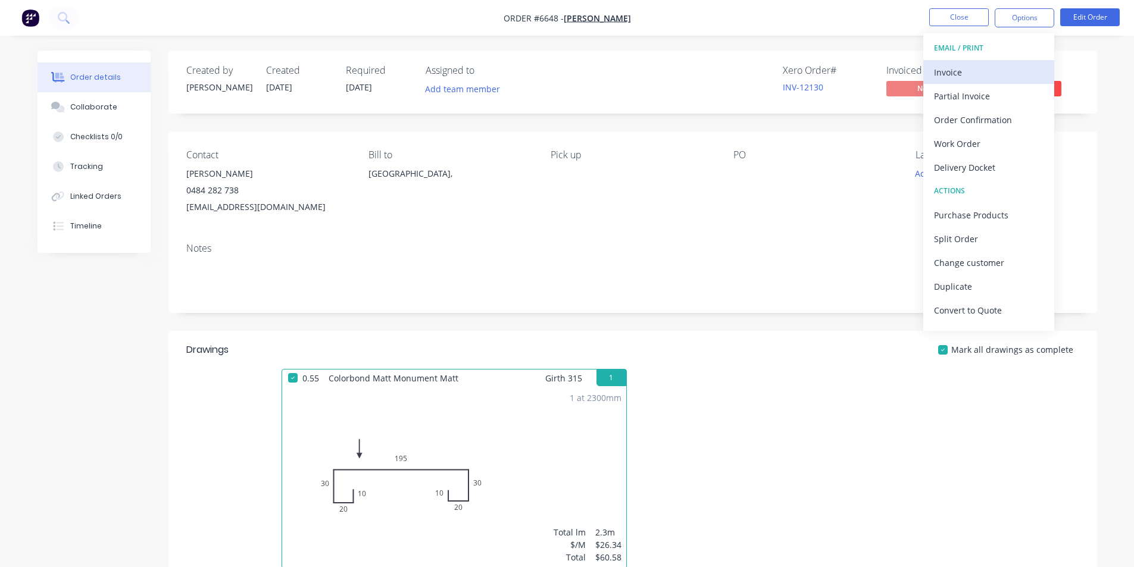
click at [1002, 62] on button "Invoice" at bounding box center [988, 72] width 131 height 24
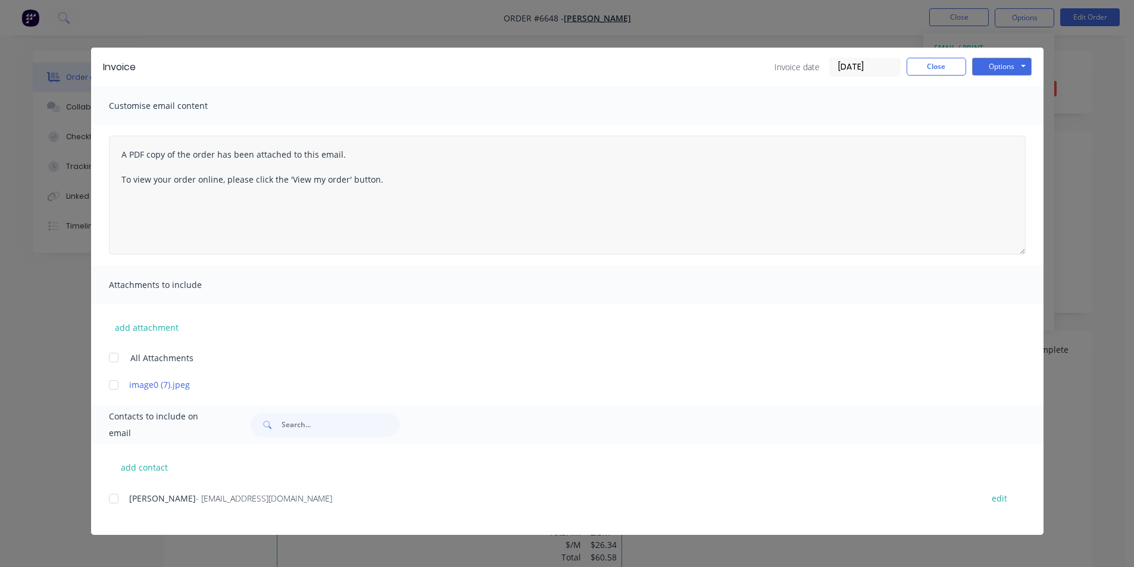
click at [117, 500] on div at bounding box center [114, 499] width 24 height 24
click at [1016, 68] on button "Options" at bounding box center [1002, 67] width 60 height 18
click at [1016, 134] on button "Email" at bounding box center [1010, 127] width 76 height 20
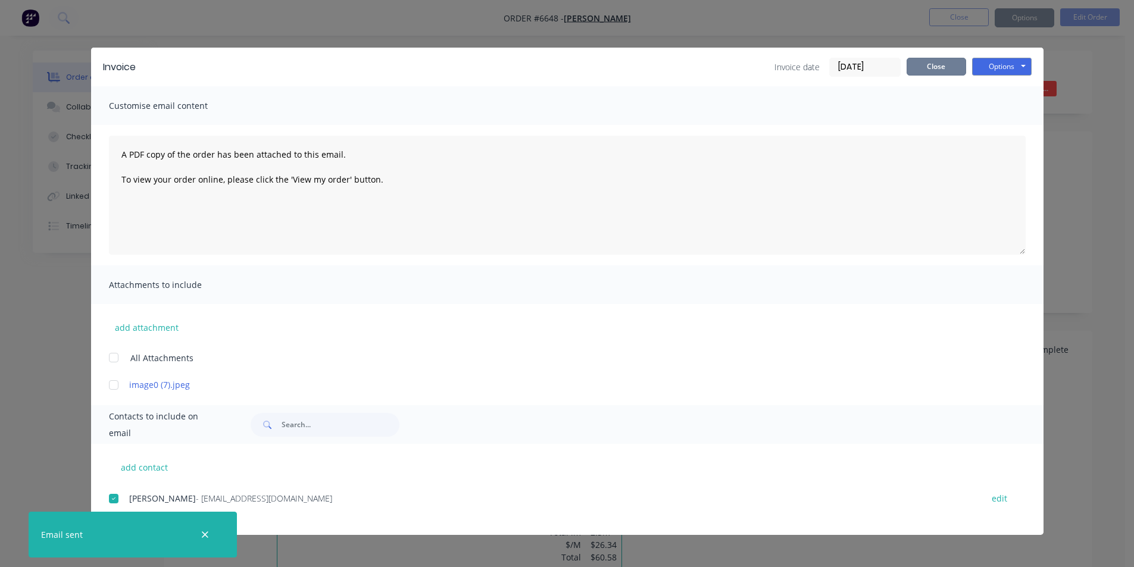
click at [940, 69] on button "Close" at bounding box center [936, 67] width 60 height 18
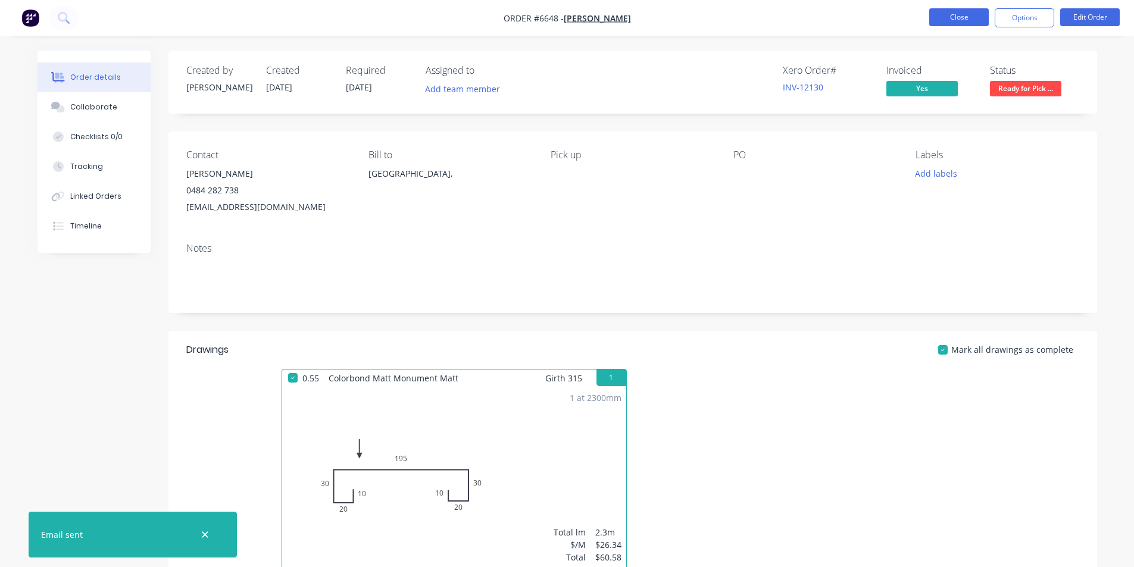
click at [949, 17] on button "Close" at bounding box center [959, 17] width 60 height 18
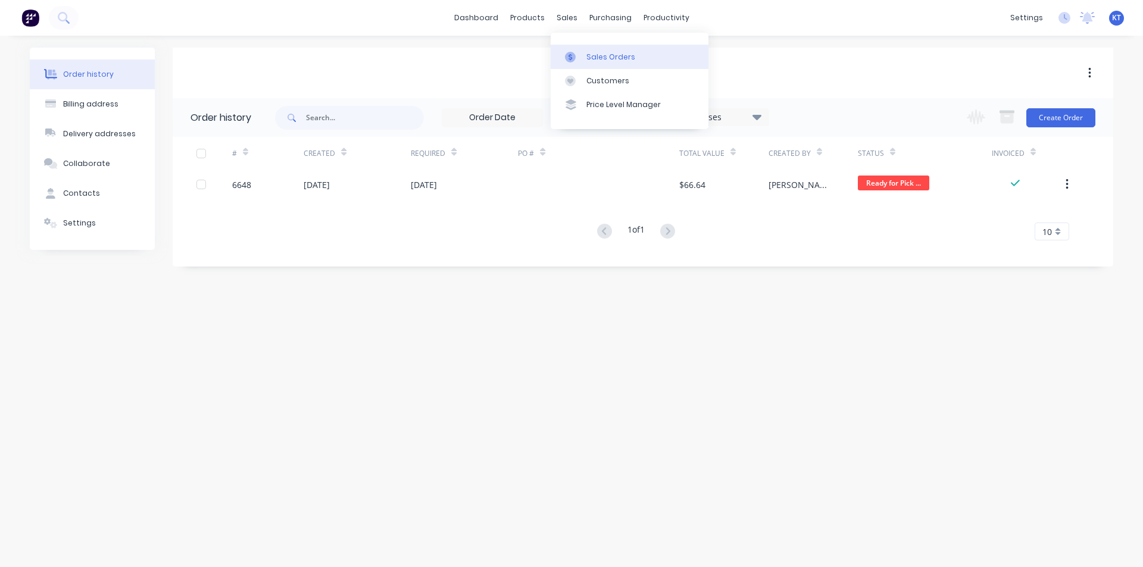
click at [584, 56] on link "Sales Orders" at bounding box center [629, 57] width 158 height 24
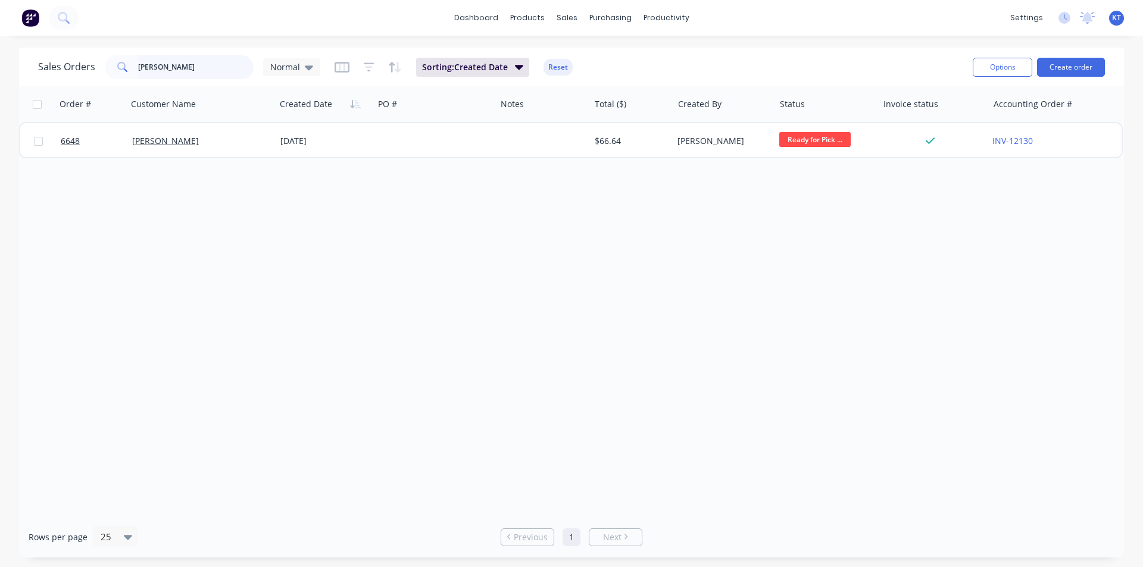
click at [182, 67] on input "[PERSON_NAME]" at bounding box center [196, 67] width 116 height 24
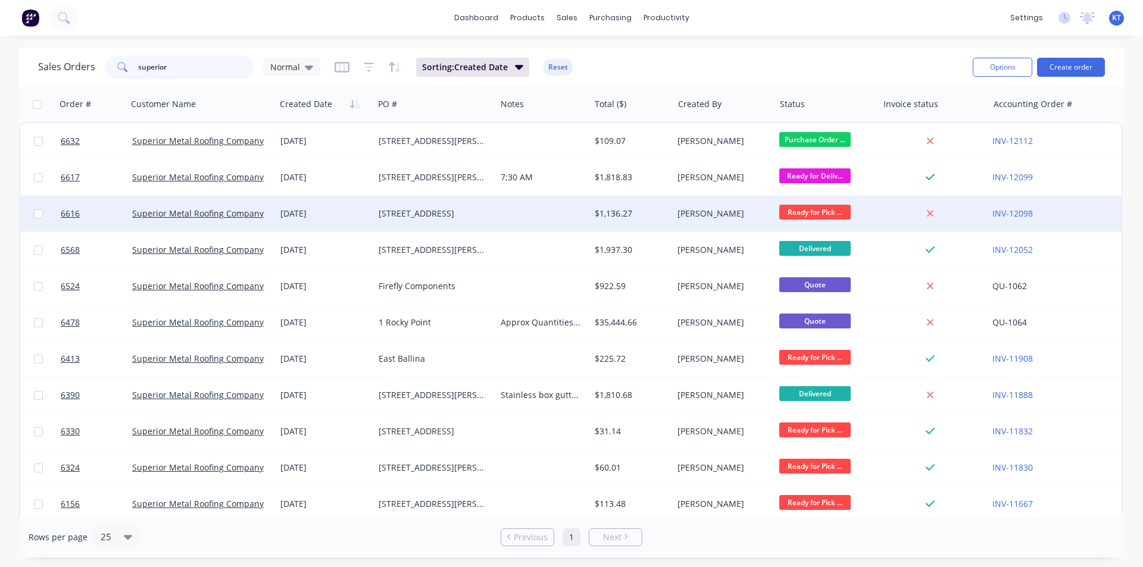
type input "superior"
click at [461, 218] on div "[STREET_ADDRESS]" at bounding box center [431, 214] width 107 height 12
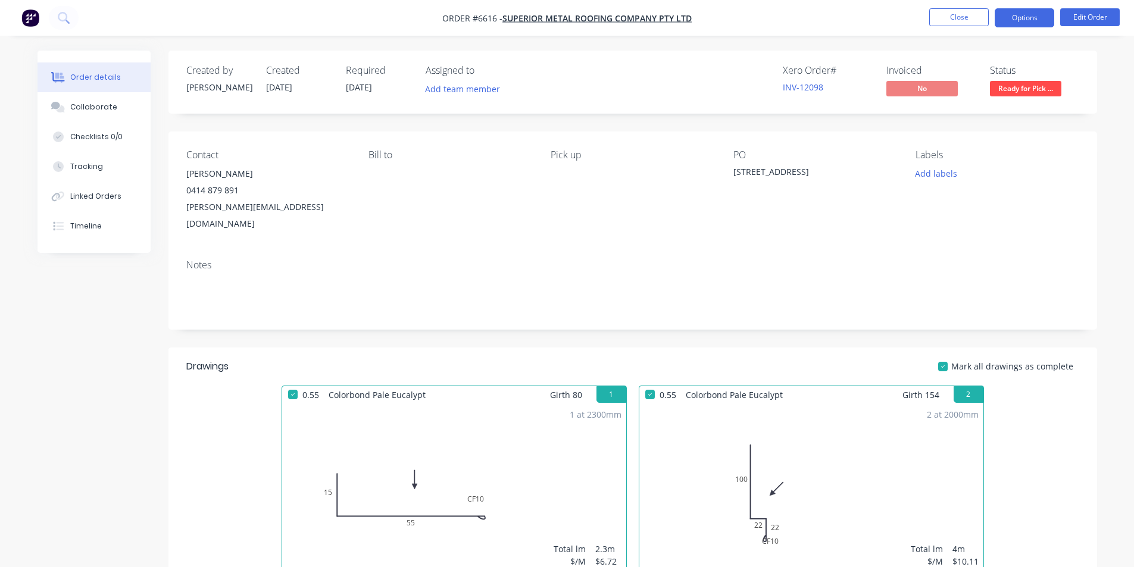
click at [1023, 18] on button "Options" at bounding box center [1024, 17] width 60 height 19
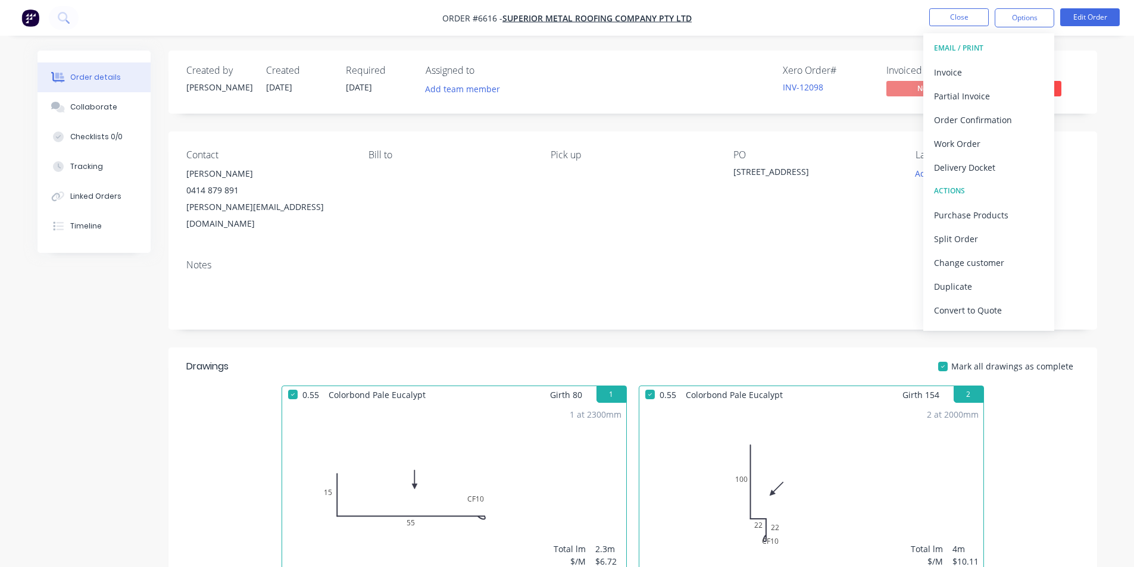
click at [990, 58] on button "EMAIL / PRINT" at bounding box center [988, 48] width 131 height 24
click at [969, 87] on div "Partial Invoice" at bounding box center [988, 95] width 109 height 17
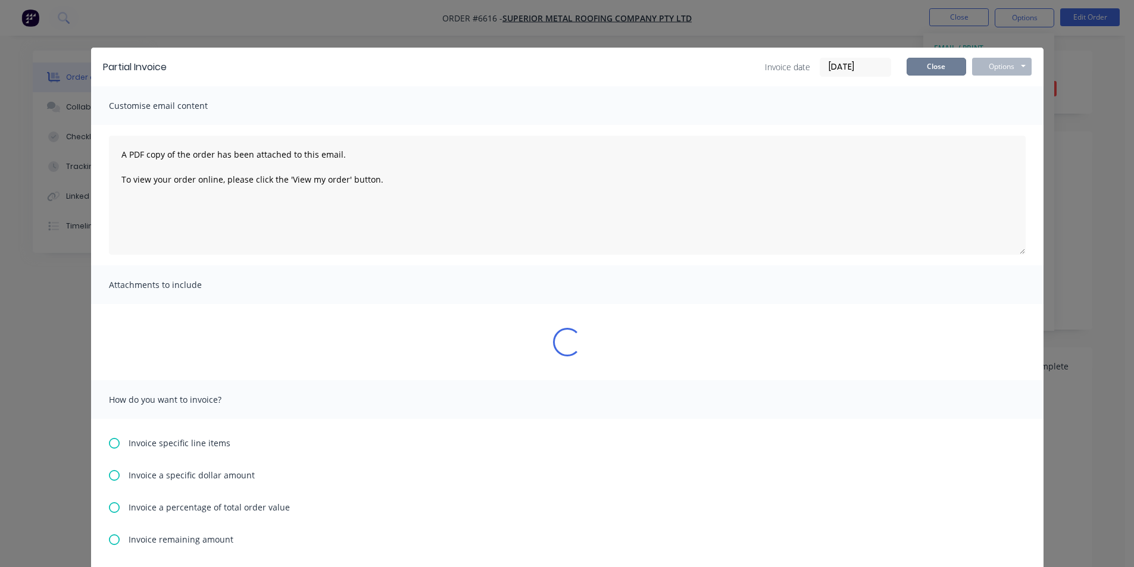
click at [941, 69] on button "Close" at bounding box center [936, 67] width 60 height 18
click at [923, 69] on div "Partial Invoice Invoice date [DATE] Close Options Preview Print Email Customise…" at bounding box center [567, 283] width 1134 height 567
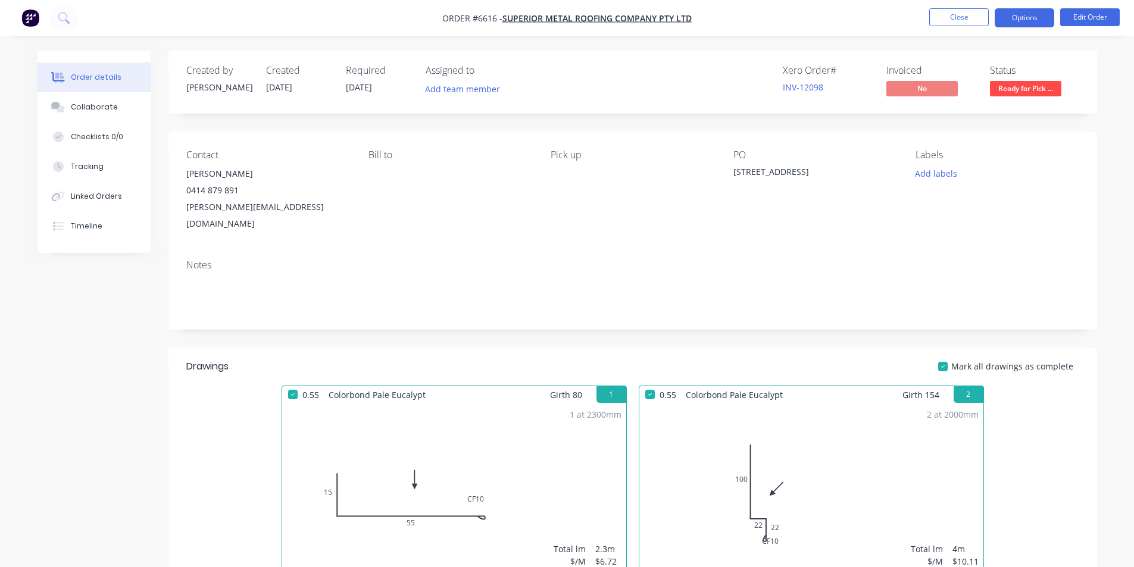
click at [1015, 13] on button "Options" at bounding box center [1024, 17] width 60 height 19
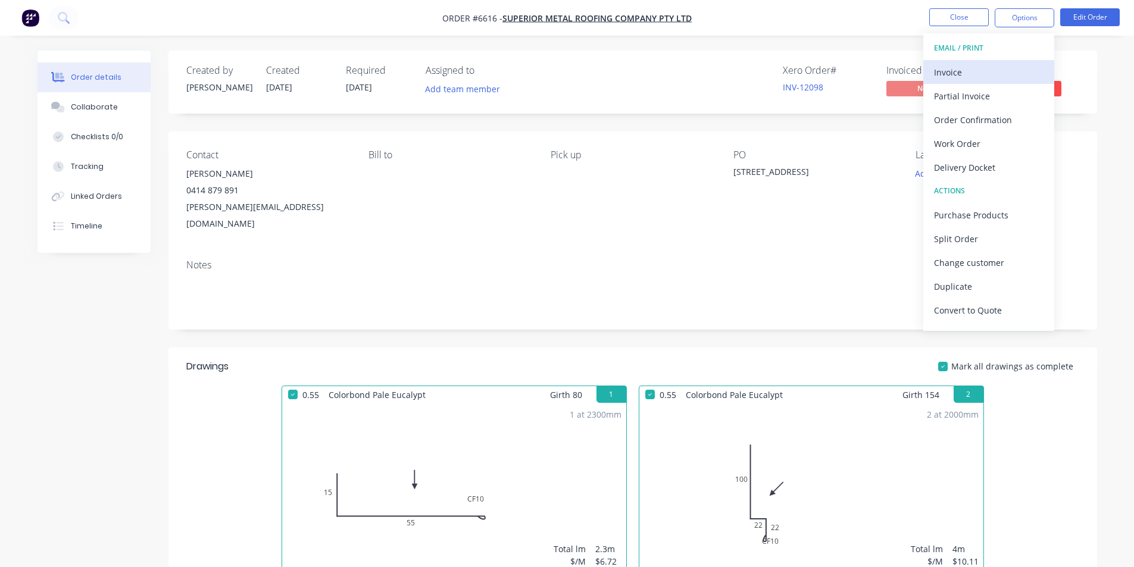
click at [959, 76] on div "Invoice" at bounding box center [988, 72] width 109 height 17
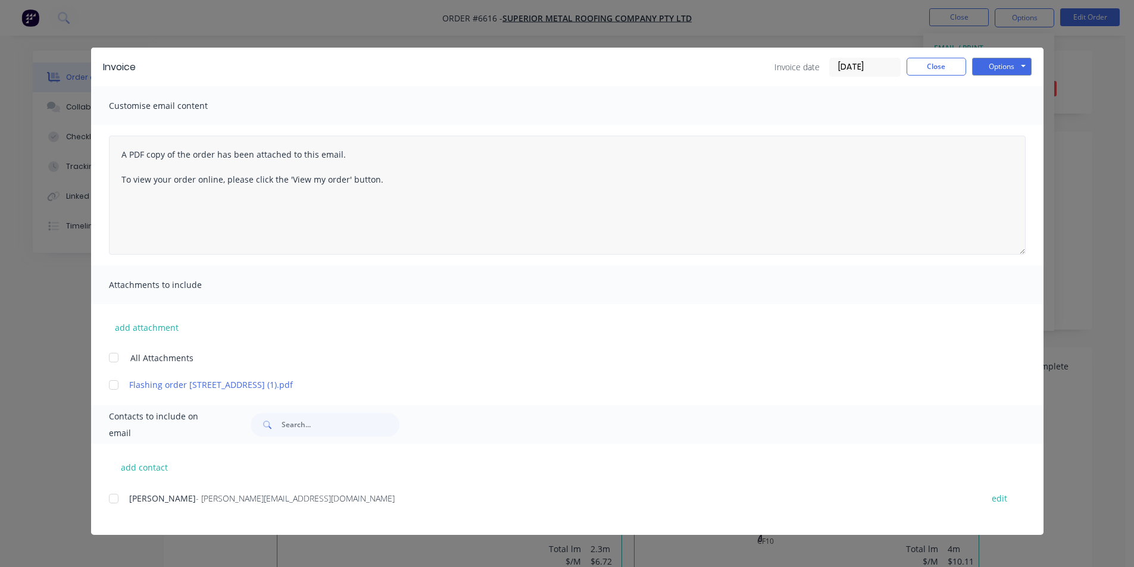
click at [110, 502] on div at bounding box center [114, 499] width 24 height 24
click at [1022, 64] on button "Options" at bounding box center [1002, 67] width 60 height 18
click at [1005, 132] on button "Email" at bounding box center [1010, 127] width 76 height 20
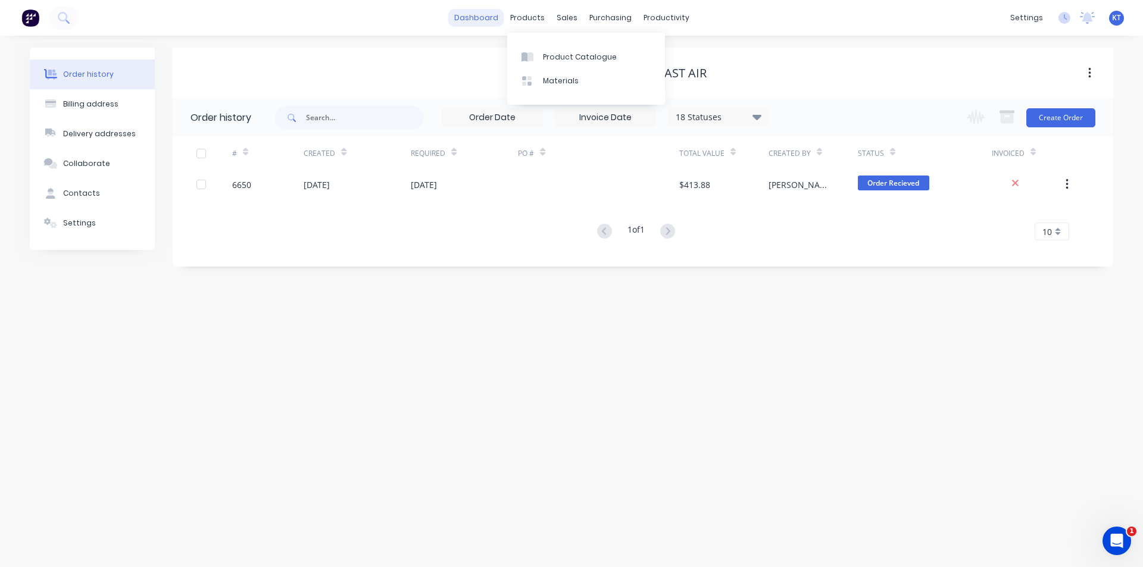
click at [477, 23] on link "dashboard" at bounding box center [476, 18] width 56 height 18
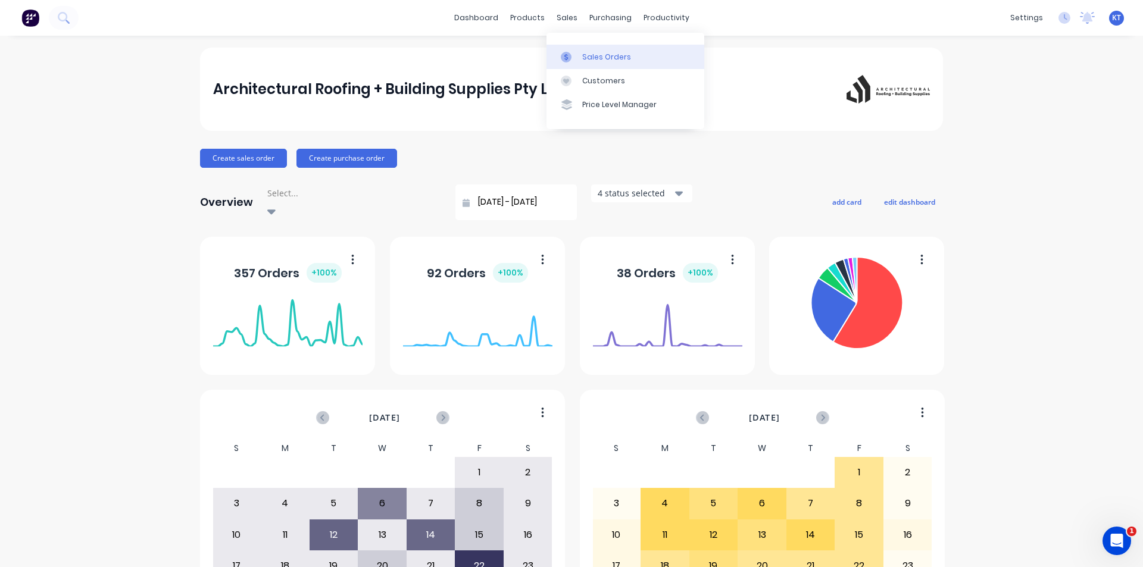
click at [572, 64] on link "Sales Orders" at bounding box center [625, 57] width 158 height 24
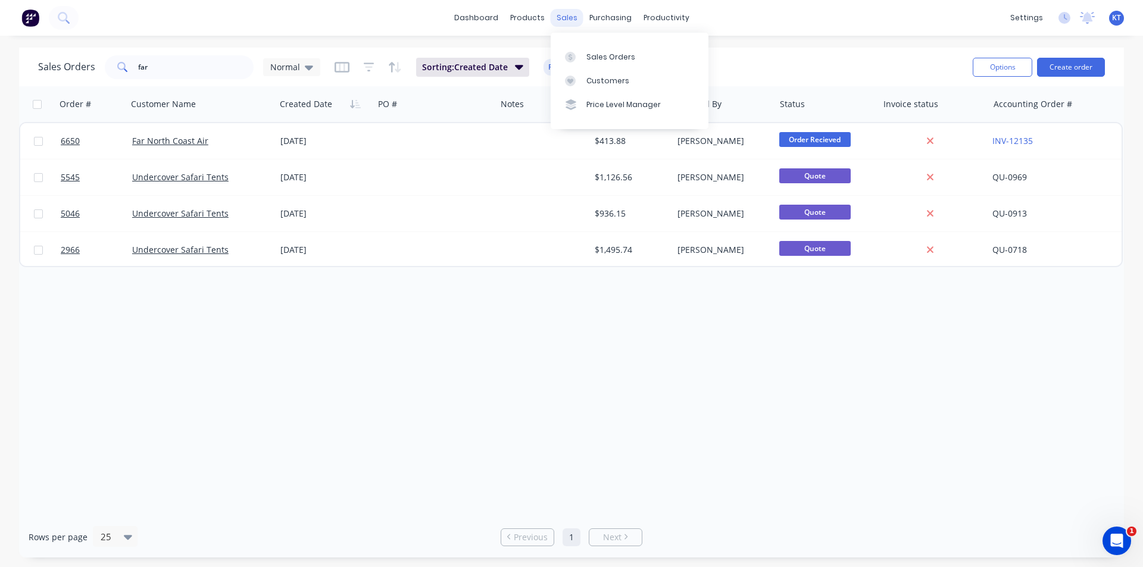
click at [559, 12] on div "sales" at bounding box center [566, 18] width 33 height 18
click at [599, 52] on div "Sales Orders" at bounding box center [610, 57] width 49 height 11
click at [160, 73] on input "far" at bounding box center [196, 67] width 116 height 24
click at [159, 73] on input "far" at bounding box center [196, 67] width 116 height 24
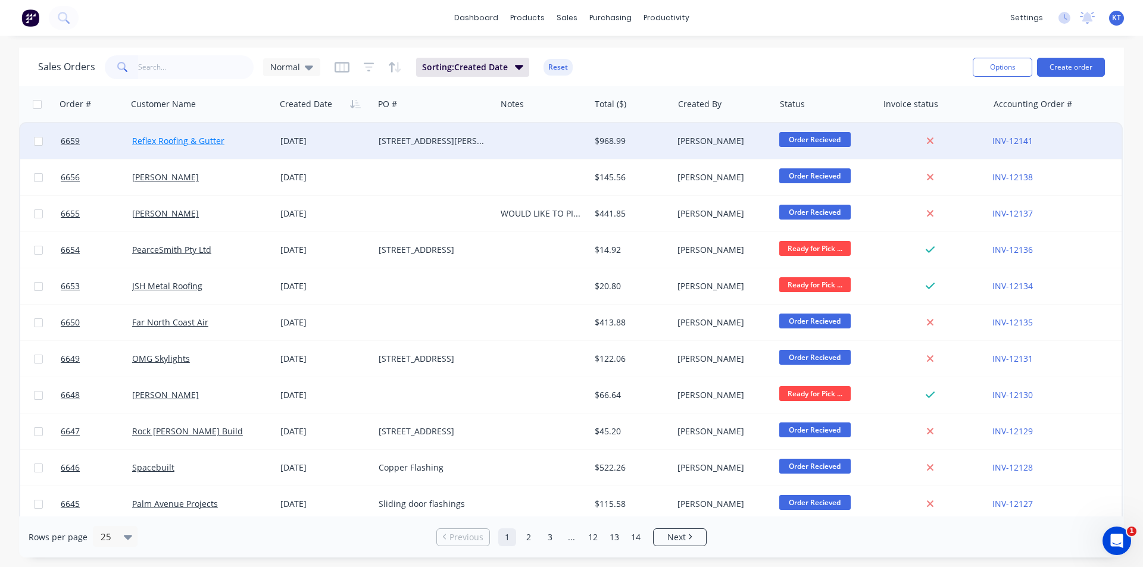
click at [186, 137] on link "Reflex Roofing & Gutter" at bounding box center [178, 140] width 92 height 11
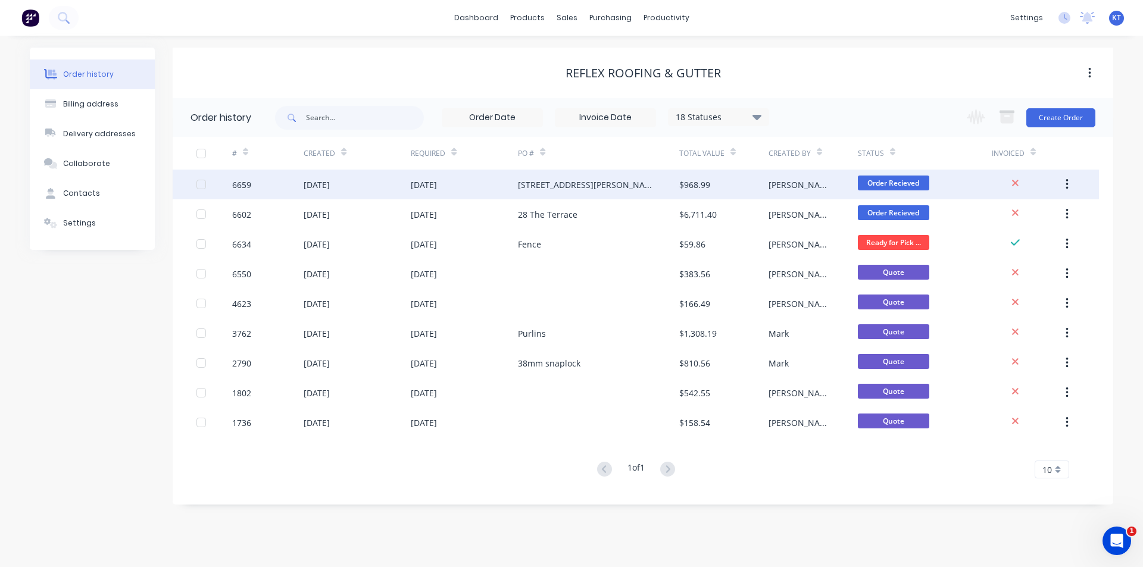
click at [426, 187] on div "[DATE]" at bounding box center [424, 185] width 26 height 12
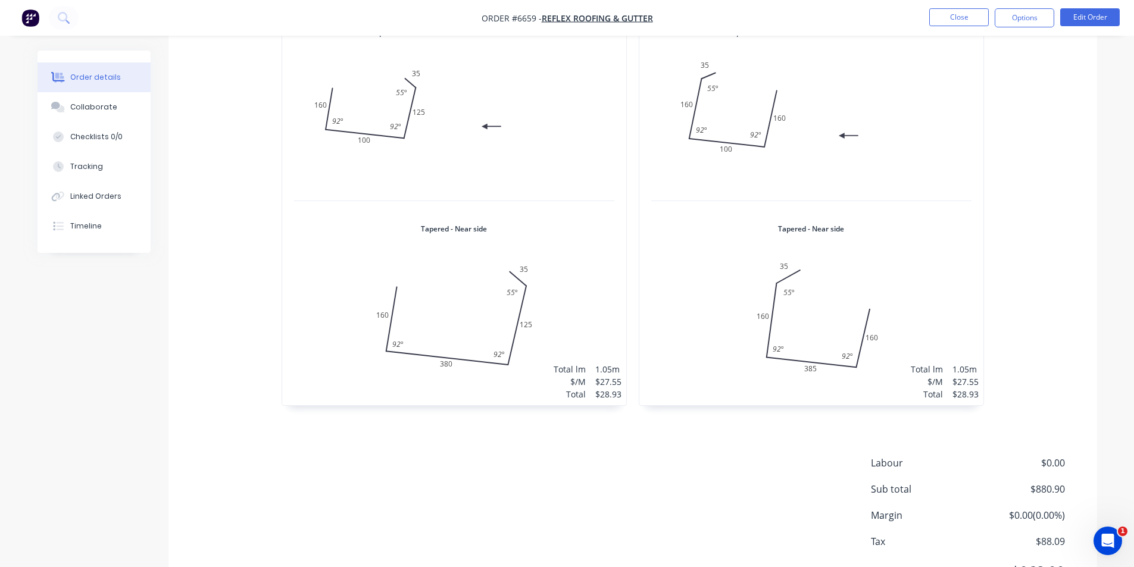
scroll to position [1012, 0]
click at [967, 15] on button "Close" at bounding box center [959, 17] width 60 height 18
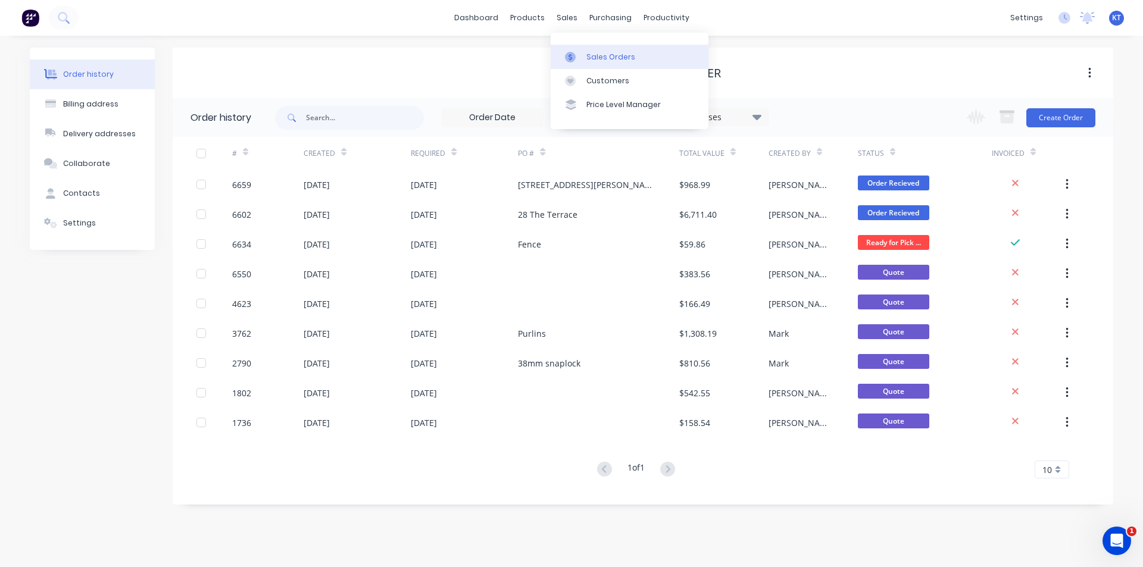
click at [600, 62] on link "Sales Orders" at bounding box center [629, 57] width 158 height 24
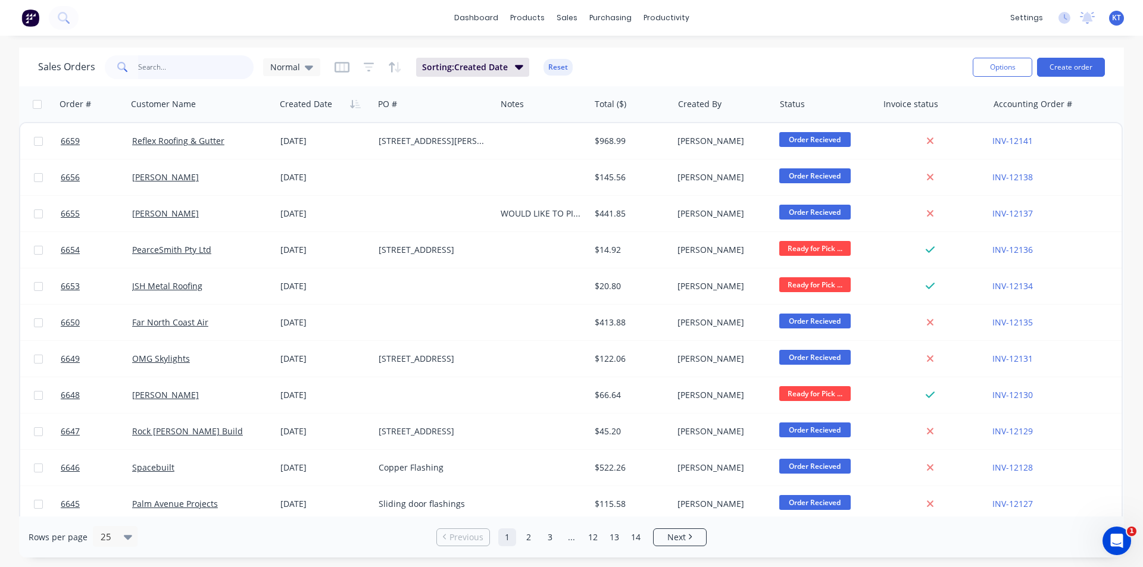
click at [217, 61] on input "text" at bounding box center [196, 67] width 116 height 24
type input "jsh"
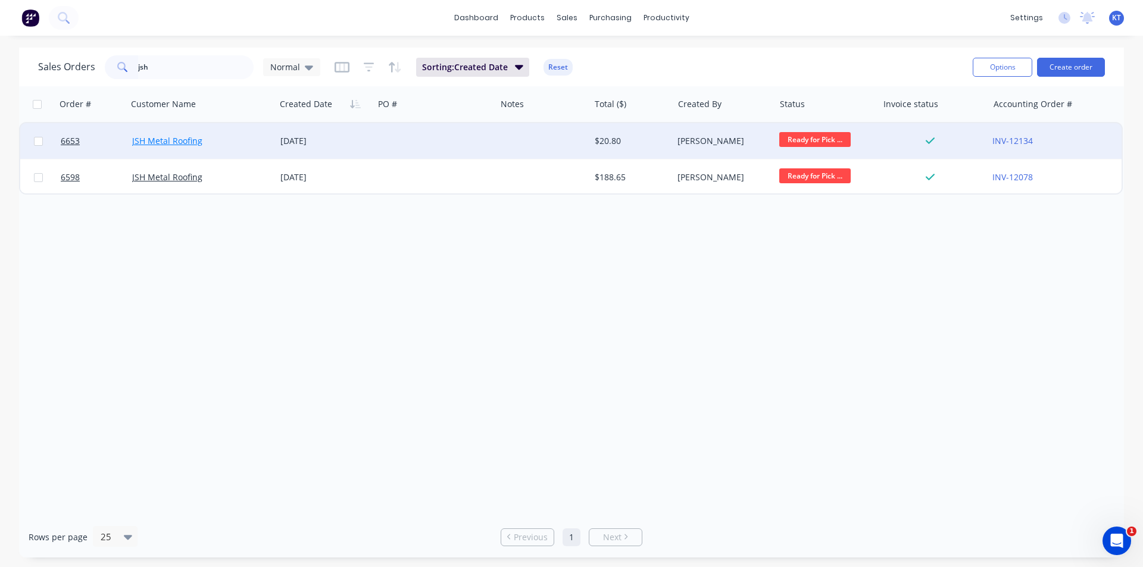
click at [153, 143] on link "JSH Metal Roofing" at bounding box center [167, 140] width 70 height 11
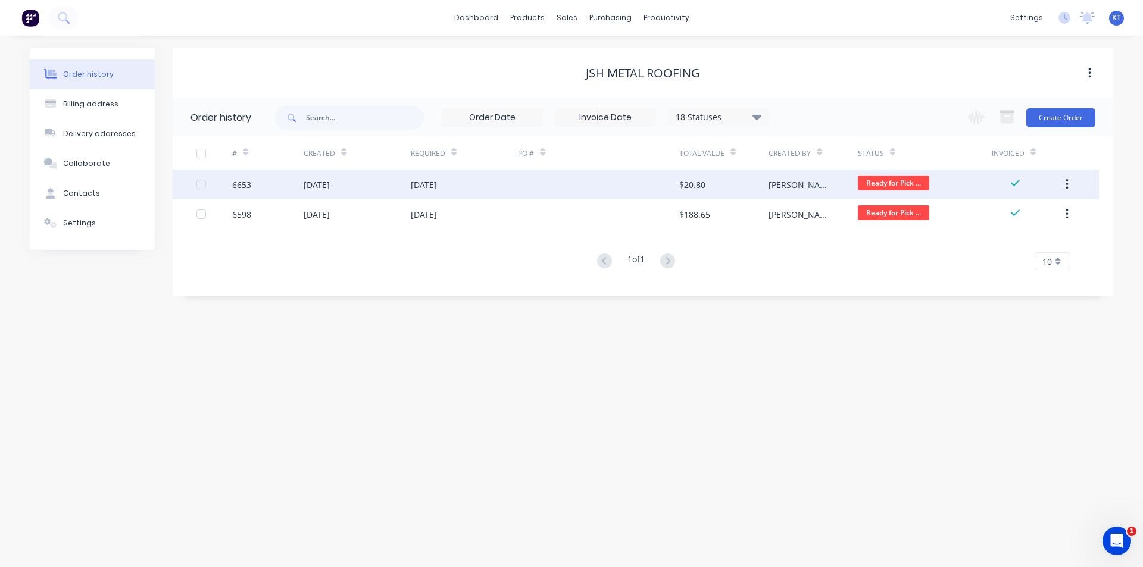
click at [765, 197] on div "$20.80" at bounding box center [723, 185] width 89 height 30
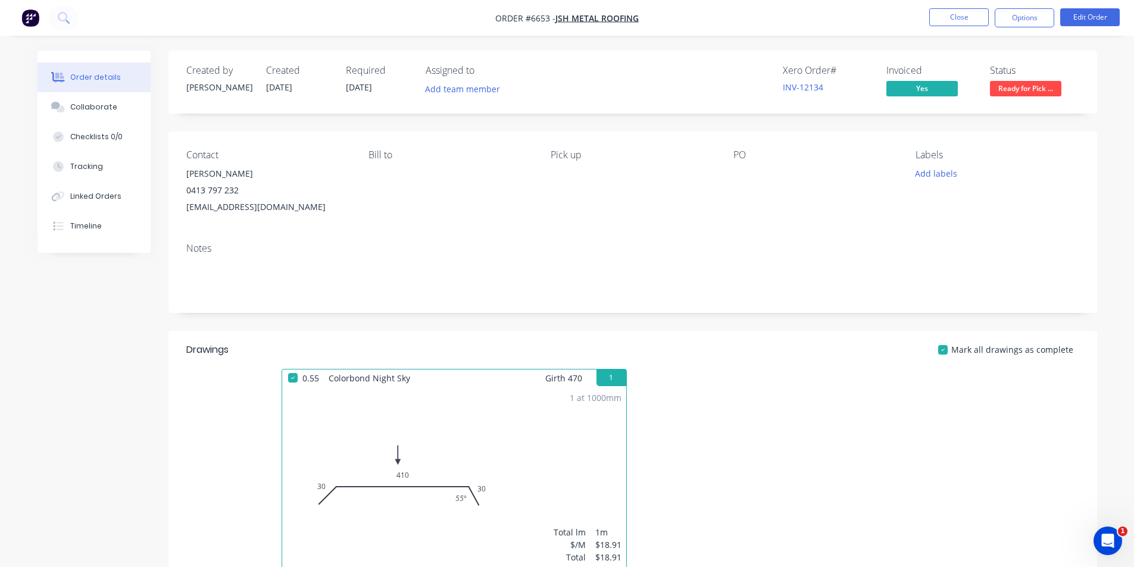
click at [1031, 82] on span "Ready for Pick ..." at bounding box center [1025, 88] width 71 height 15
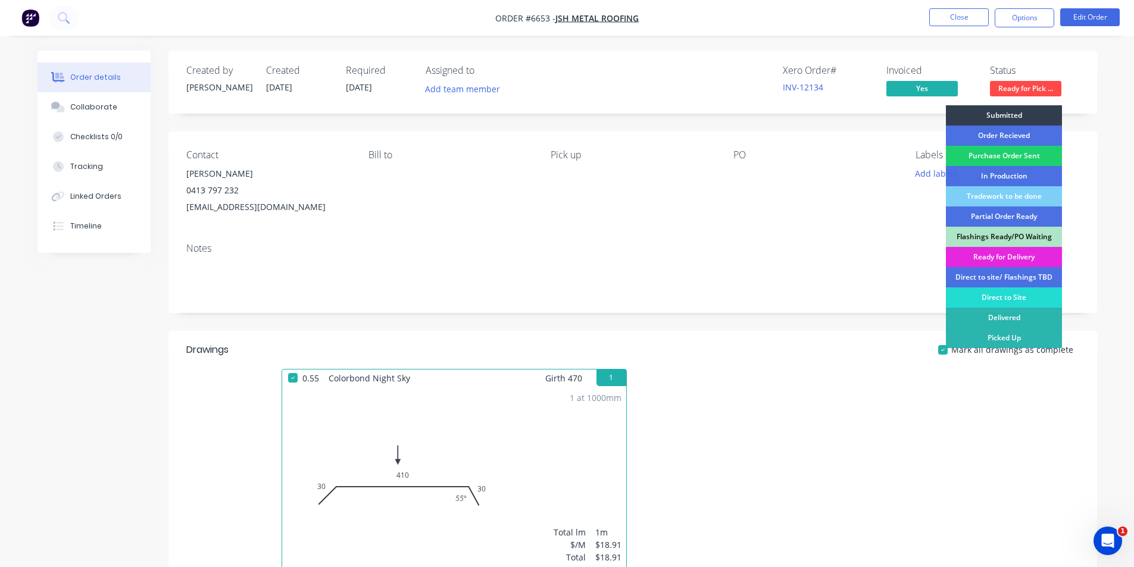
click at [997, 339] on div "Picked Up" at bounding box center [1004, 338] width 116 height 20
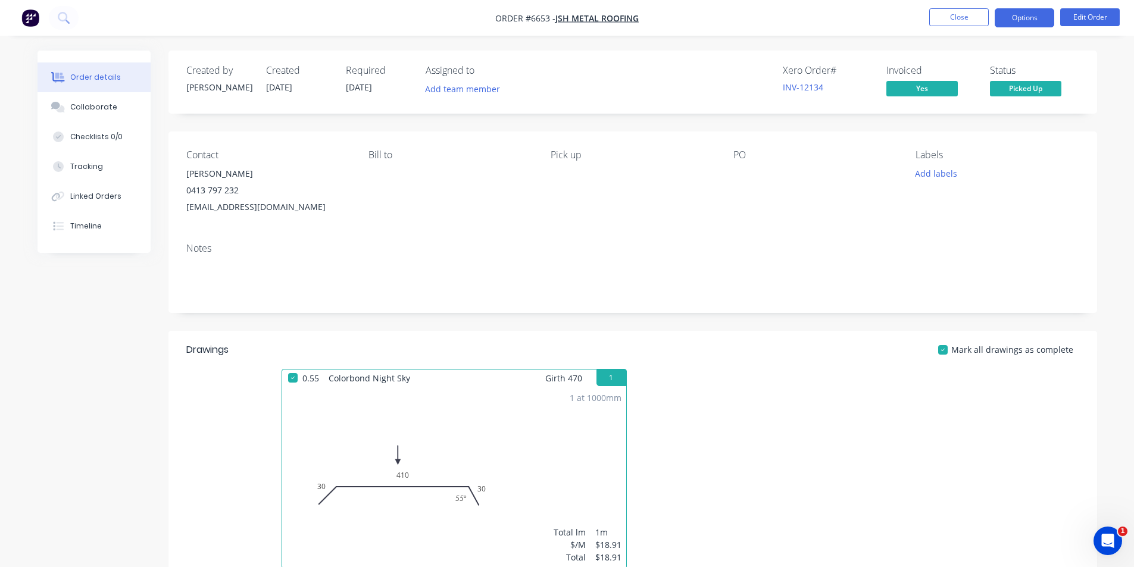
click at [1013, 23] on button "Options" at bounding box center [1024, 17] width 60 height 19
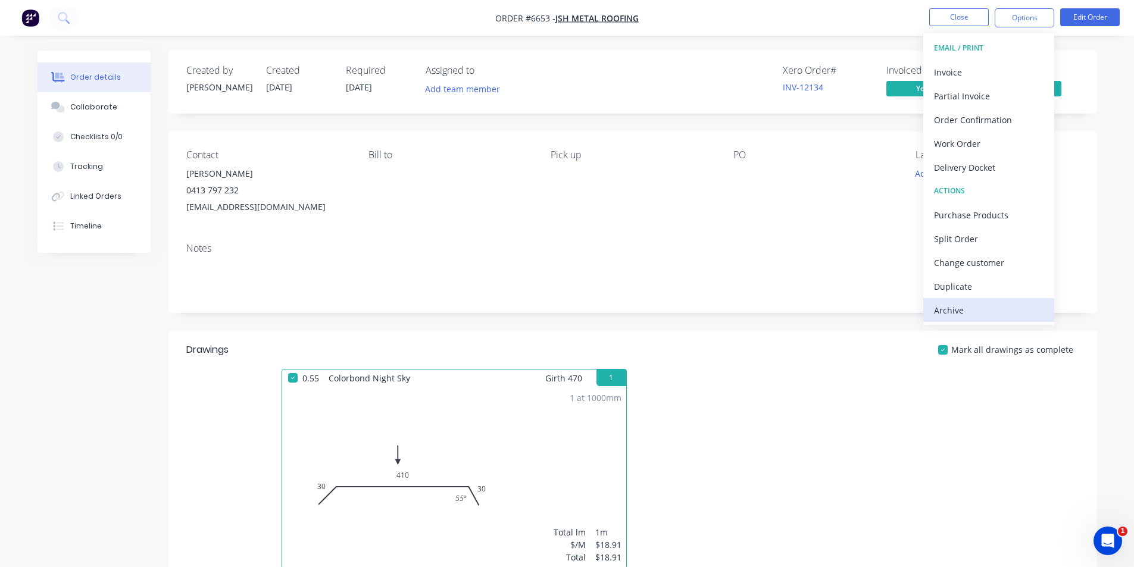
click at [994, 314] on div "Archive" at bounding box center [988, 310] width 109 height 17
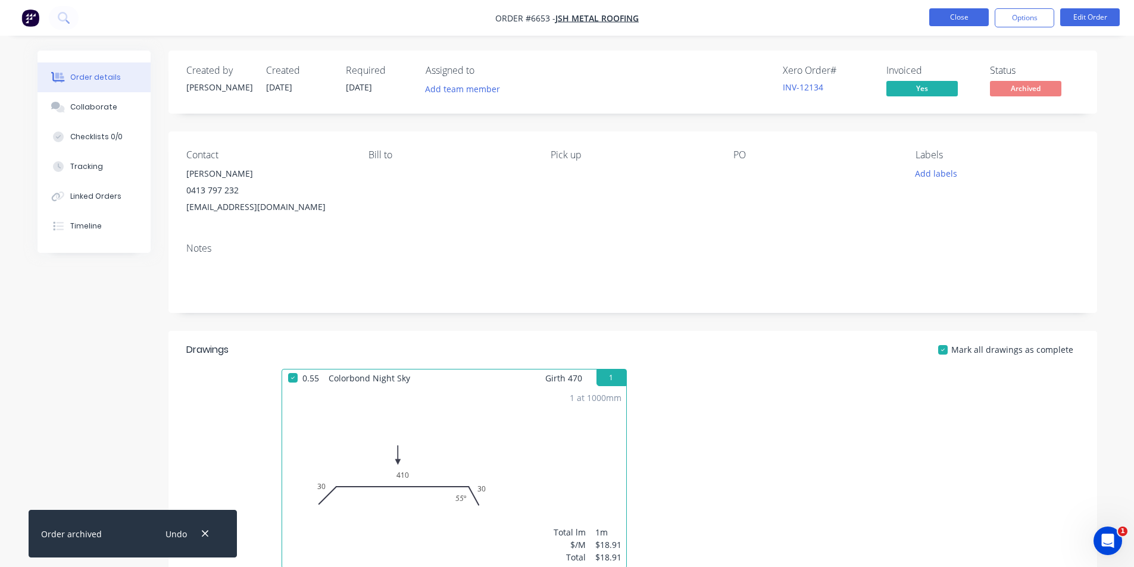
click at [940, 17] on button "Close" at bounding box center [959, 17] width 60 height 18
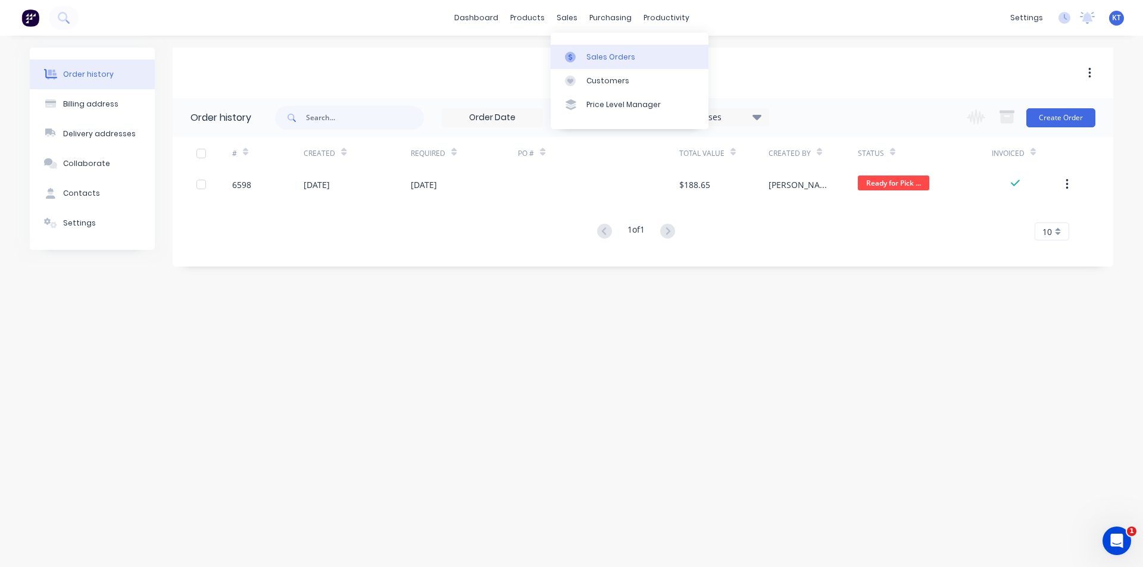
click at [587, 55] on div "Sales Orders" at bounding box center [610, 57] width 49 height 11
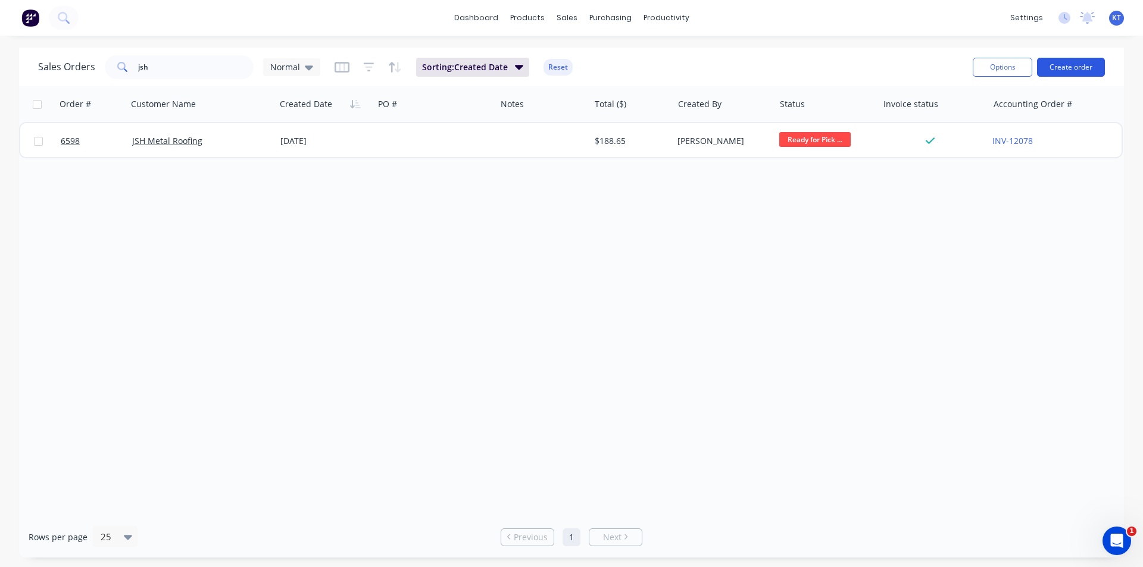
click at [1051, 63] on button "Create order" at bounding box center [1071, 67] width 68 height 19
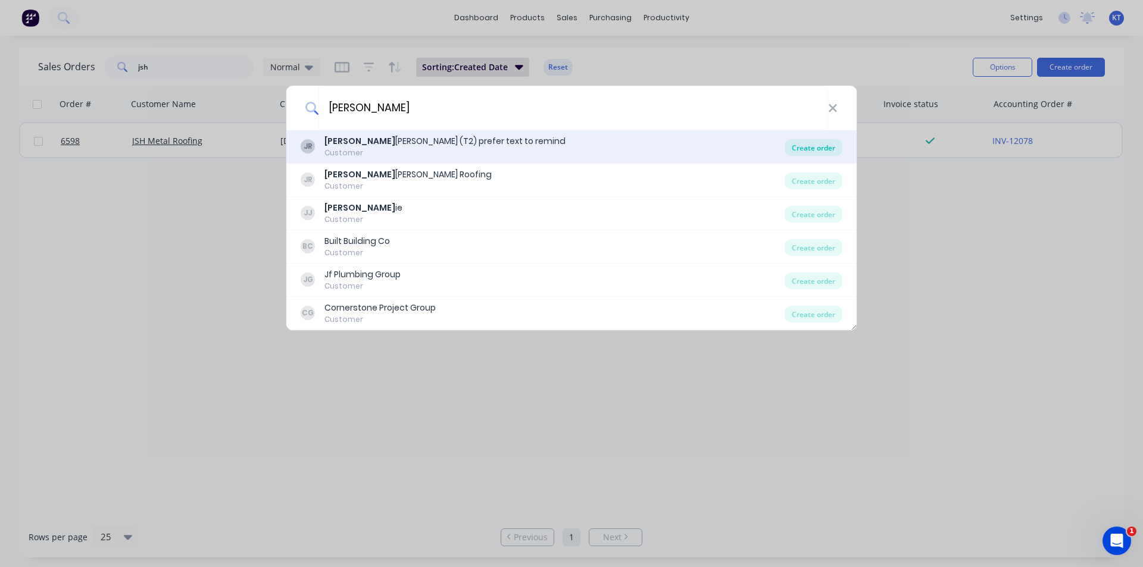
type input "Jess"
click at [811, 151] on div "Create order" at bounding box center [813, 147] width 58 height 17
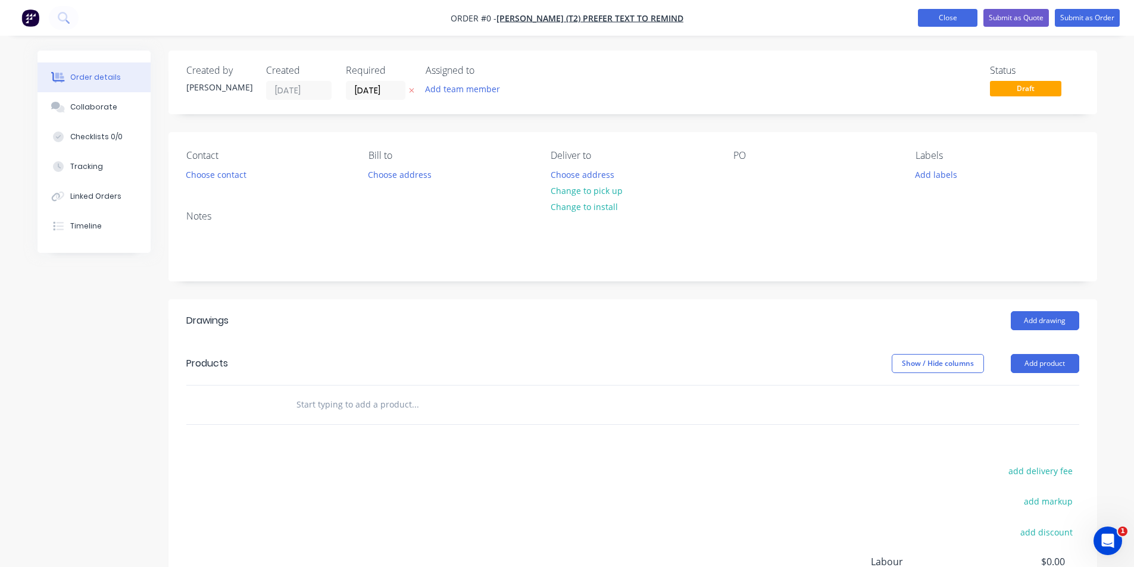
click at [934, 11] on button "Close" at bounding box center [948, 18] width 60 height 18
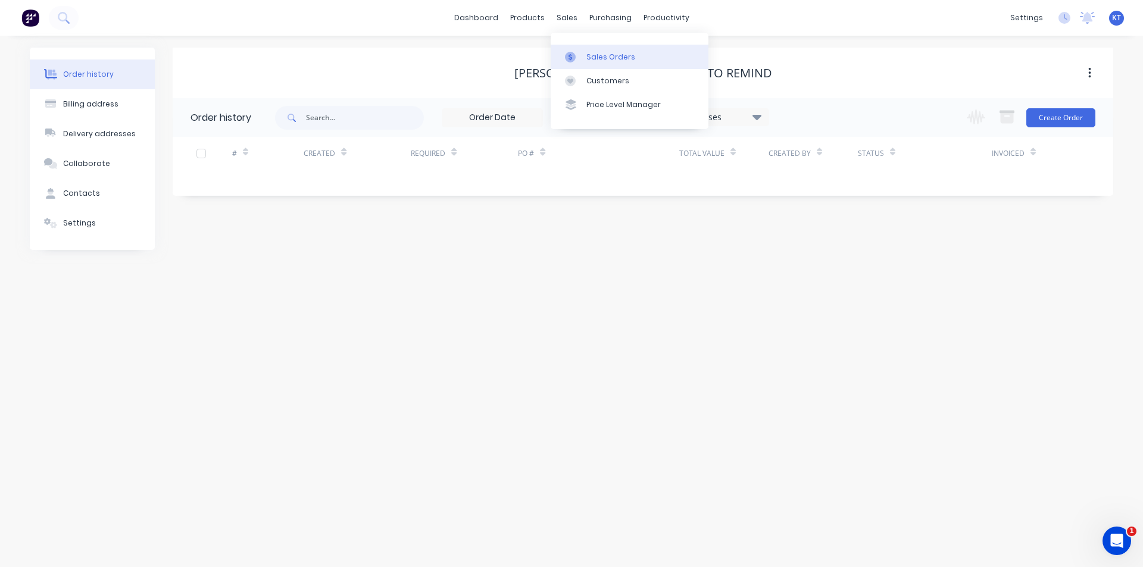
click at [576, 61] on div at bounding box center [574, 57] width 18 height 11
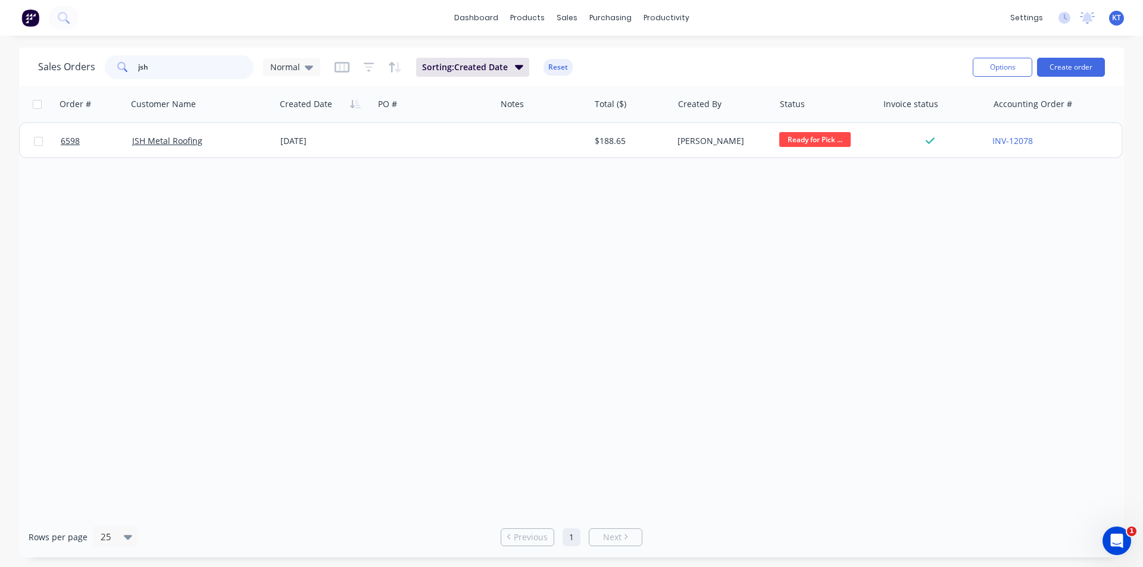
click at [197, 60] on input "jsh" at bounding box center [196, 67] width 116 height 24
click at [1031, 68] on button "Options" at bounding box center [1002, 67] width 60 height 19
click at [1047, 68] on button "Create order" at bounding box center [1071, 67] width 68 height 19
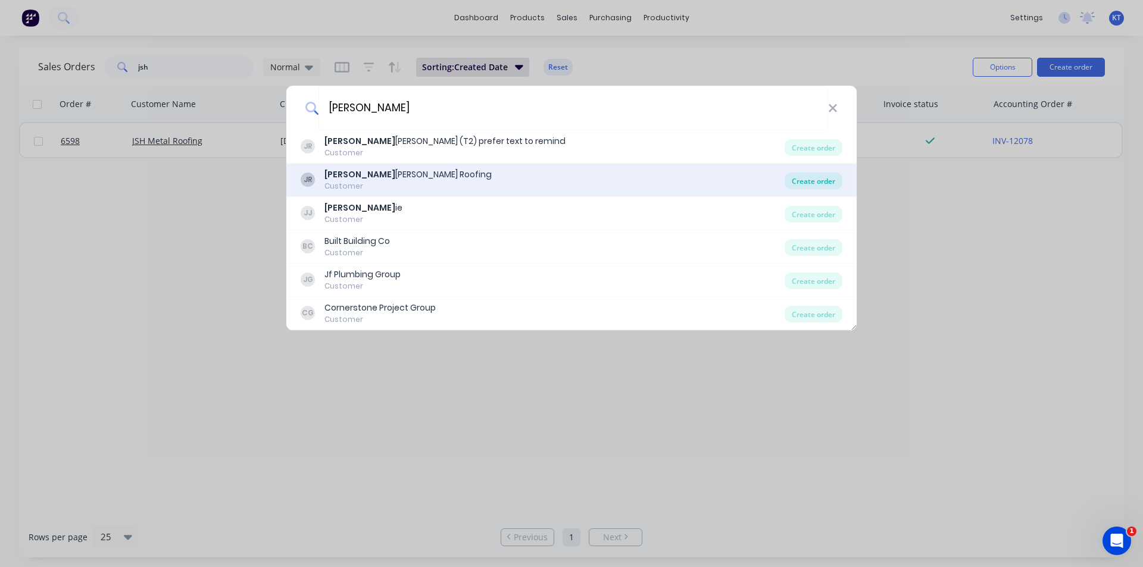
type input "jess"
click at [823, 187] on div "Create order" at bounding box center [813, 181] width 58 height 17
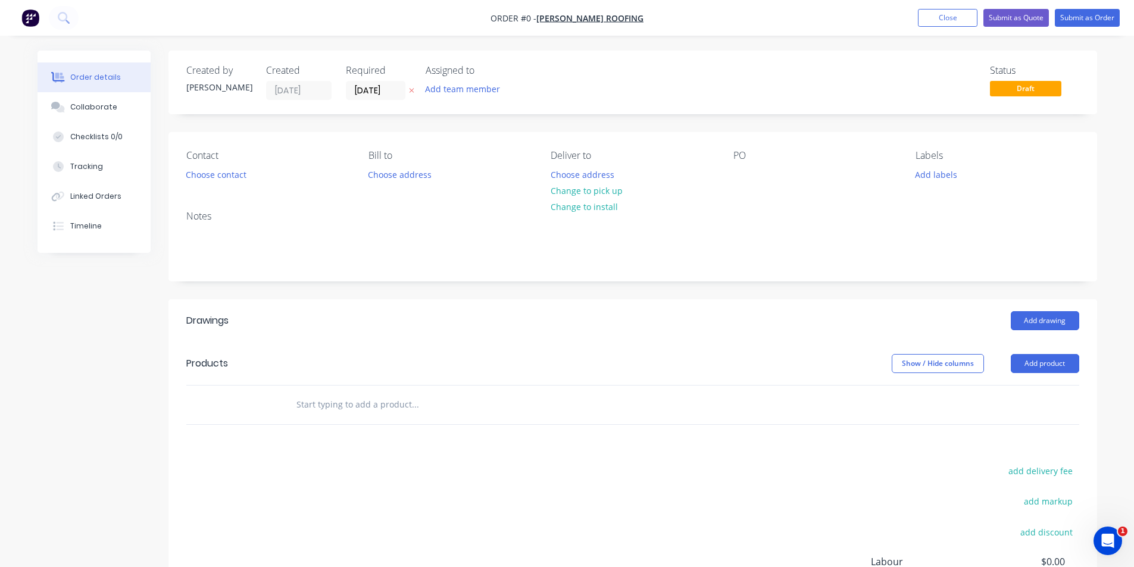
click at [223, 186] on div "Contact Choose contact Bill to Choose address Deliver to Choose address Change …" at bounding box center [632, 166] width 928 height 69
click at [229, 177] on button "Choose contact" at bounding box center [215, 174] width 73 height 16
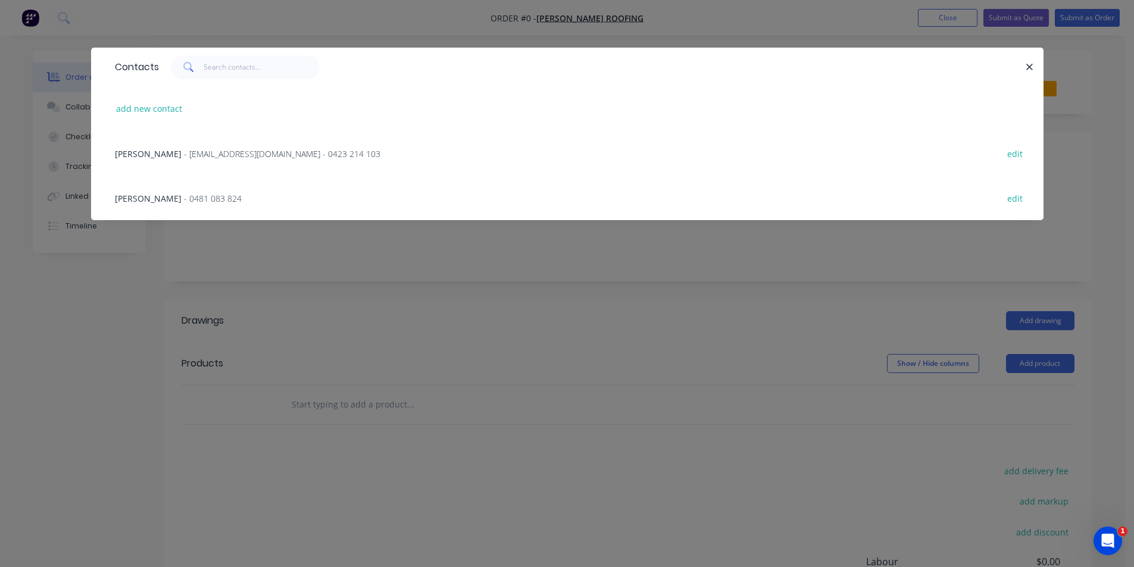
click at [223, 152] on span "- jessperry76@hotmail.com - 0423 214 103" at bounding box center [282, 153] width 196 height 11
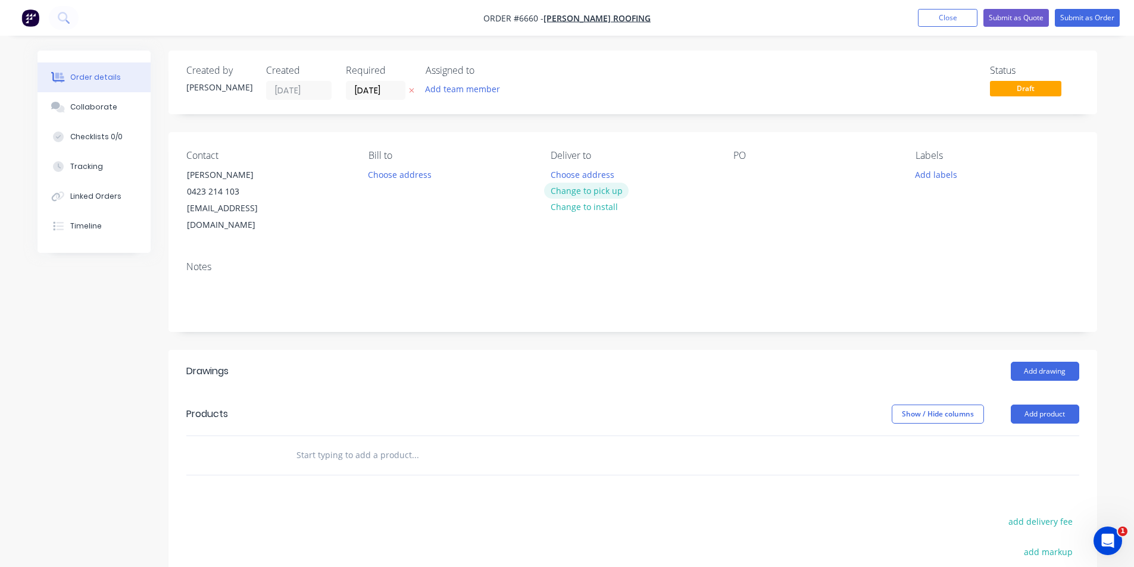
click at [588, 198] on button "Change to pick up" at bounding box center [586, 191] width 85 height 16
click at [758, 181] on div "PO" at bounding box center [814, 192] width 163 height 84
click at [749, 176] on div at bounding box center [742, 174] width 19 height 17
click at [963, 202] on div "Labels Add labels" at bounding box center [996, 192] width 163 height 84
click at [1039, 364] on button "Add drawing" at bounding box center [1044, 371] width 68 height 19
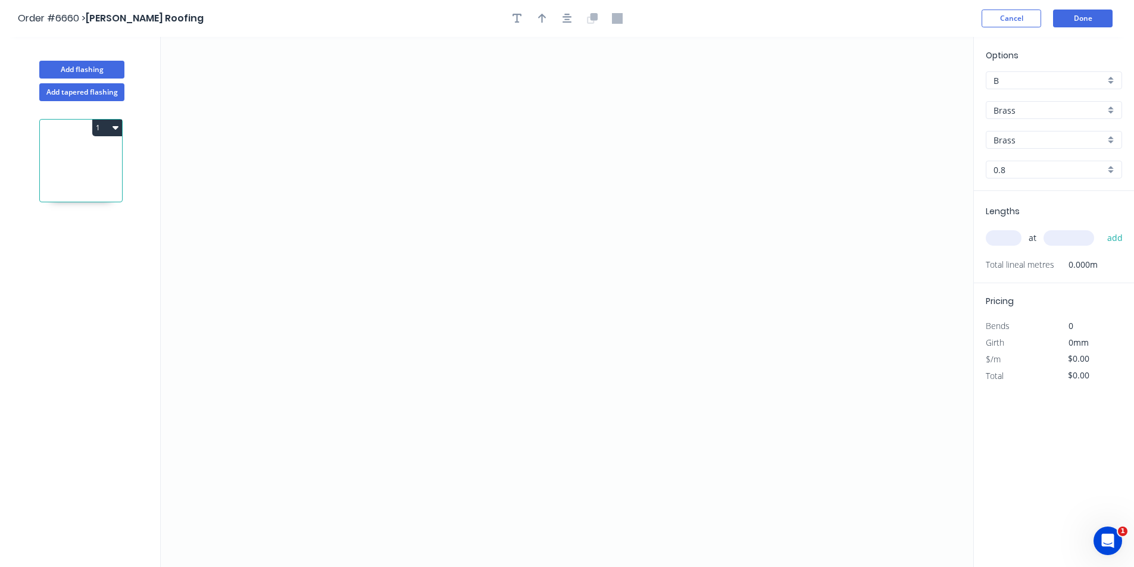
click at [1041, 105] on input "Brass" at bounding box center [1048, 110] width 111 height 12
click at [1044, 157] on div "Colorbond" at bounding box center [1053, 153] width 135 height 21
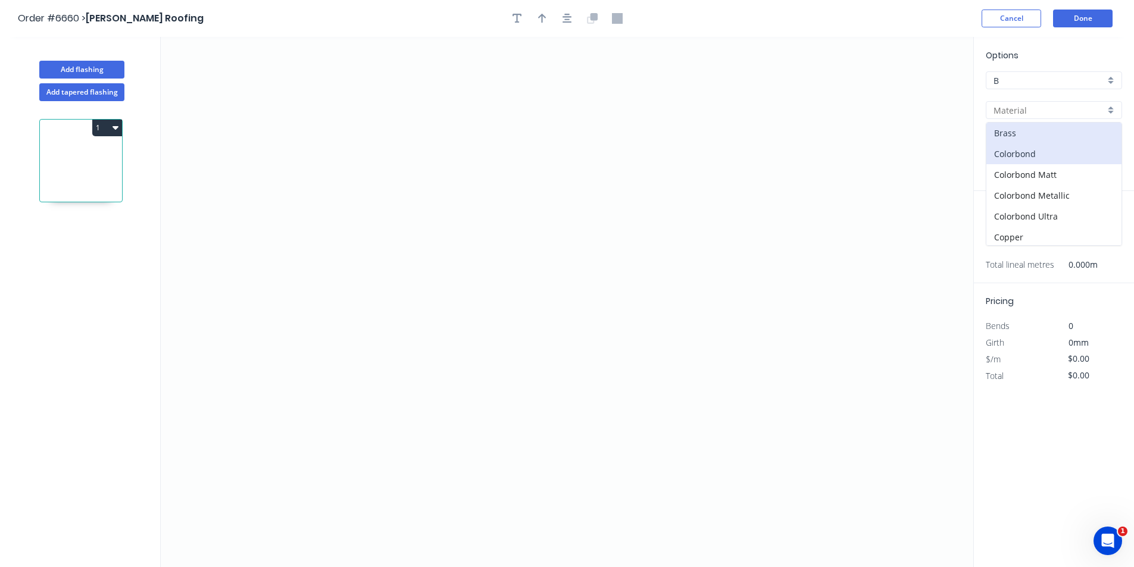
type input "Colorbond"
type input "Basalt"
type input "0.55"
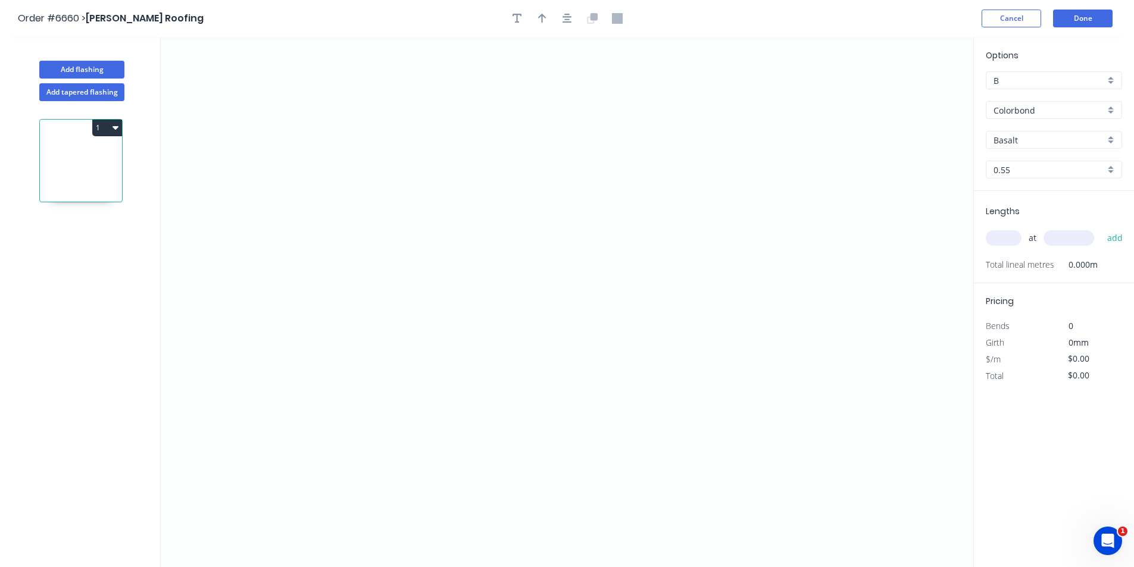
click at [1020, 142] on input "Basalt" at bounding box center [1048, 140] width 111 height 12
click at [1034, 240] on div "Monument" at bounding box center [1053, 234] width 135 height 21
type input "Monument"
click at [473, 405] on icon "0" at bounding box center [567, 302] width 812 height 530
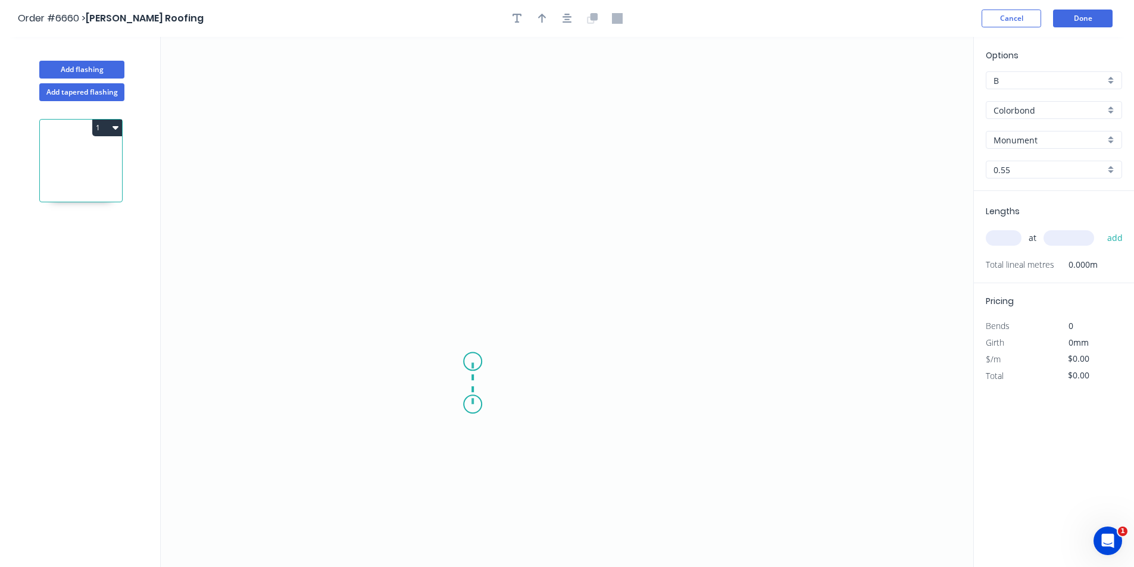
click at [475, 362] on icon "0" at bounding box center [567, 302] width 812 height 530
click at [420, 362] on icon "0 ?" at bounding box center [567, 302] width 812 height 530
click at [432, 196] on icon "0 ? ?" at bounding box center [567, 302] width 812 height 530
click at [692, 203] on icon "0 ? ? ?" at bounding box center [567, 302] width 812 height 530
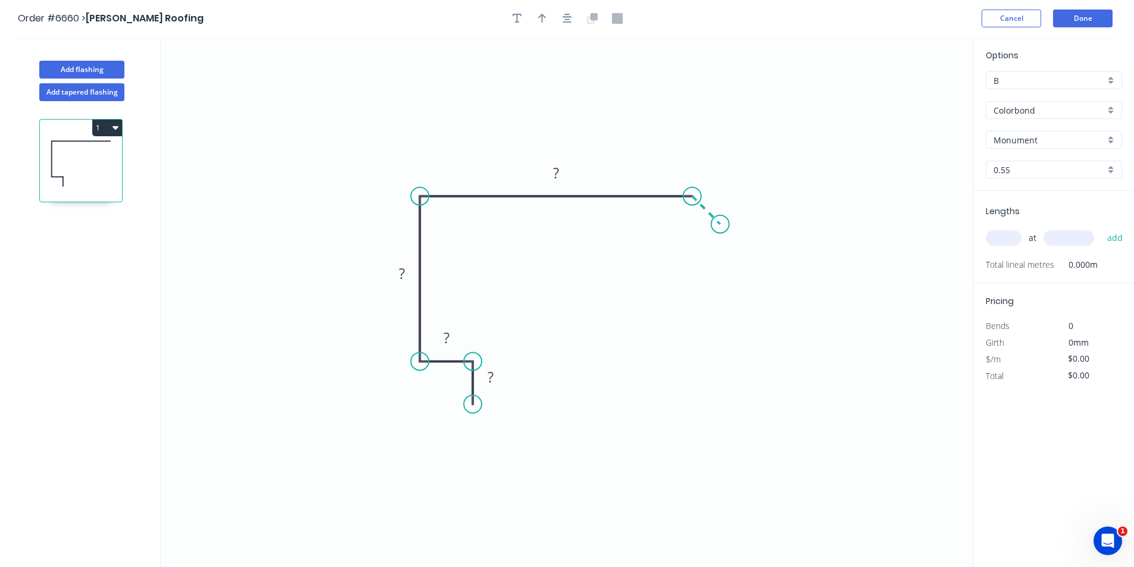
click at [719, 230] on icon "0 ? ? ? ?" at bounding box center [567, 302] width 812 height 530
click at [712, 193] on rect at bounding box center [720, 197] width 24 height 17
type input "$14.32"
click at [573, 25] on div at bounding box center [567, 19] width 125 height 18
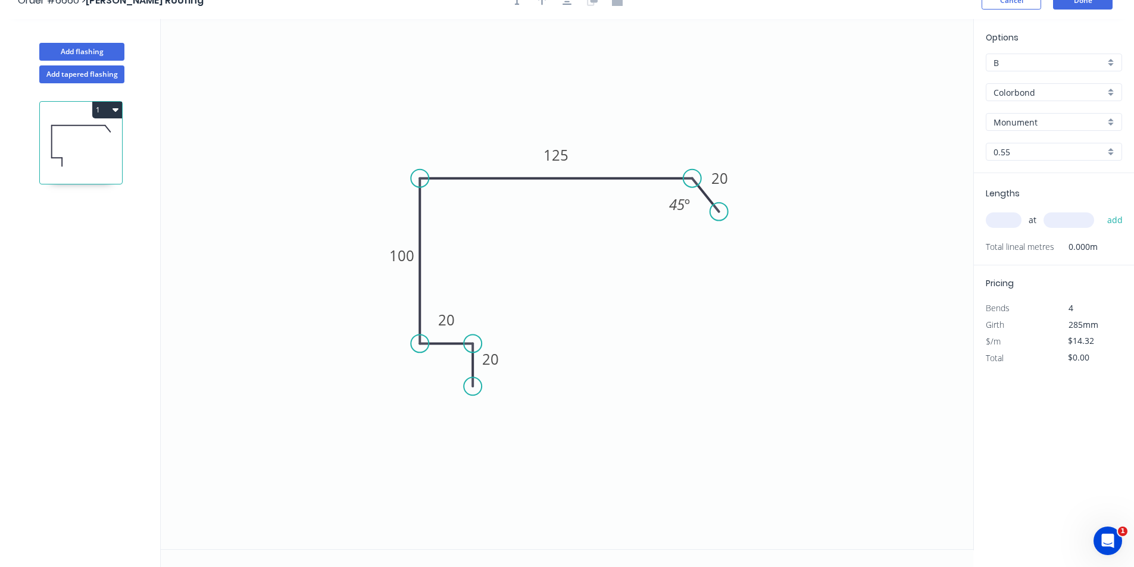
drag, startPoint x: 570, startPoint y: 21, endPoint x: 570, endPoint y: 12, distance: 8.9
click at [570, 21] on icon "0 20 20 100 125 20 45 º" at bounding box center [567, 284] width 812 height 530
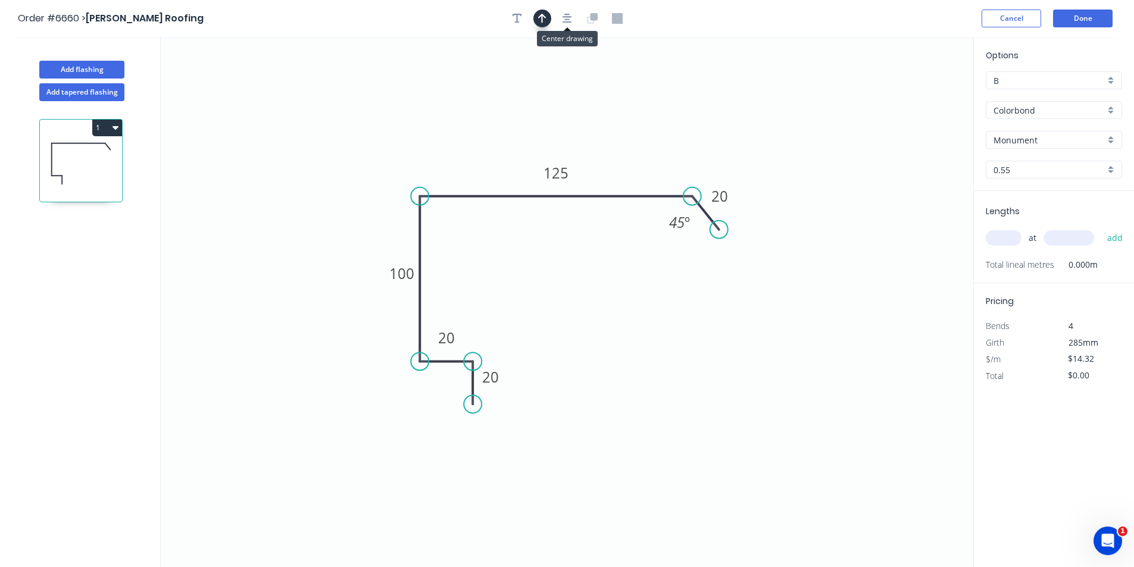
drag, startPoint x: 572, startPoint y: 23, endPoint x: 548, endPoint y: 19, distance: 24.7
click at [572, 22] on button "button" at bounding box center [567, 19] width 18 height 18
click at [546, 15] on icon "button" at bounding box center [542, 18] width 8 height 11
drag, startPoint x: 911, startPoint y: 92, endPoint x: 574, endPoint y: 133, distance: 339.9
click at [574, 133] on icon at bounding box center [573, 119] width 11 height 38
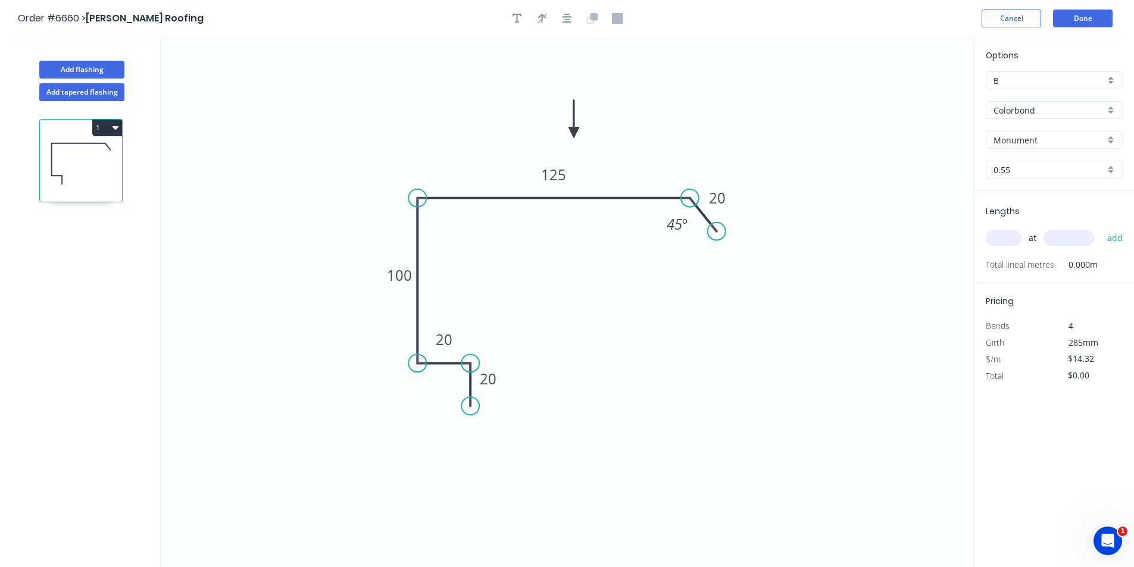
click at [993, 234] on input "text" at bounding box center [1003, 237] width 36 height 15
type input "2"
type input "5000"
click at [1101, 228] on button "add" at bounding box center [1115, 238] width 28 height 20
type input "$143.20"
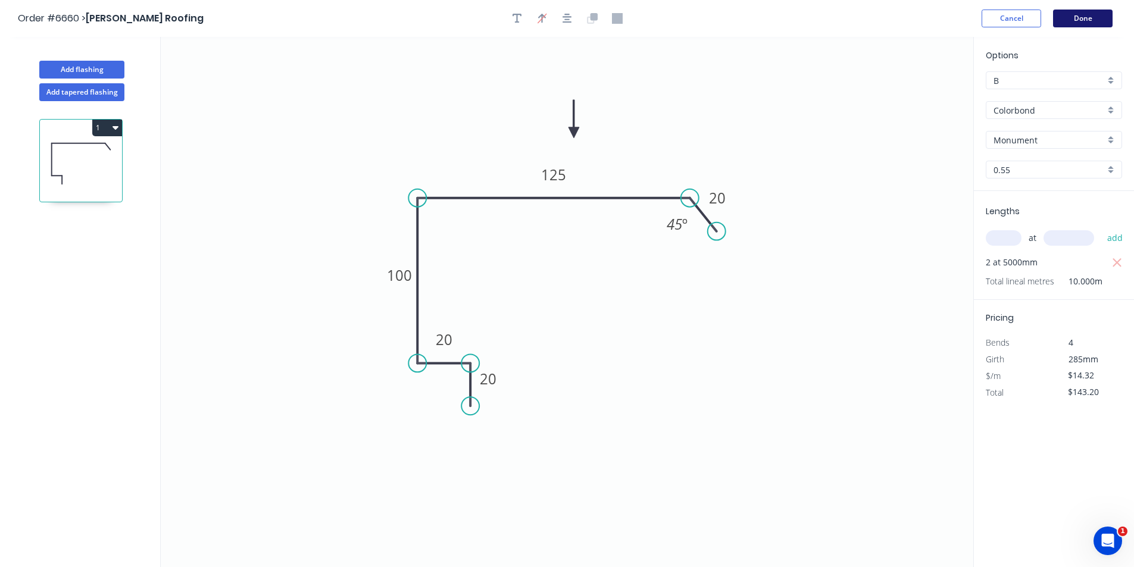
click at [1060, 23] on button "Done" at bounding box center [1083, 19] width 60 height 18
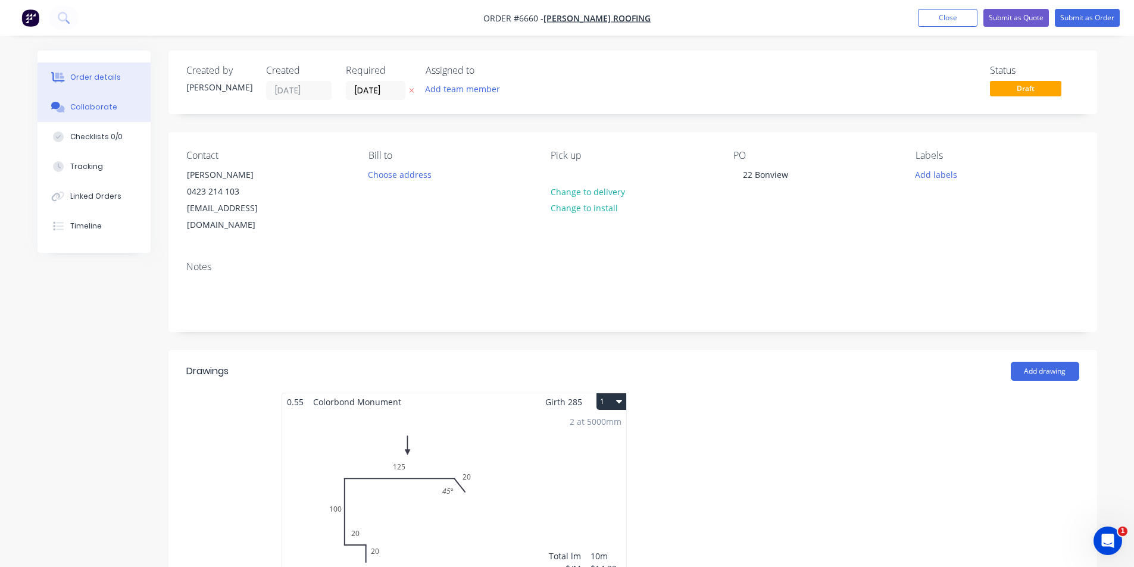
drag, startPoint x: 92, startPoint y: 106, endPoint x: 119, endPoint y: 99, distance: 28.1
click at [92, 106] on div "Collaborate" at bounding box center [93, 107] width 47 height 11
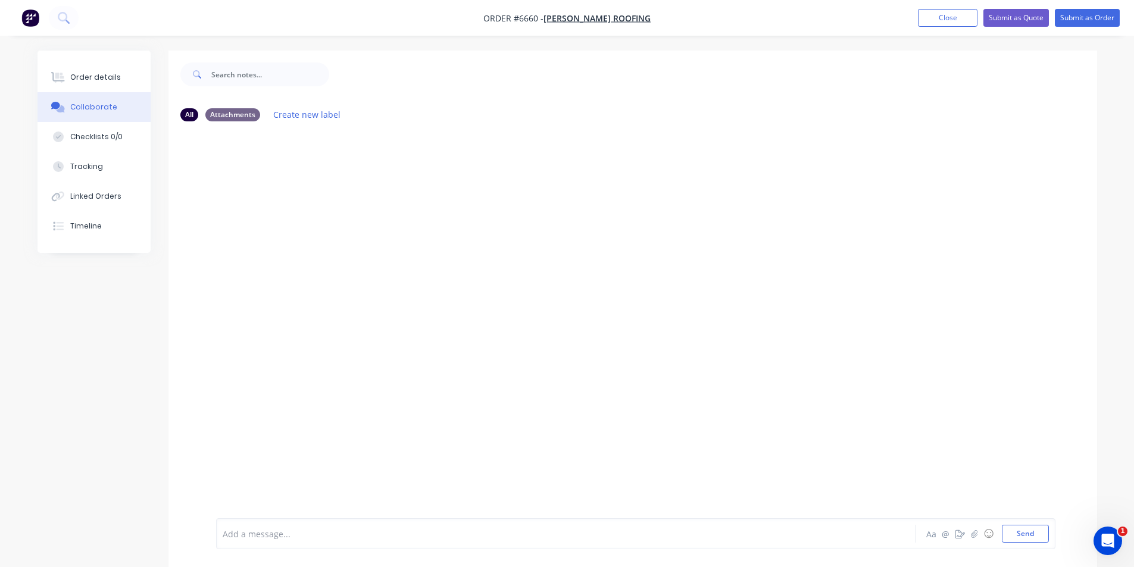
click at [1125, 558] on div at bounding box center [1125, 558] width 0 height 0
drag, startPoint x: 1099, startPoint y: 515, endPoint x: 1094, endPoint y: 519, distance: 6.3
click at [1125, 558] on div at bounding box center [1125, 558] width 0 height 0
click at [977, 533] on icon "button" at bounding box center [974, 534] width 7 height 8
click at [1027, 531] on button "Send" at bounding box center [1025, 534] width 47 height 18
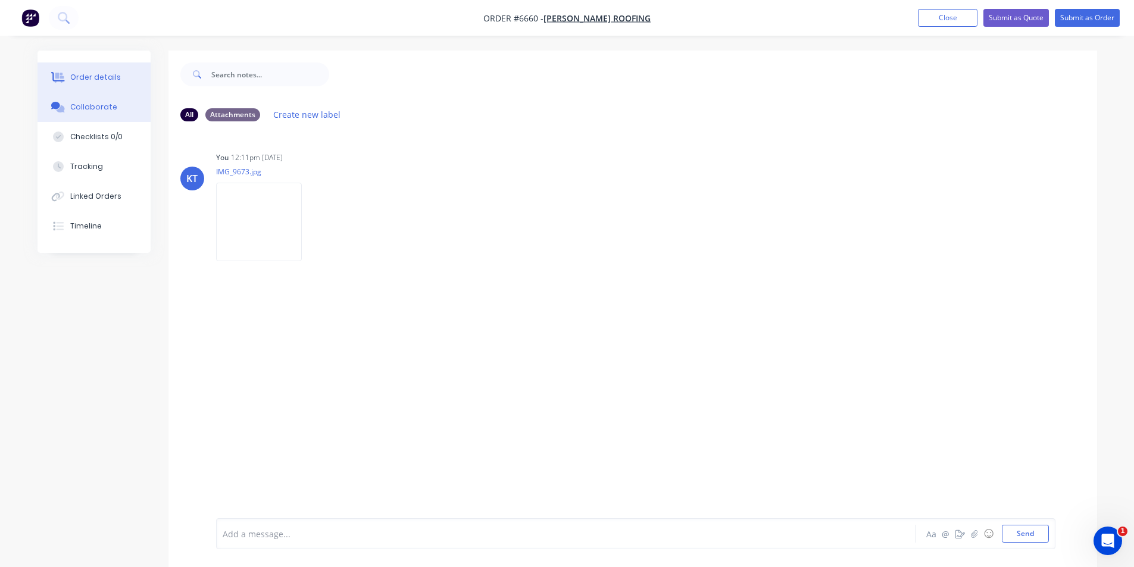
click at [94, 86] on button "Order details" at bounding box center [93, 77] width 113 height 30
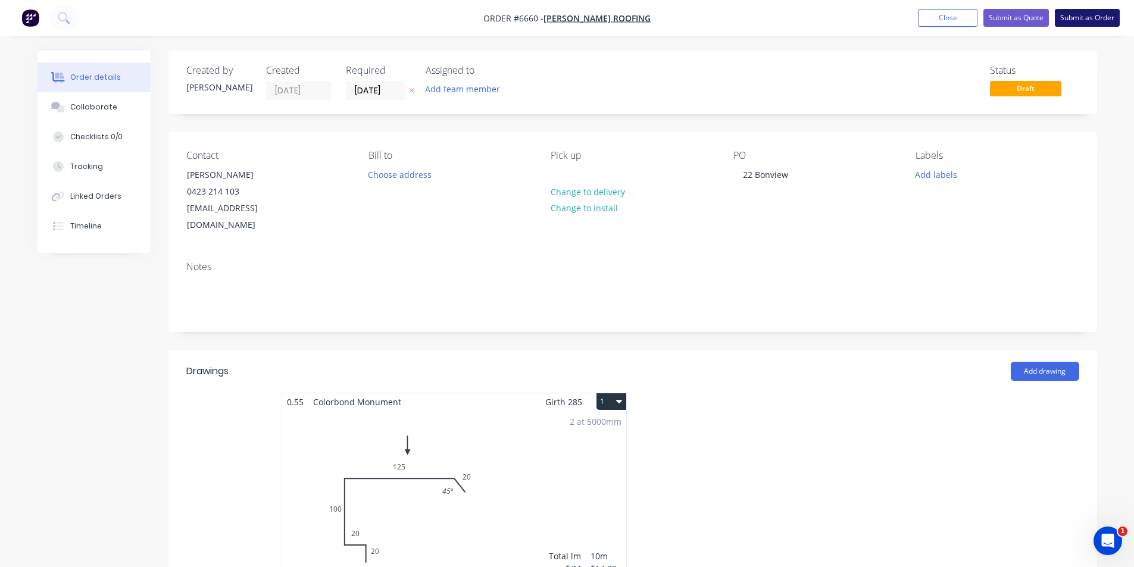
drag, startPoint x: 1082, startPoint y: 30, endPoint x: 1087, endPoint y: 21, distance: 10.1
click at [1082, 30] on nav "Order #6660 - Jess Perry Roofing Add product Close Submit as Quote Submit as Or…" at bounding box center [567, 18] width 1134 height 36
click at [1086, 18] on button "Submit as Order" at bounding box center [1086, 18] width 65 height 18
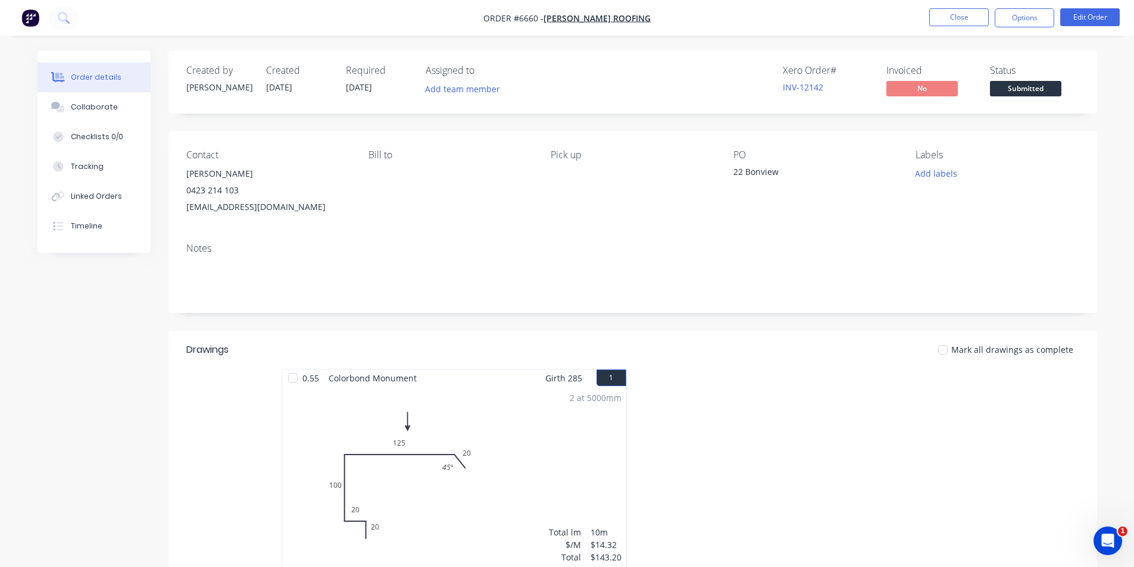
click at [1000, 94] on span "Submitted" at bounding box center [1025, 88] width 71 height 15
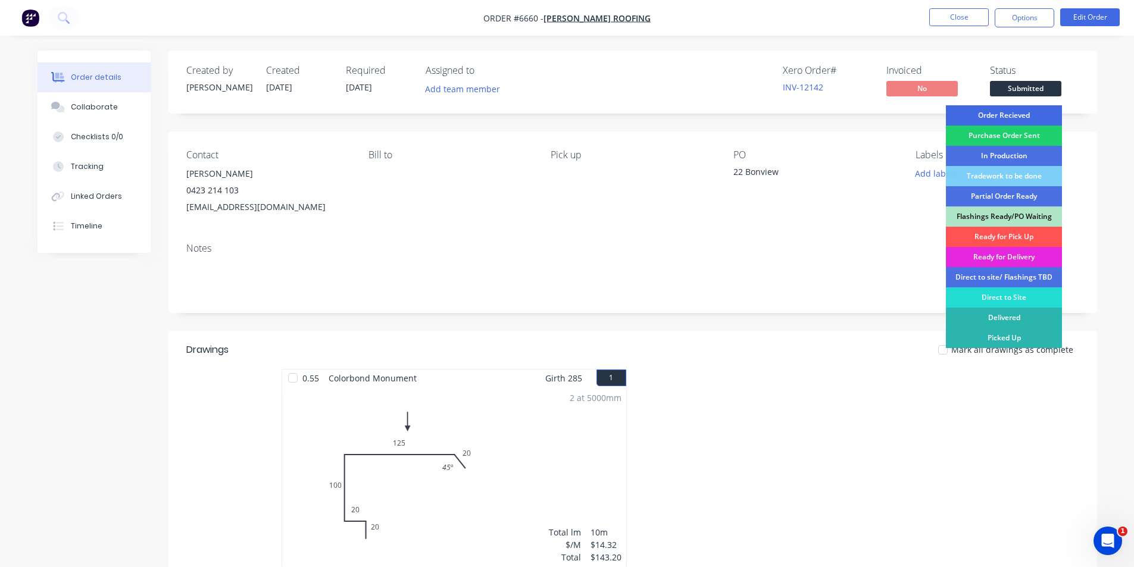
click at [1000, 112] on div "Order Recieved" at bounding box center [1004, 115] width 116 height 20
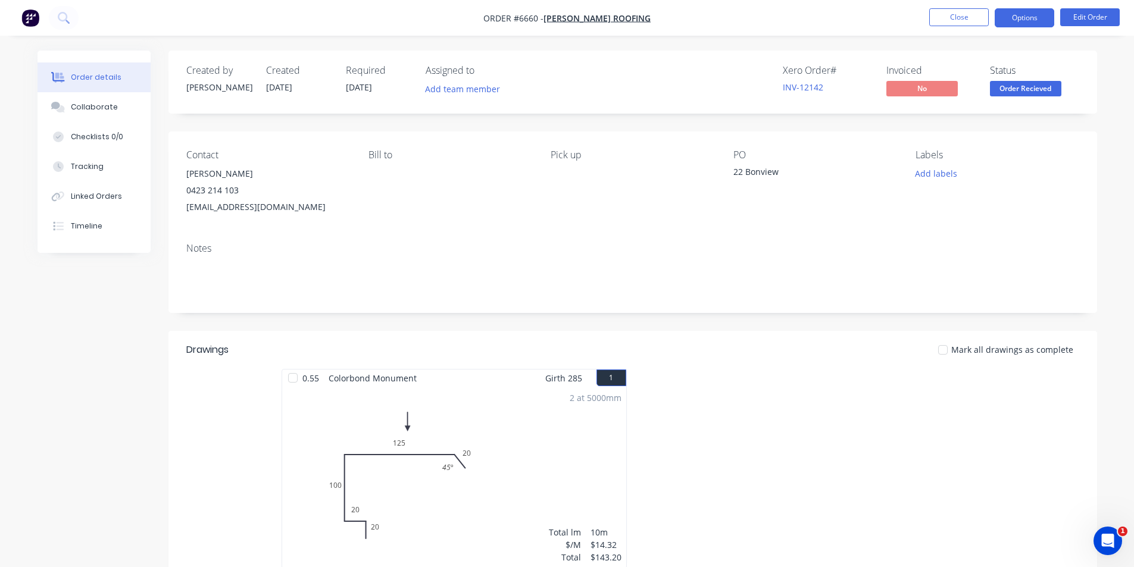
click at [1018, 14] on button "Options" at bounding box center [1024, 17] width 60 height 19
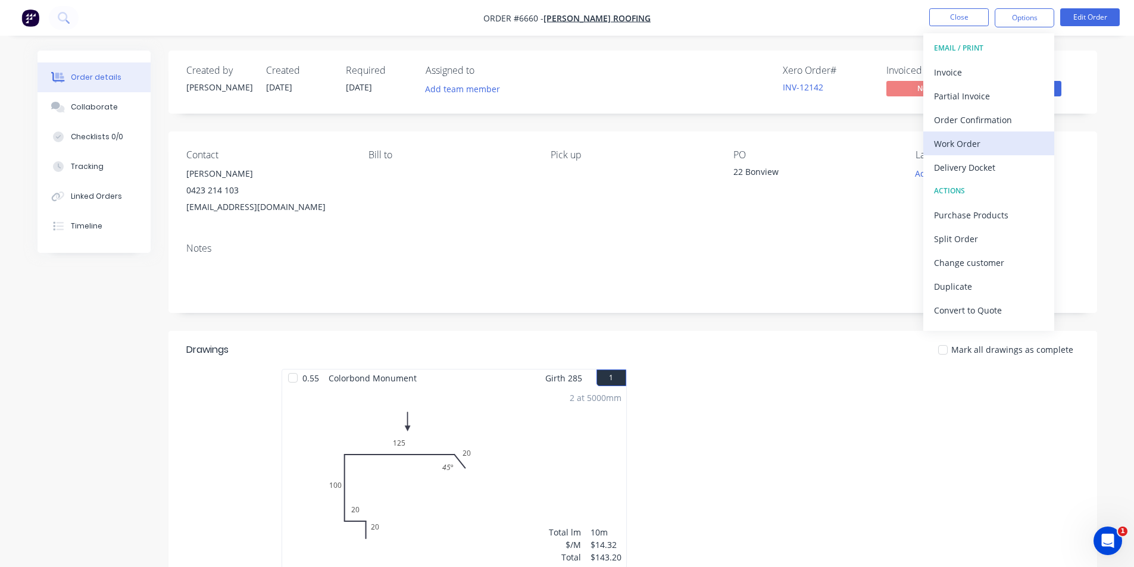
click at [979, 148] on div "Work Order" at bounding box center [988, 143] width 109 height 17
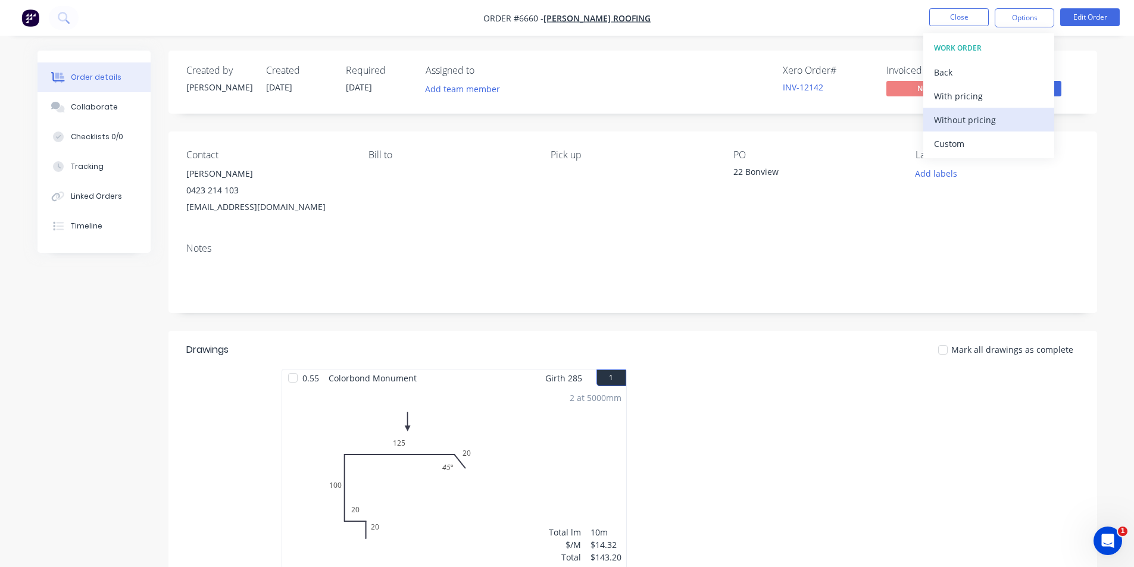
click at [980, 123] on div "Without pricing" at bounding box center [988, 119] width 109 height 17
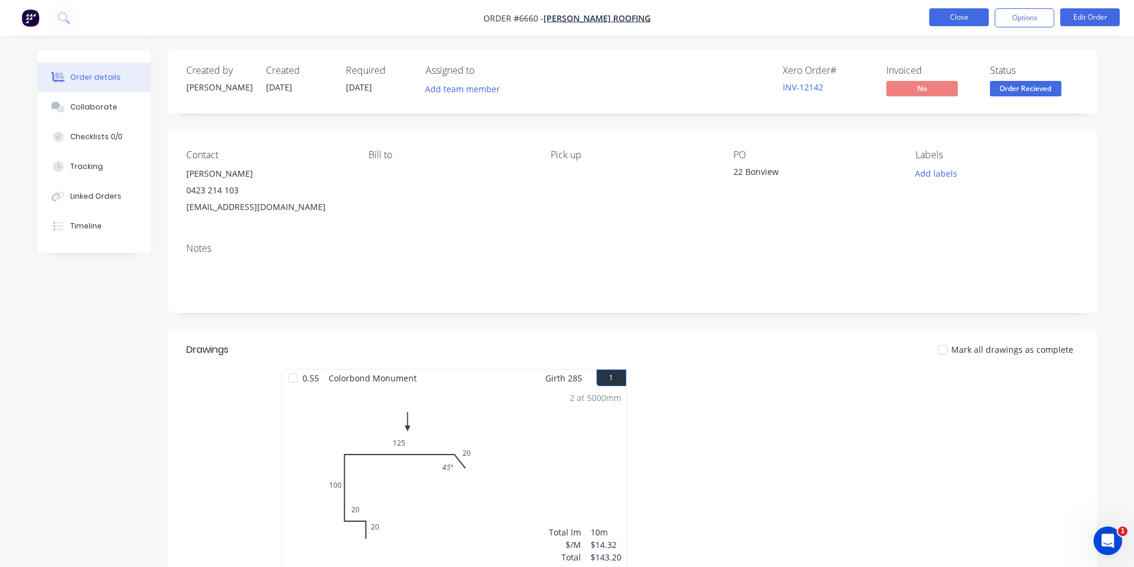
click at [974, 15] on button "Close" at bounding box center [959, 17] width 60 height 18
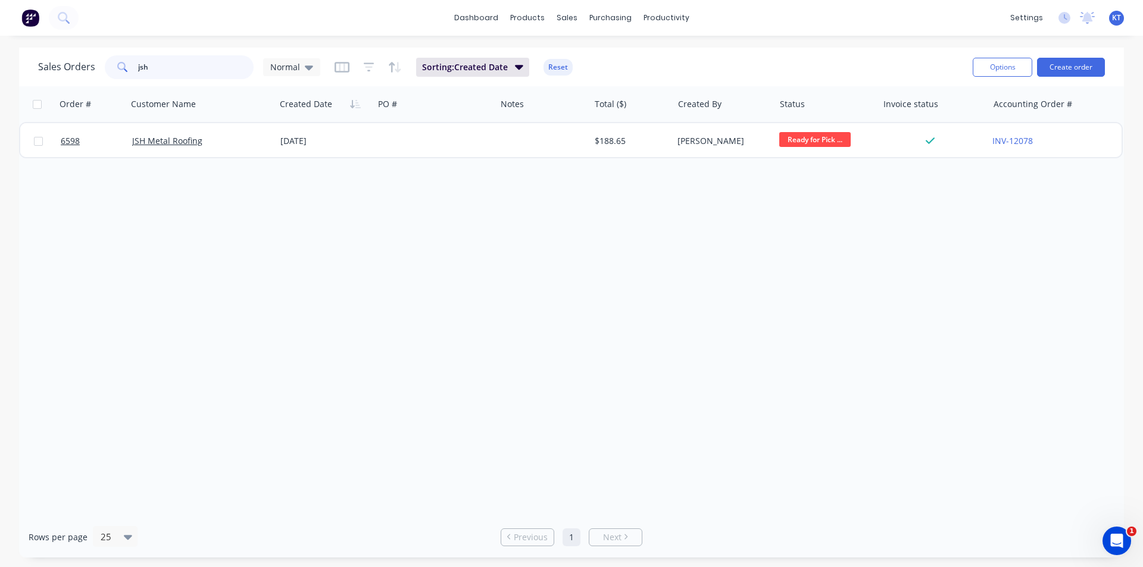
click at [199, 62] on input "jsh" at bounding box center [196, 67] width 116 height 24
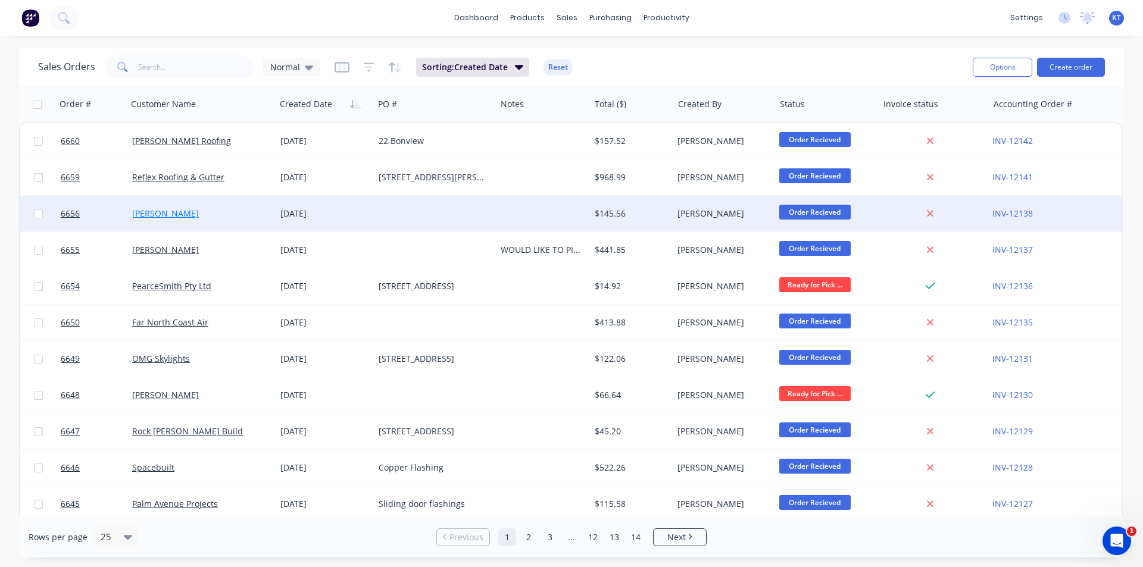
click at [189, 211] on link "[PERSON_NAME]" at bounding box center [165, 213] width 67 height 11
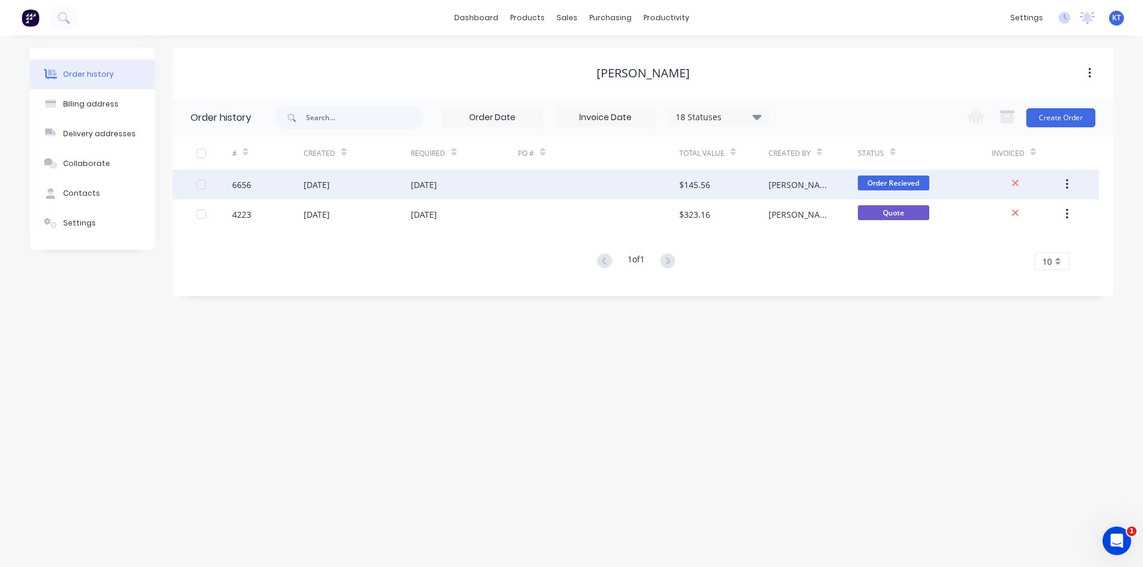
click at [365, 183] on div "[DATE]" at bounding box center [356, 185] width 107 height 30
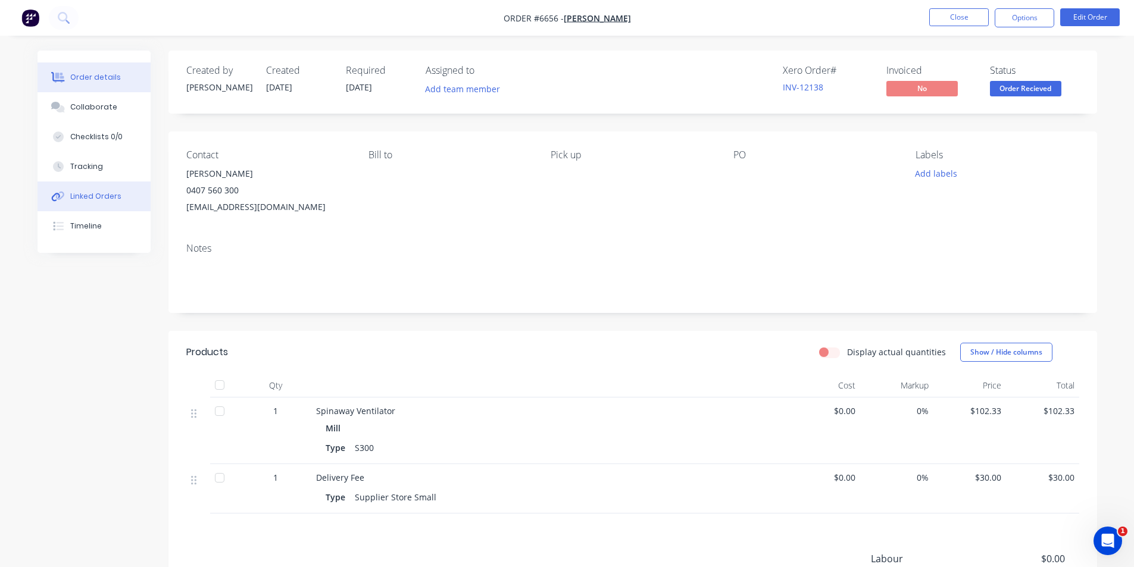
click at [111, 199] on div "Linked Orders" at bounding box center [95, 196] width 51 height 11
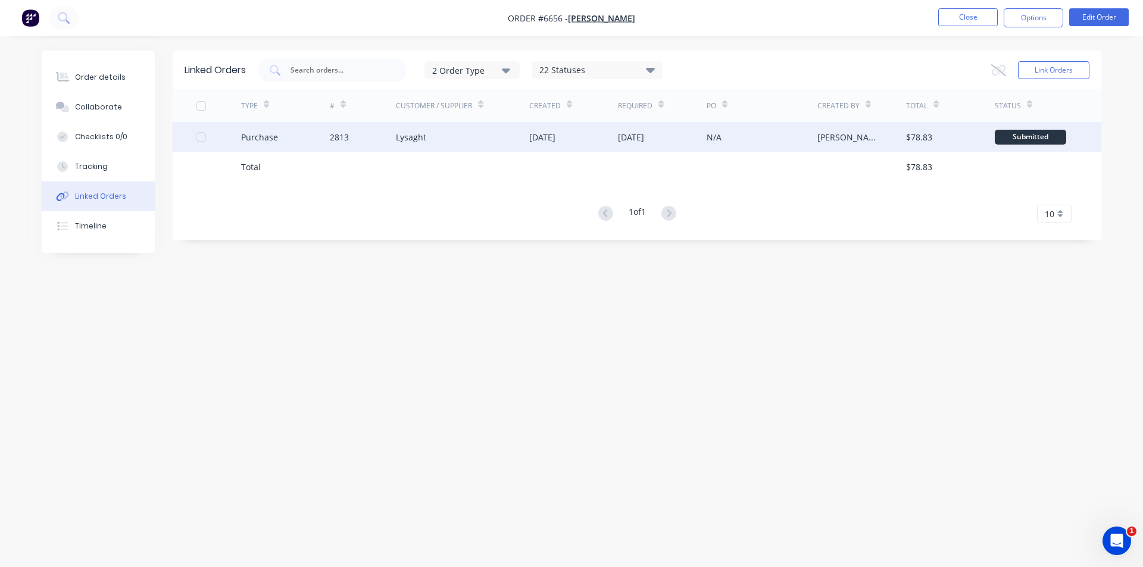
click at [543, 133] on div "[DATE]" at bounding box center [542, 137] width 26 height 12
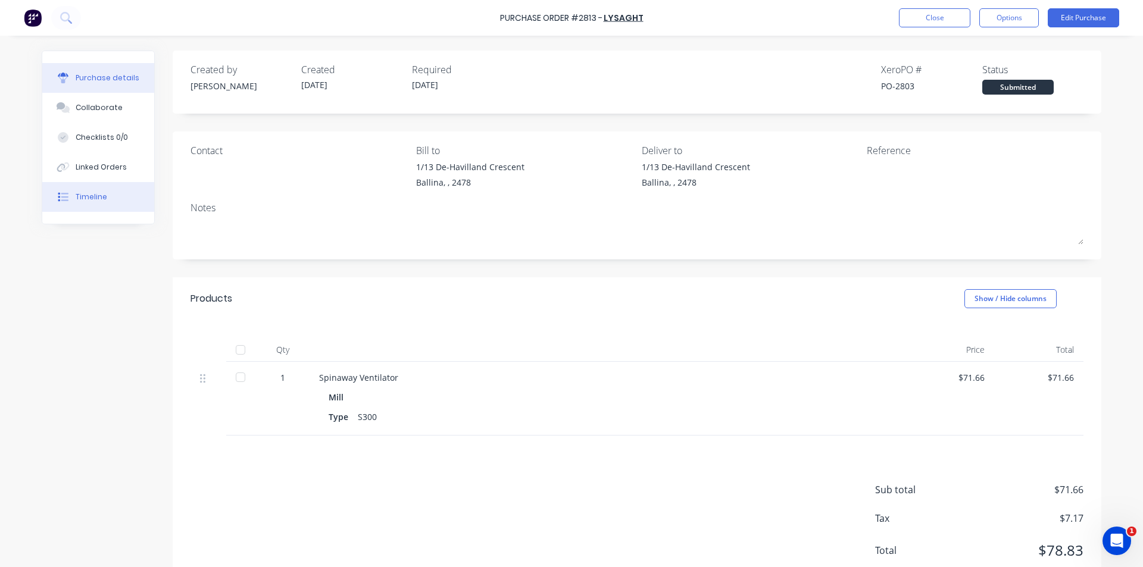
click at [88, 190] on button "Timeline" at bounding box center [98, 197] width 112 height 30
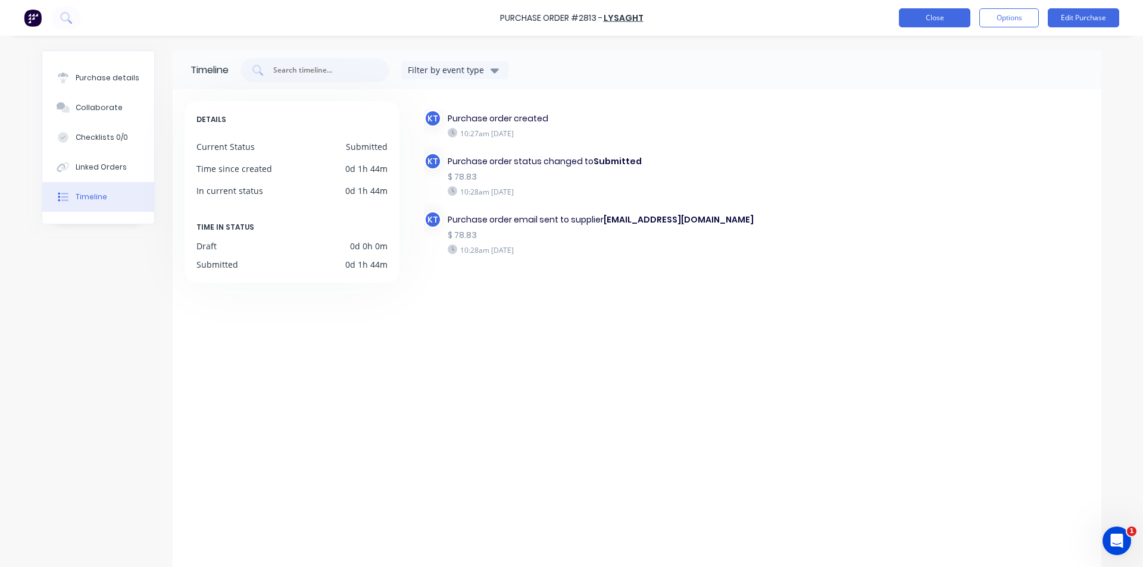
click at [953, 12] on button "Close" at bounding box center [934, 17] width 71 height 19
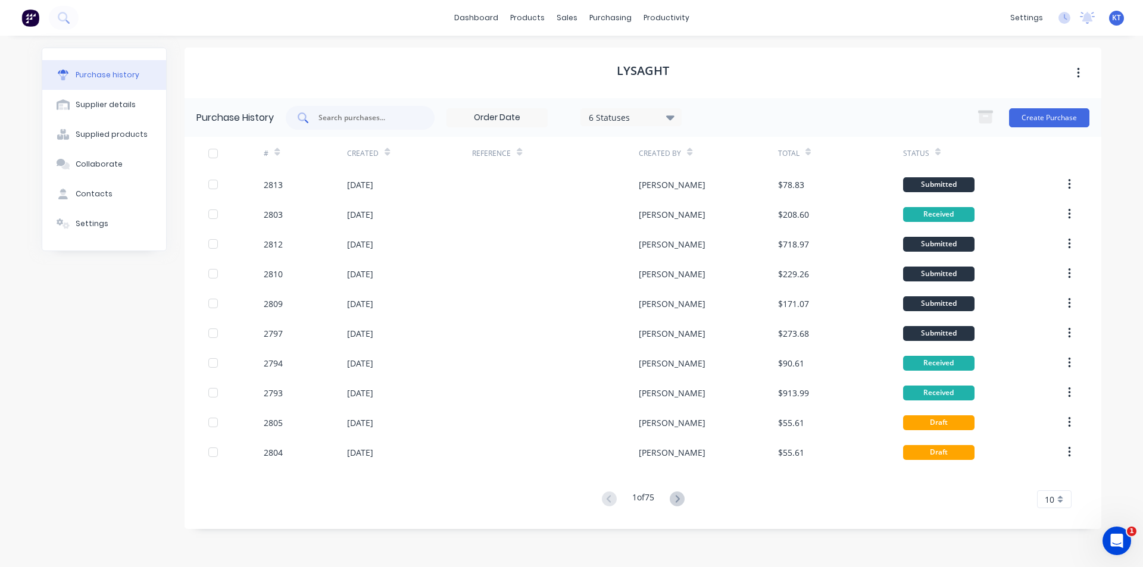
drag, startPoint x: 378, startPoint y: 113, endPoint x: 381, endPoint y: 107, distance: 7.2
click at [378, 113] on input "text" at bounding box center [366, 118] width 99 height 12
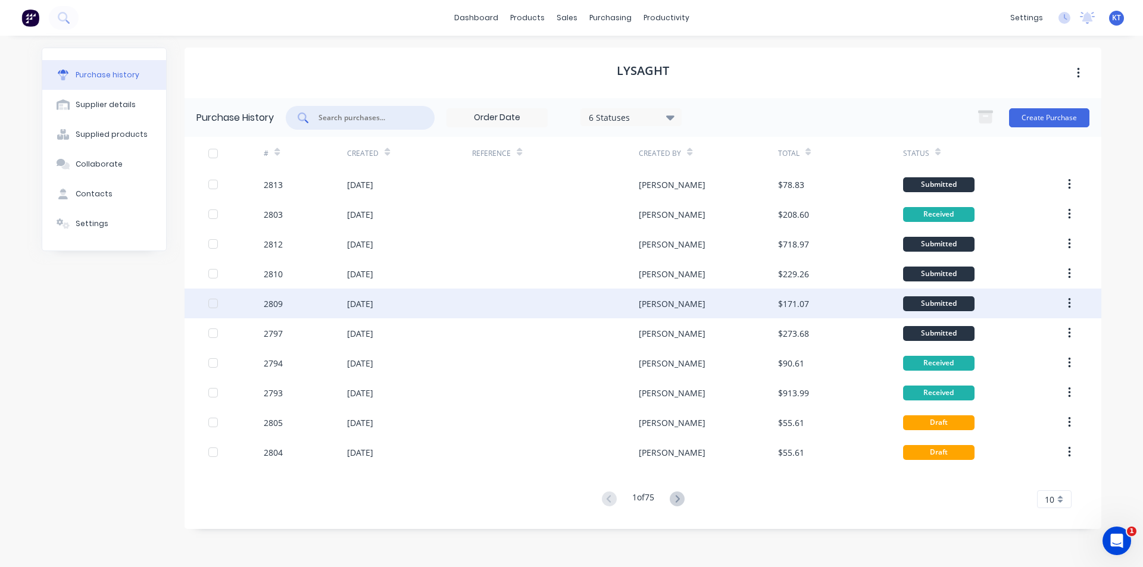
click at [414, 293] on div "[DATE]" at bounding box center [409, 304] width 125 height 30
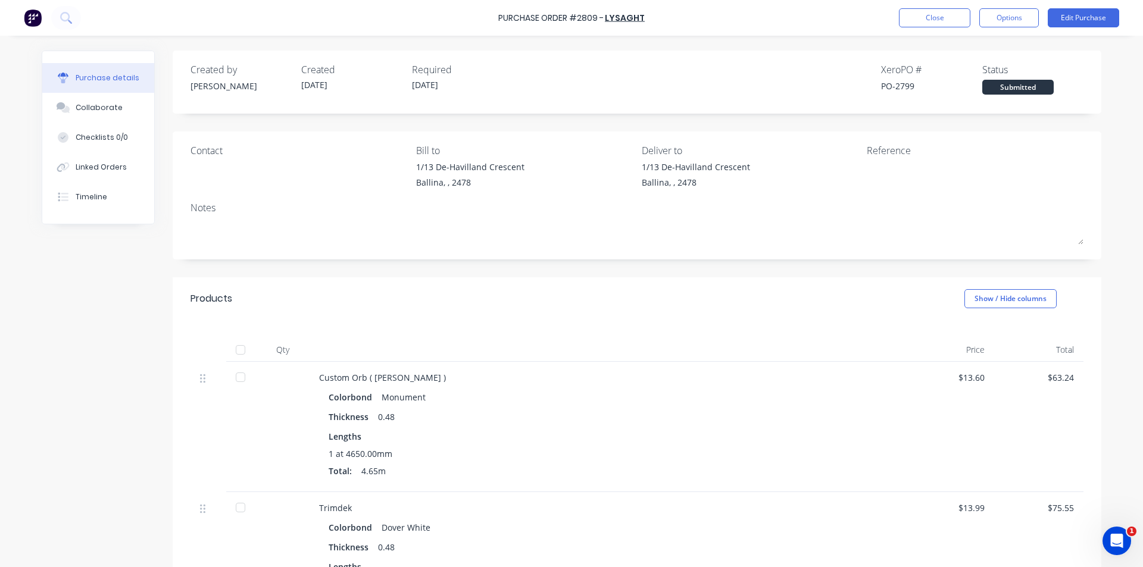
click at [234, 353] on div at bounding box center [241, 350] width 24 height 24
click at [119, 173] on button "Linked Orders" at bounding box center [98, 167] width 112 height 30
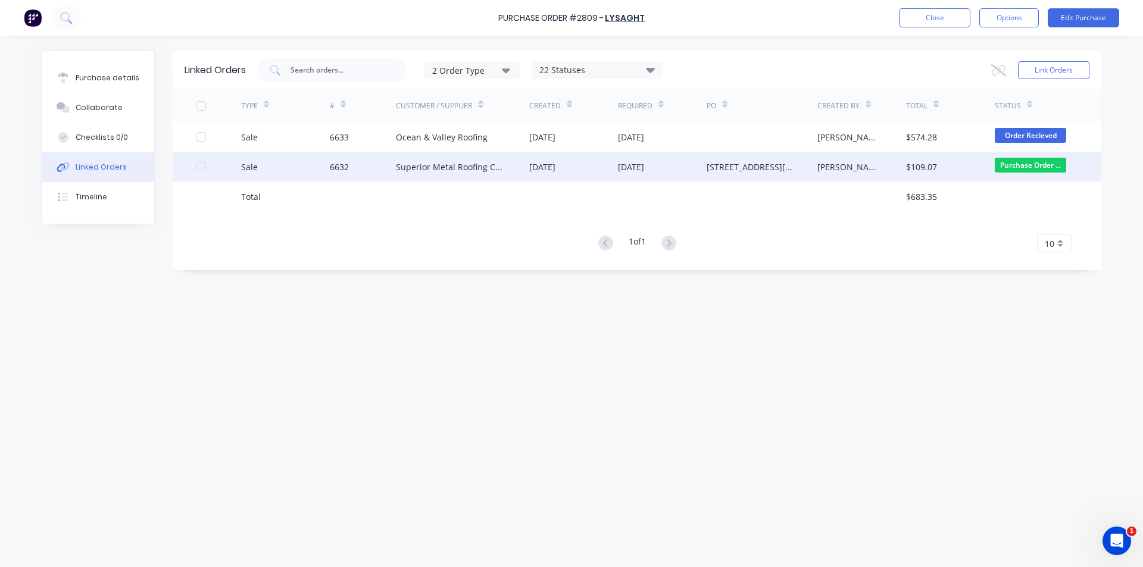
click at [345, 165] on div "6632" at bounding box center [339, 167] width 19 height 12
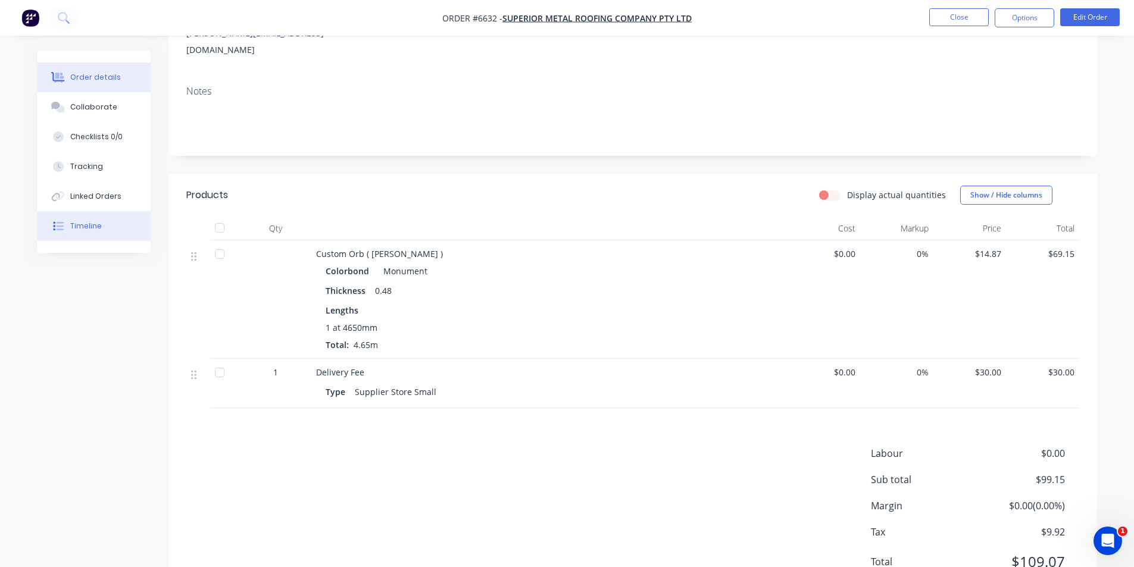
scroll to position [179, 0]
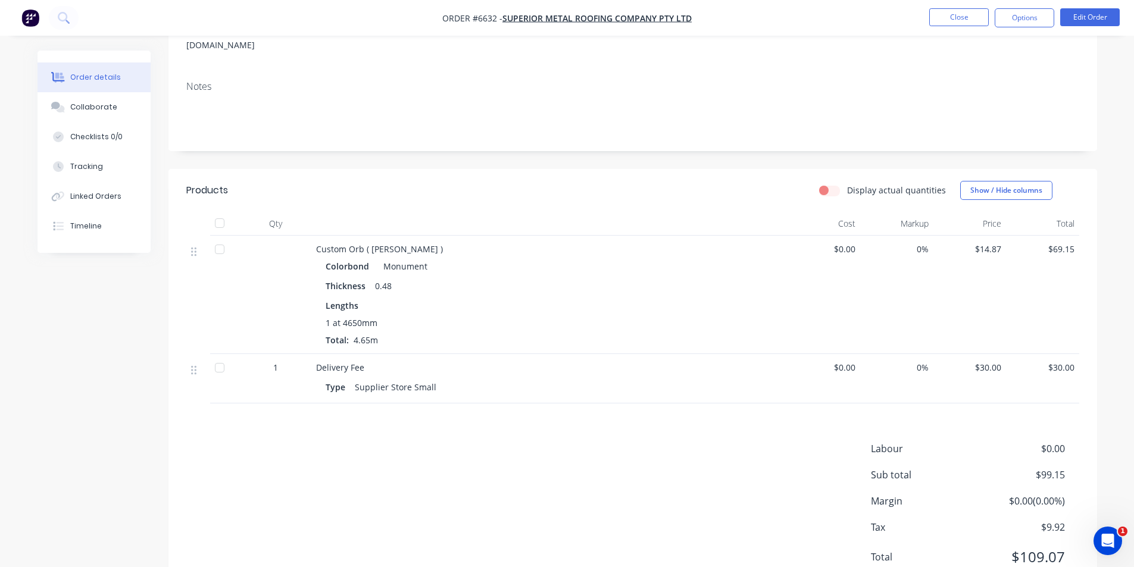
click at [220, 217] on div at bounding box center [220, 223] width 24 height 24
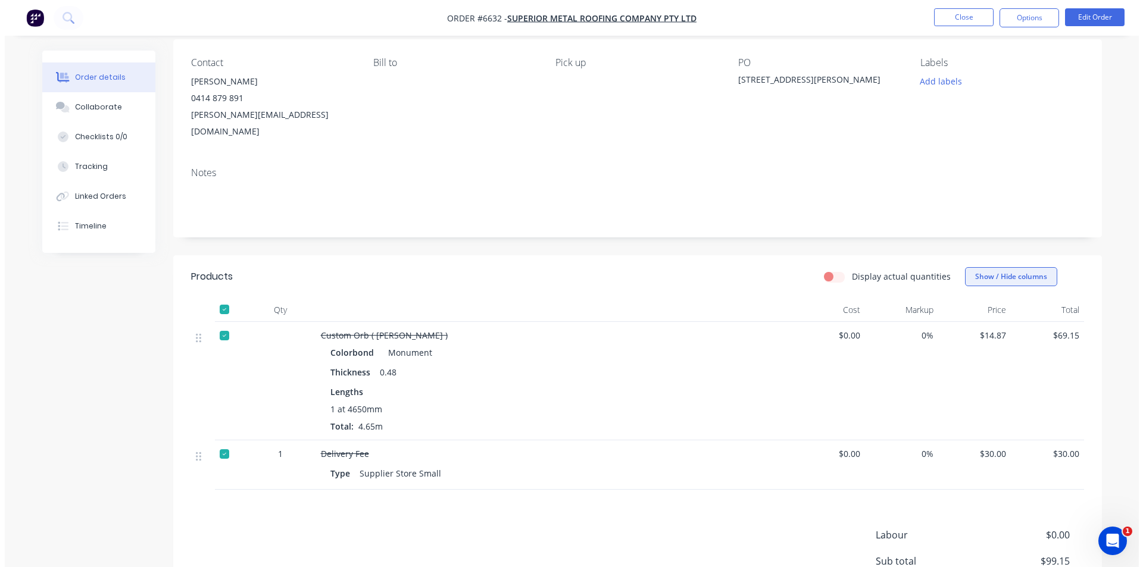
scroll to position [0, 0]
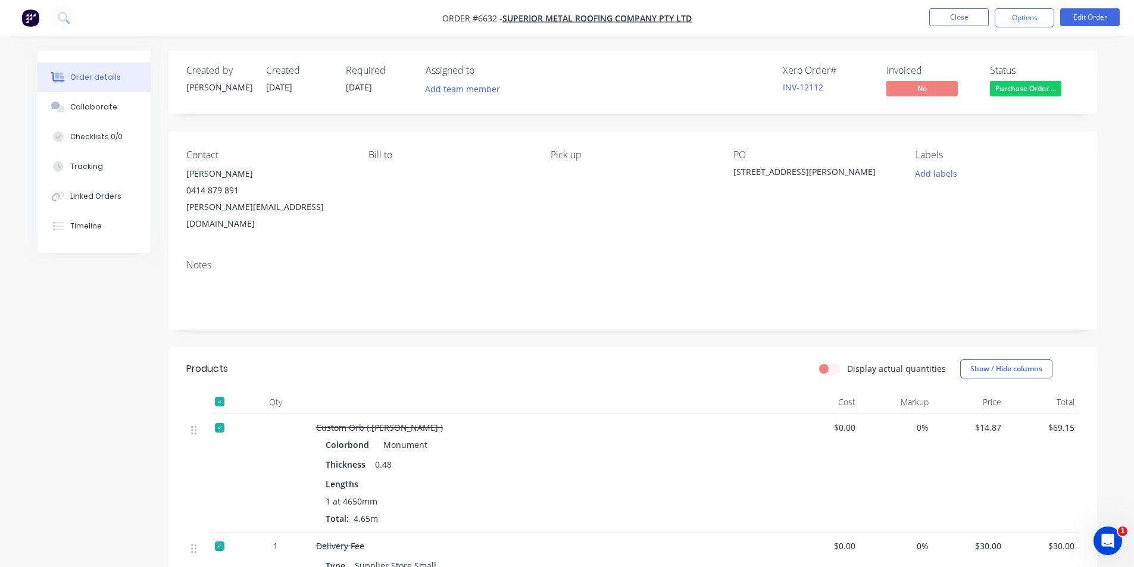
drag, startPoint x: 1016, startPoint y: 82, endPoint x: 1022, endPoint y: 96, distance: 16.0
click at [1016, 83] on span "Purchase Order ..." at bounding box center [1025, 88] width 71 height 15
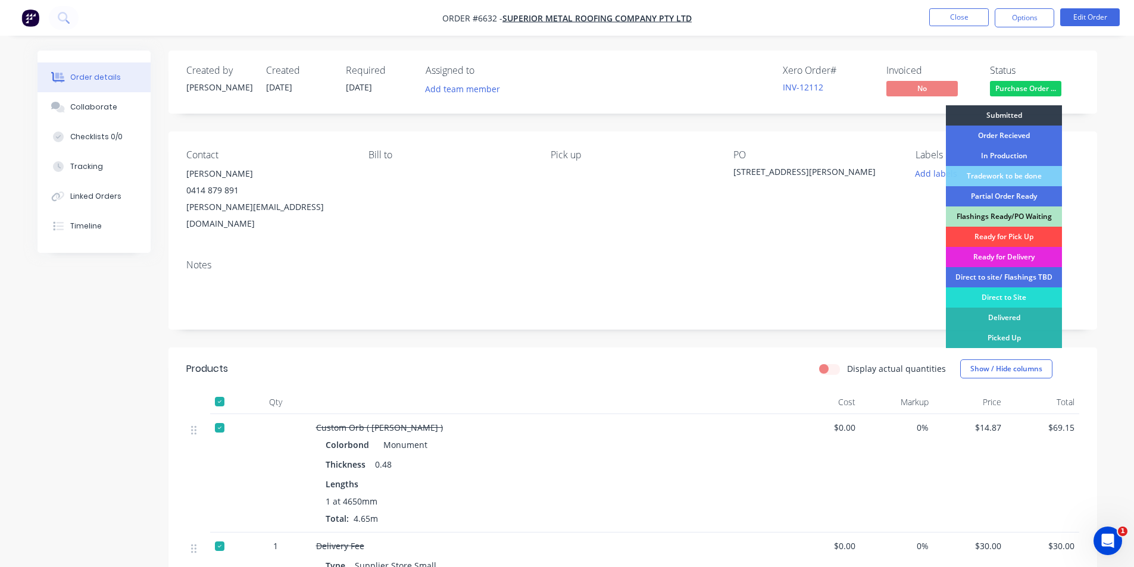
click at [1001, 234] on div "Ready for Pick Up" at bounding box center [1004, 237] width 116 height 20
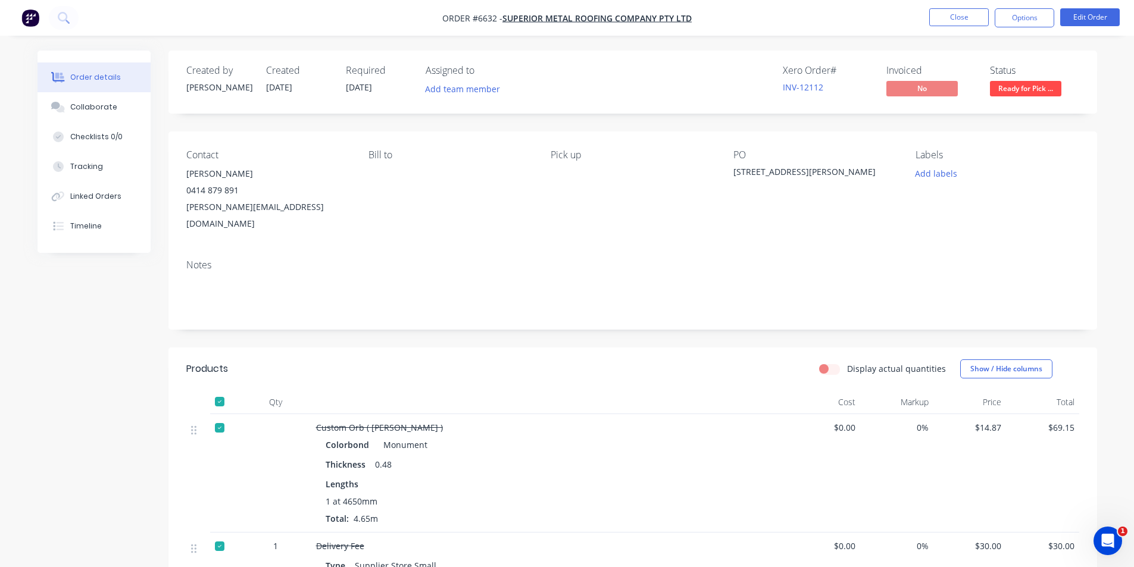
click at [1028, 30] on nav "Order #6632 - Superior Metal Roofing Company Pty Ltd Close Options Edit Order" at bounding box center [567, 18] width 1134 height 36
click at [1026, 9] on button "Options" at bounding box center [1024, 17] width 60 height 19
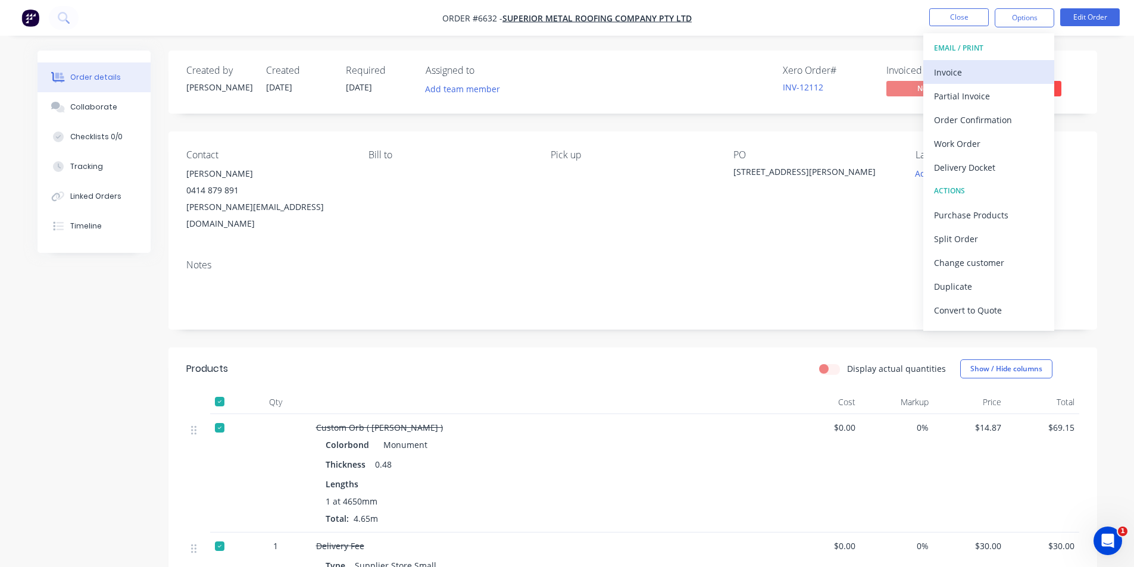
click at [991, 67] on div "Invoice" at bounding box center [988, 72] width 109 height 17
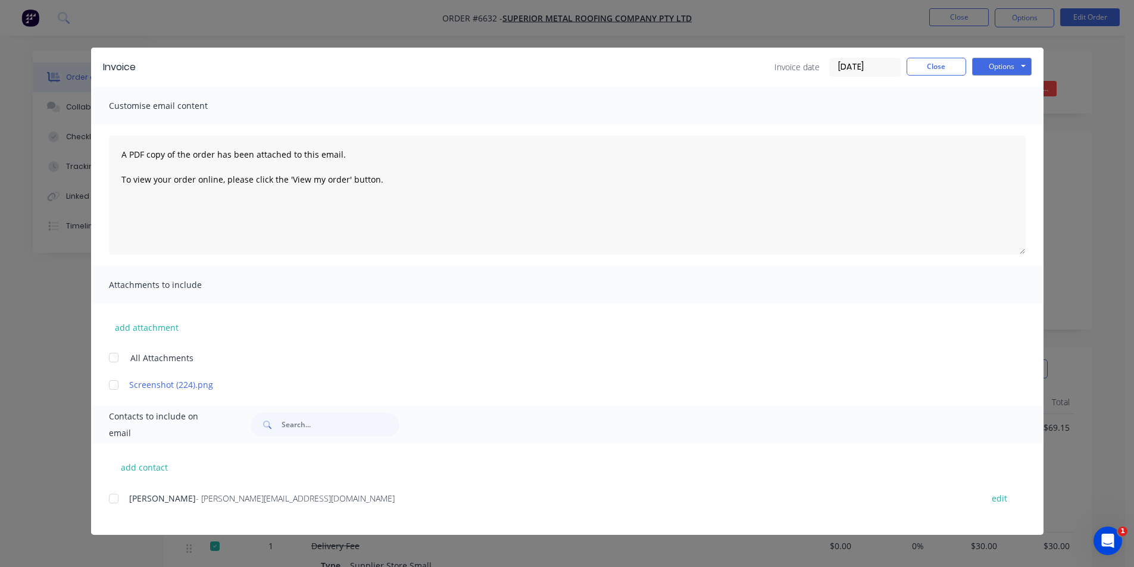
click at [113, 495] on div at bounding box center [114, 499] width 24 height 24
click at [984, 71] on button "Options" at bounding box center [1002, 67] width 60 height 18
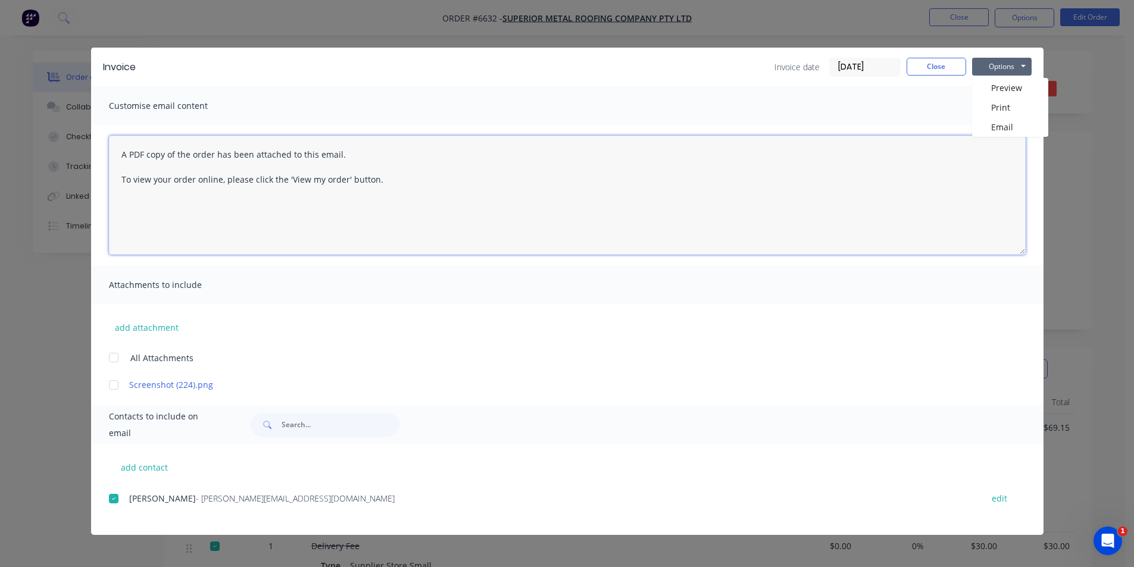
click at [984, 141] on textarea "A PDF copy of the order has been attached to this email. To view your order onl…" at bounding box center [567, 195] width 916 height 119
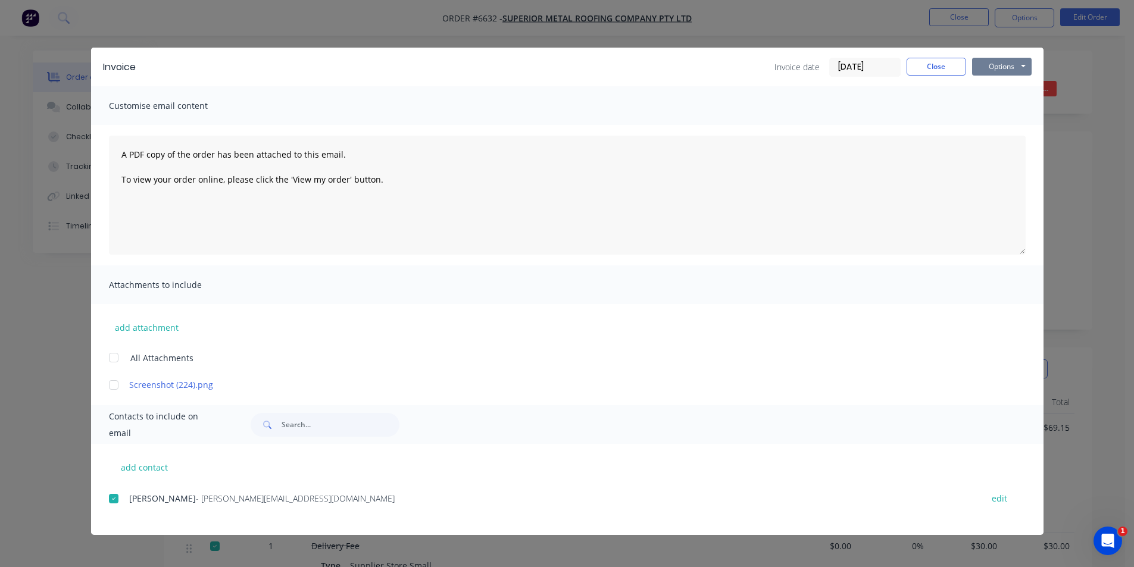
click at [984, 72] on button "Options" at bounding box center [1002, 67] width 60 height 18
click at [980, 129] on button "Email" at bounding box center [1010, 127] width 76 height 20
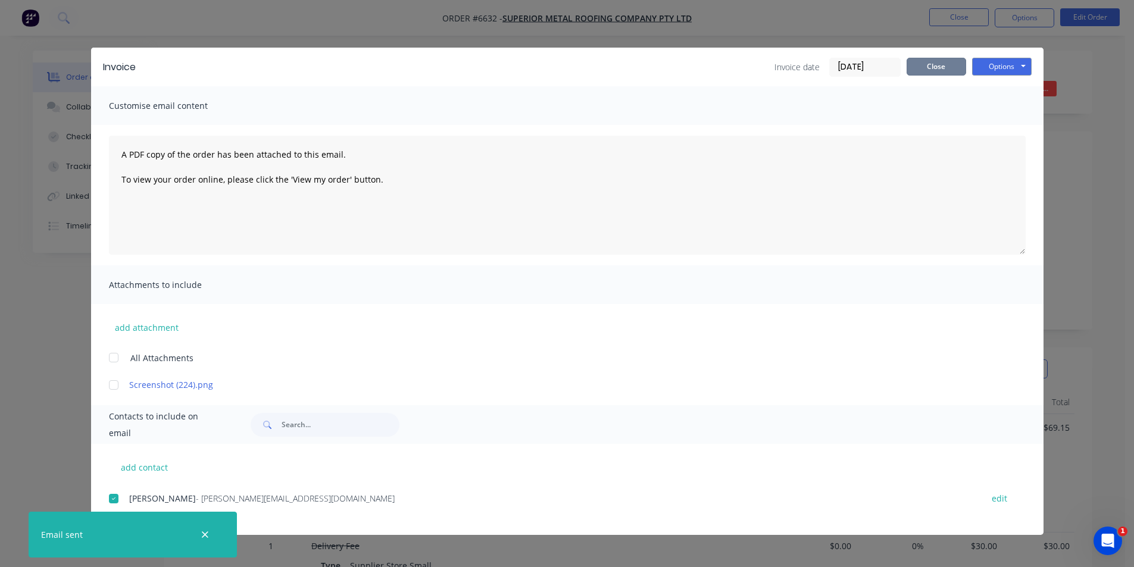
click at [933, 68] on button "Close" at bounding box center [936, 67] width 60 height 18
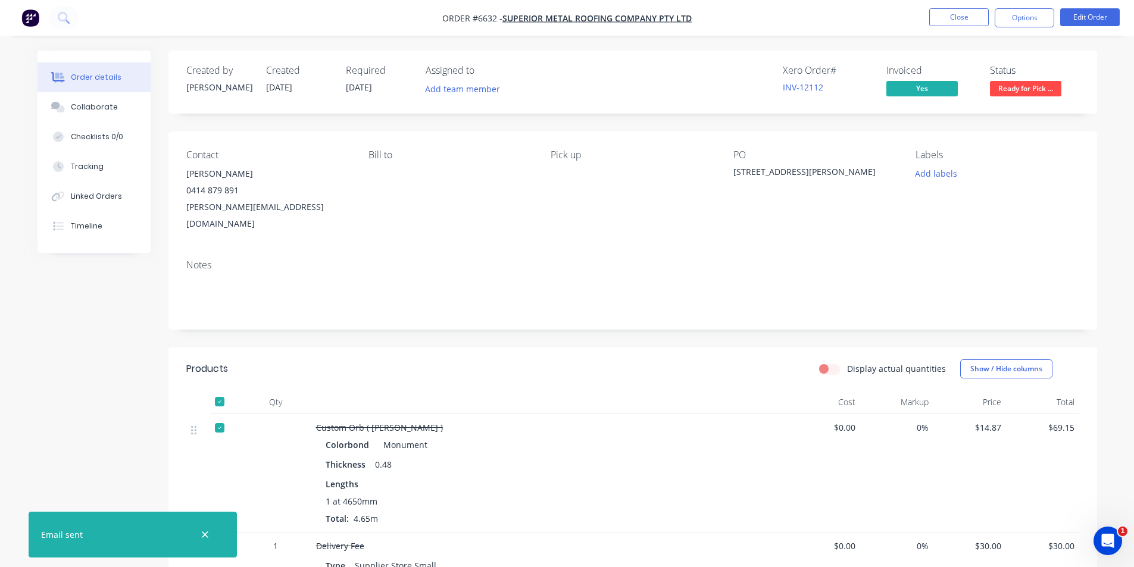
click at [949, 6] on nav "Order #6632 - Superior Metal Roofing Company Pty Ltd Close Options Edit Order" at bounding box center [567, 18] width 1134 height 36
click at [947, 23] on button "Close" at bounding box center [959, 17] width 60 height 18
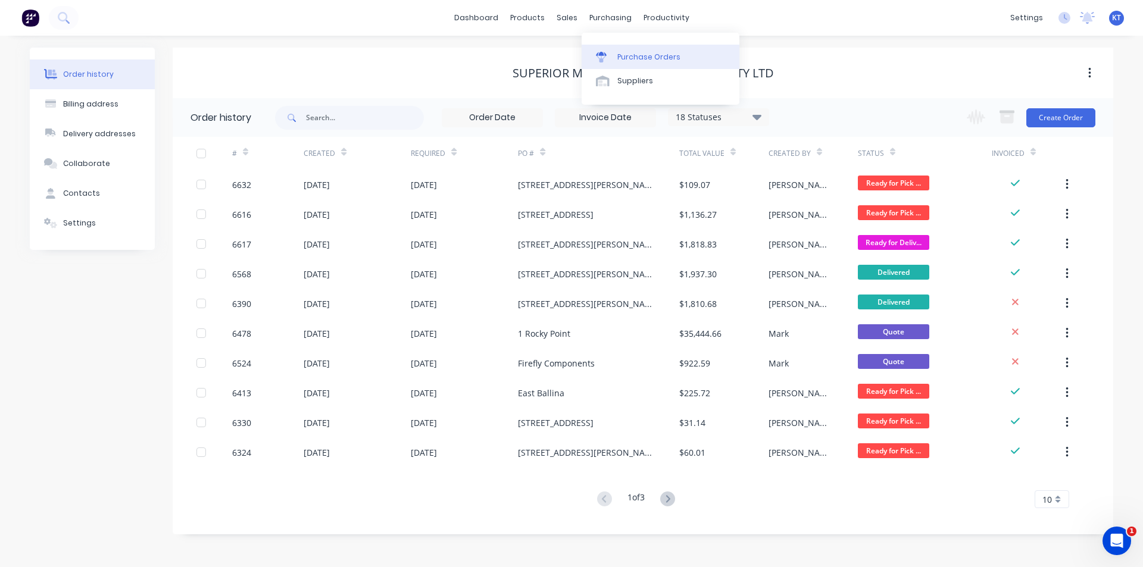
click at [608, 49] on link "Purchase Orders" at bounding box center [660, 57] width 158 height 24
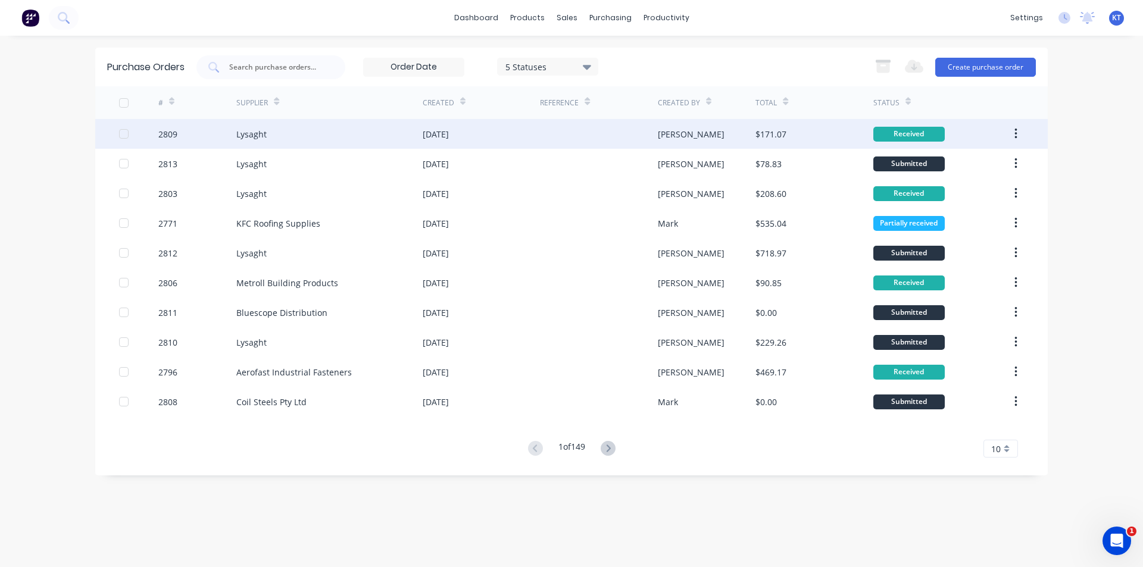
click at [234, 142] on div "2809" at bounding box center [197, 134] width 79 height 30
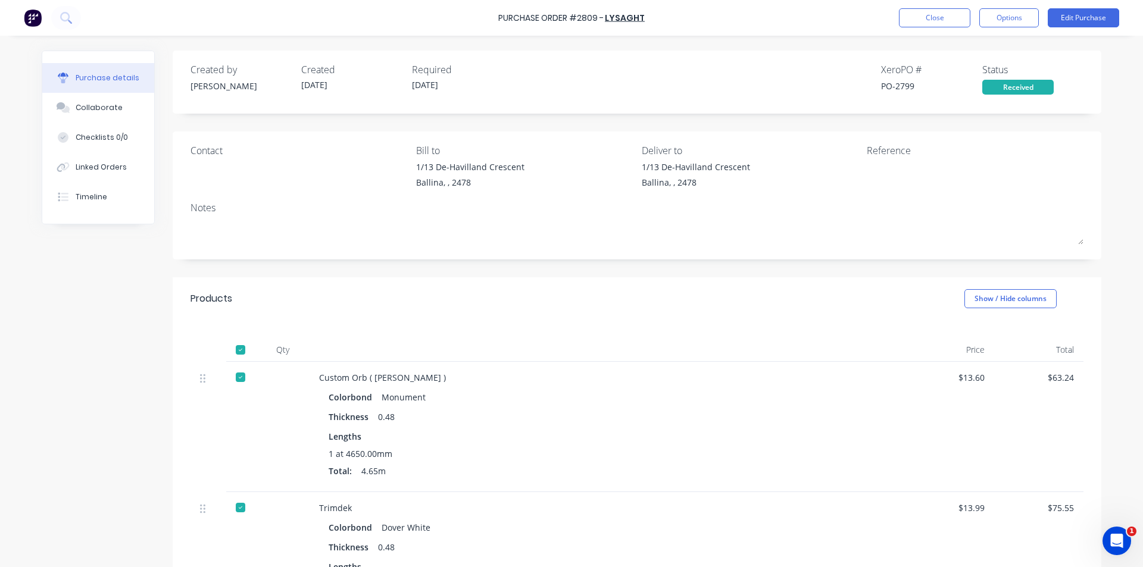
click at [763, 325] on div "Qty Price Total Custom Orb ( Corro ) Colorbond Monument Thickness 0.48 Lengths …" at bounding box center [637, 508] width 928 height 376
click at [76, 111] on div "Collaborate" at bounding box center [99, 107] width 47 height 11
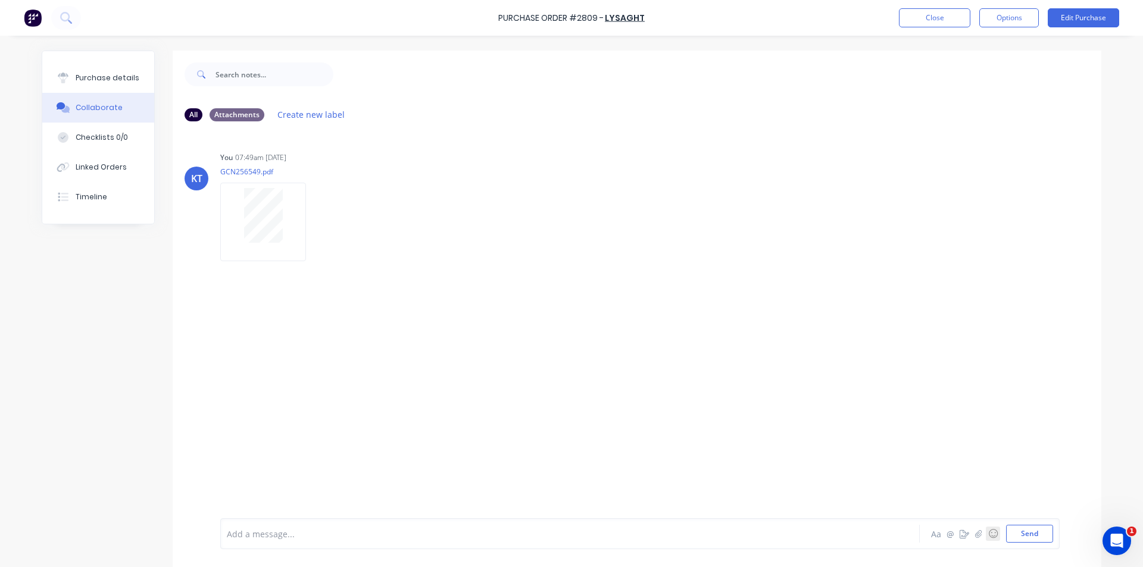
click at [985, 527] on button "☺" at bounding box center [992, 534] width 14 height 14
click at [975, 534] on div "Add a message... Aa @ ☺ People People 😀 😃 😄 😁 😆 😅 🤣 😂 🙂 🙃 🫠 😉 😊 😇 🥰 😍 🤩 😘 😗 ☺️ …" at bounding box center [639, 533] width 839 height 31
click at [975, 534] on icon "button" at bounding box center [978, 534] width 7 height 8
click at [1006, 532] on button "Send" at bounding box center [1029, 534] width 47 height 18
